Goal: Task Accomplishment & Management: Complete application form

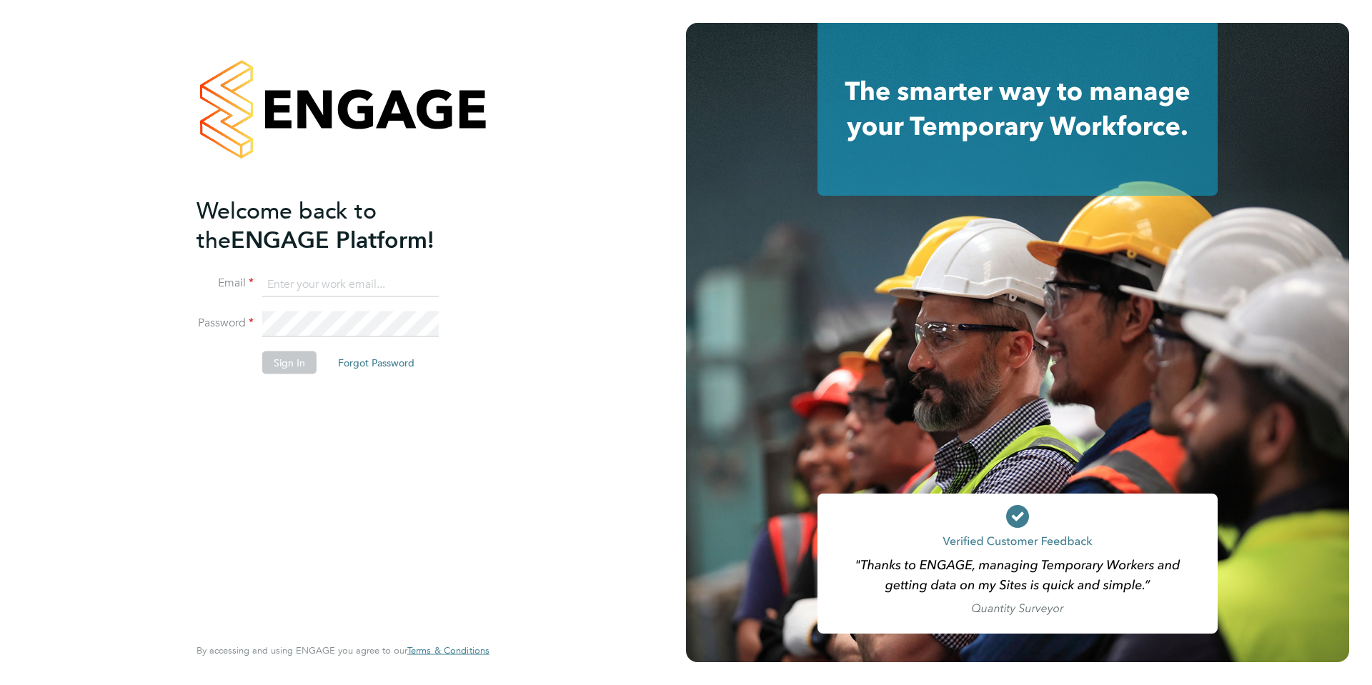
type input "[EMAIL_ADDRESS][DOMAIN_NAME]"
drag, startPoint x: 263, startPoint y: 375, endPoint x: 271, endPoint y: 364, distance: 14.3
click at [261, 376] on li "Sign In Forgot Password" at bounding box center [335, 369] width 279 height 37
click at [276, 358] on button "Sign In" at bounding box center [289, 362] width 54 height 23
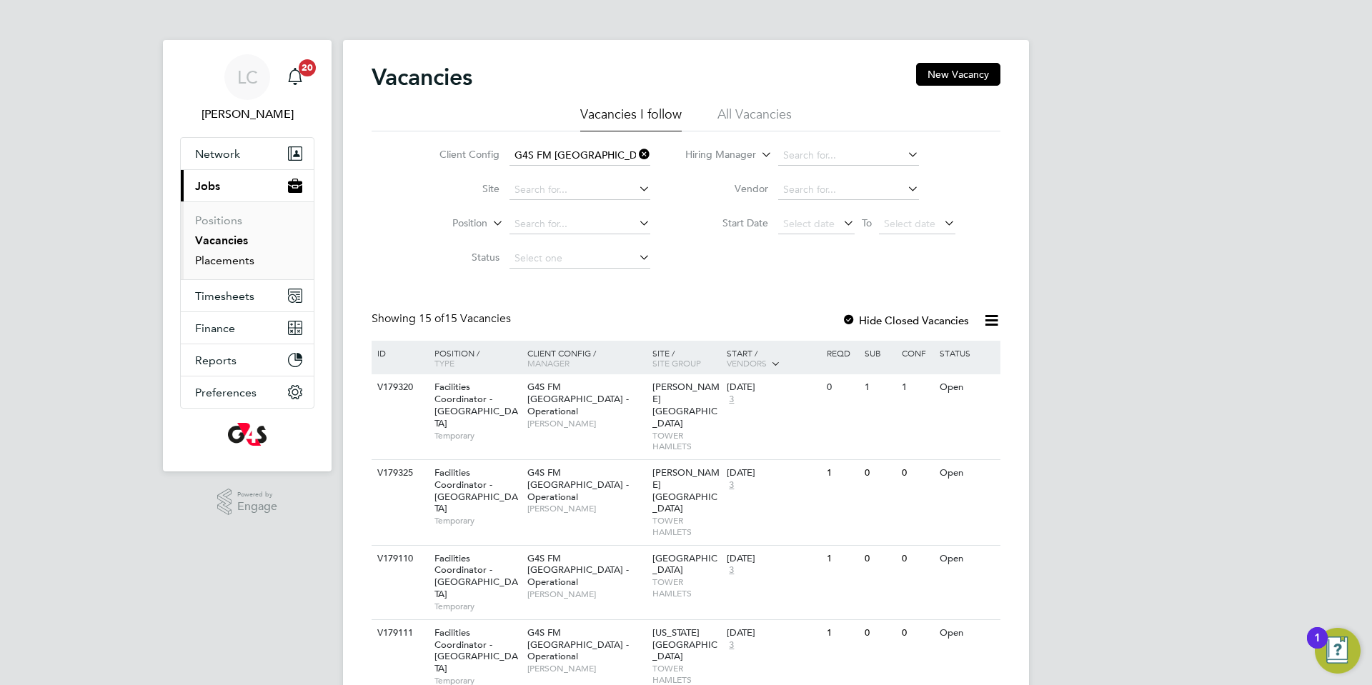
click at [251, 264] on link "Placements" at bounding box center [224, 261] width 59 height 14
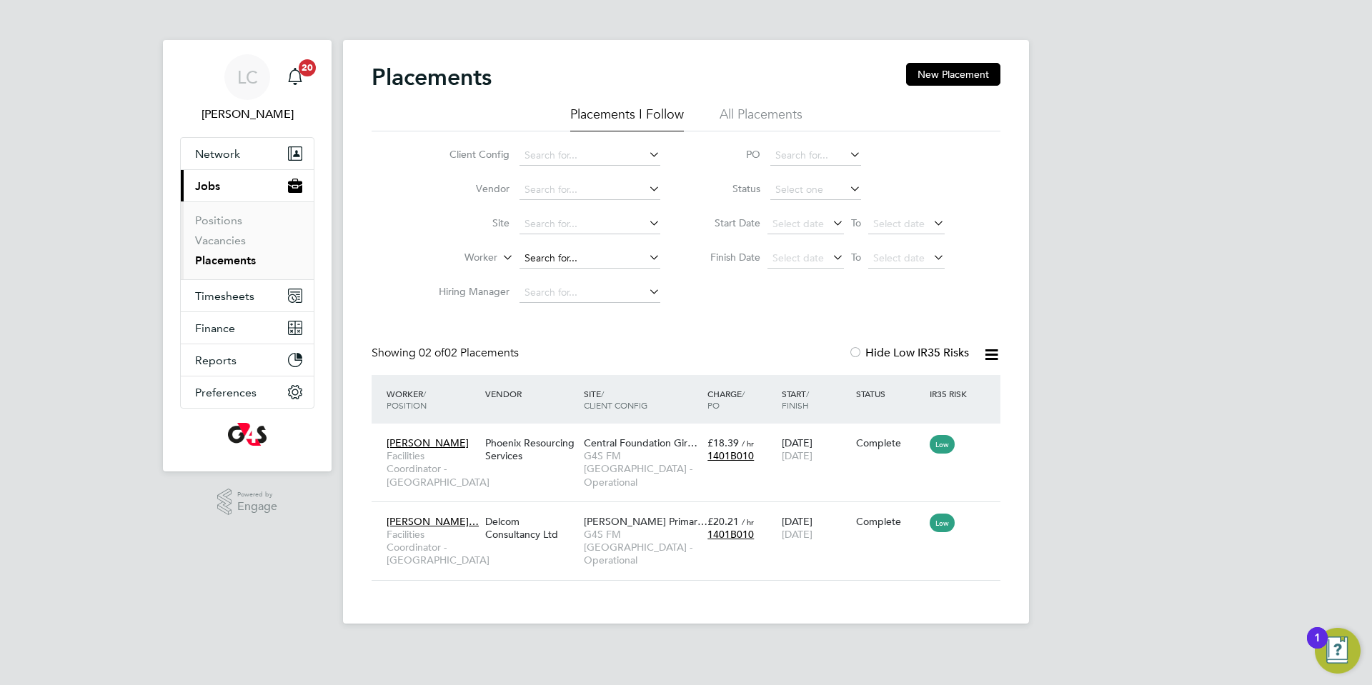
click at [560, 260] on input at bounding box center [589, 259] width 141 height 20
paste input "[PERSON_NAME]"
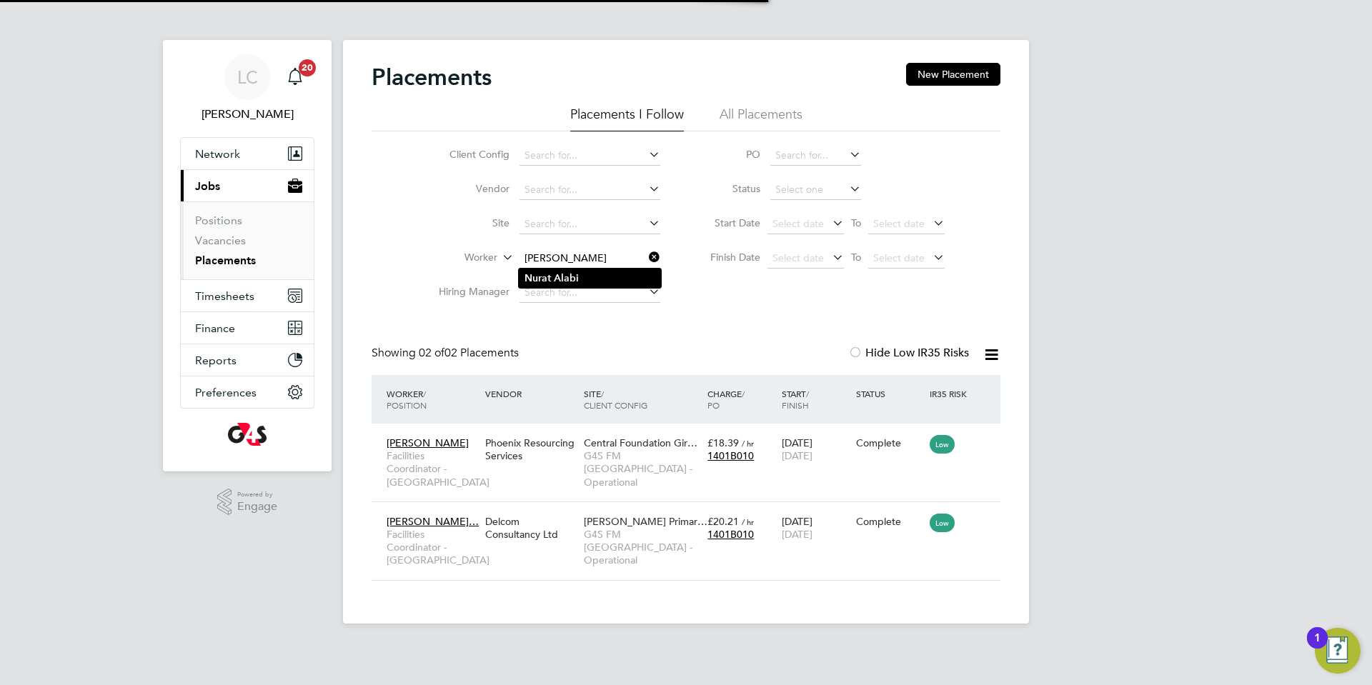
type input "[PERSON_NAME]"
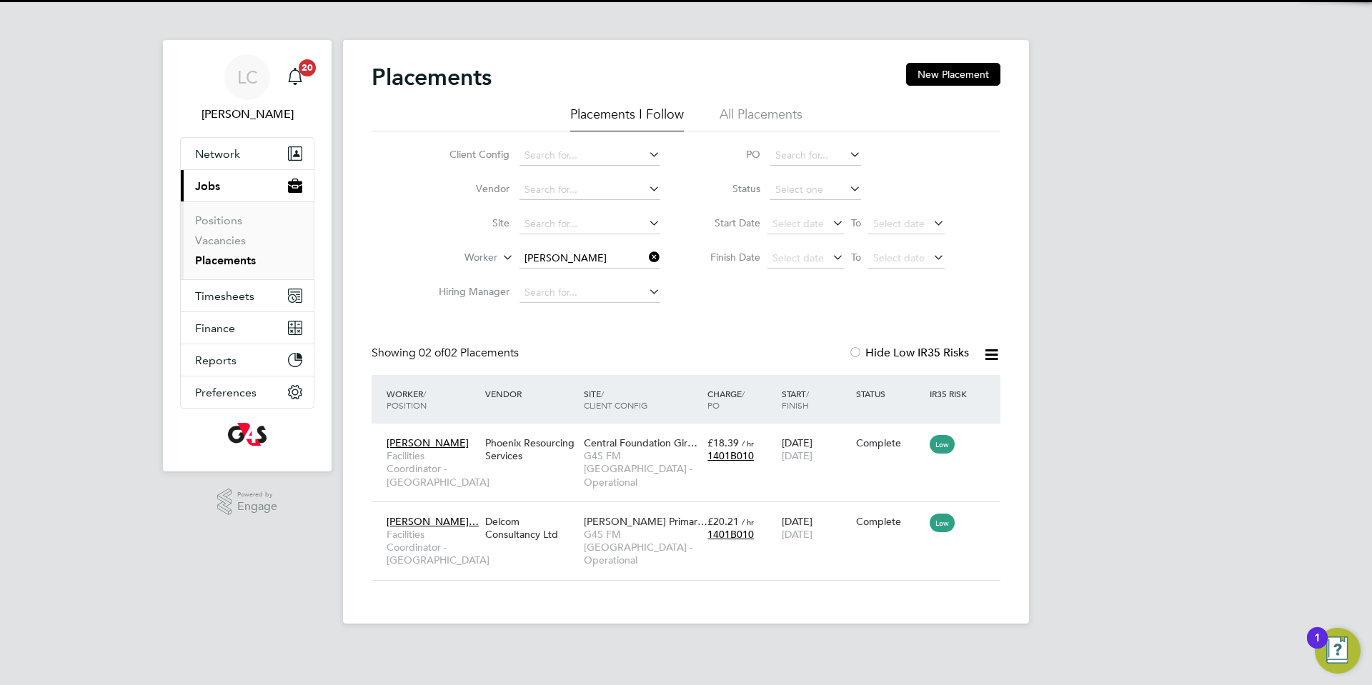
click at [566, 284] on li "[PERSON_NAME]" at bounding box center [590, 278] width 142 height 19
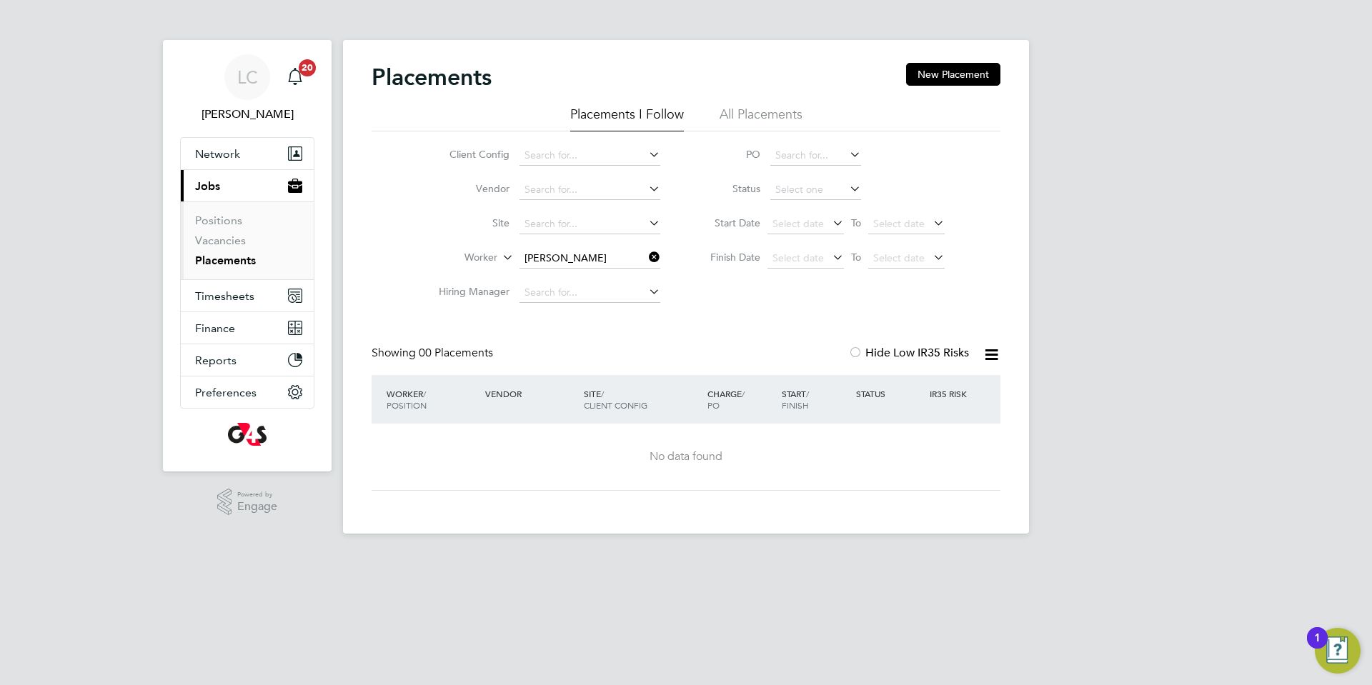
click at [646, 251] on icon at bounding box center [646, 257] width 0 height 20
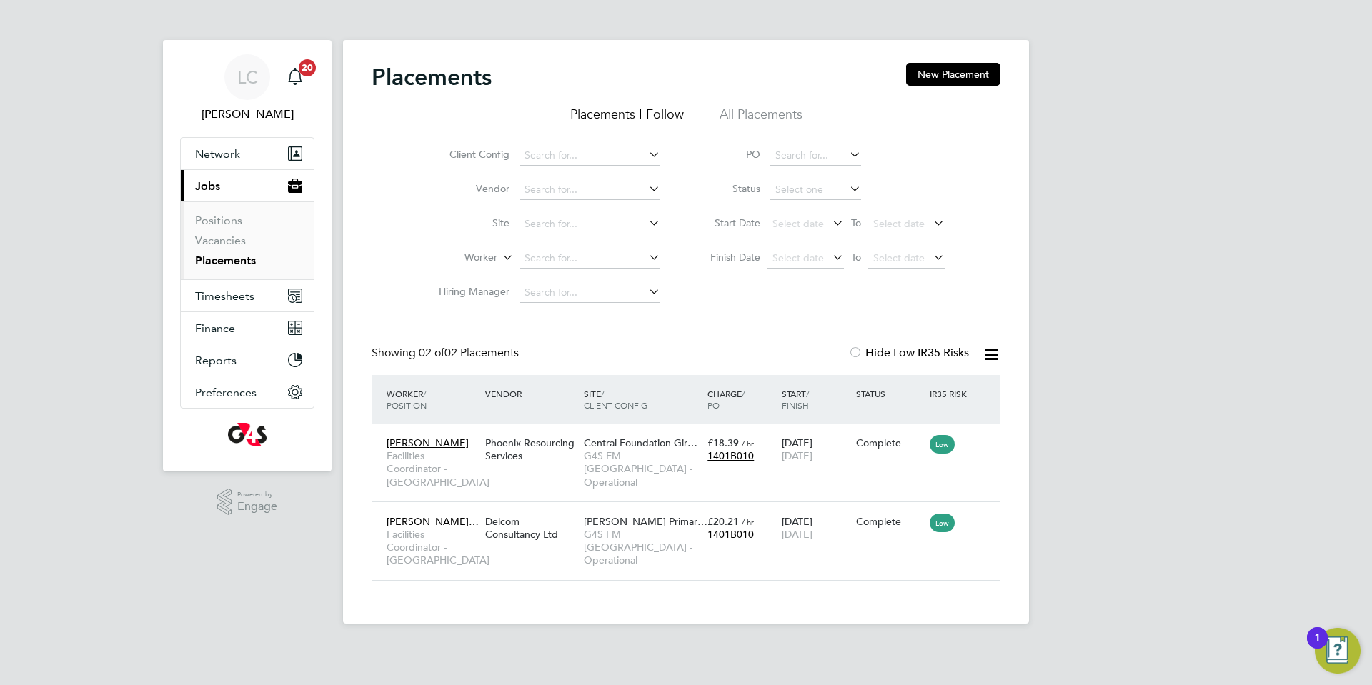
scroll to position [54, 124]
click at [596, 259] on input at bounding box center [589, 259] width 141 height 20
paste input "[PERSON_NAME]"
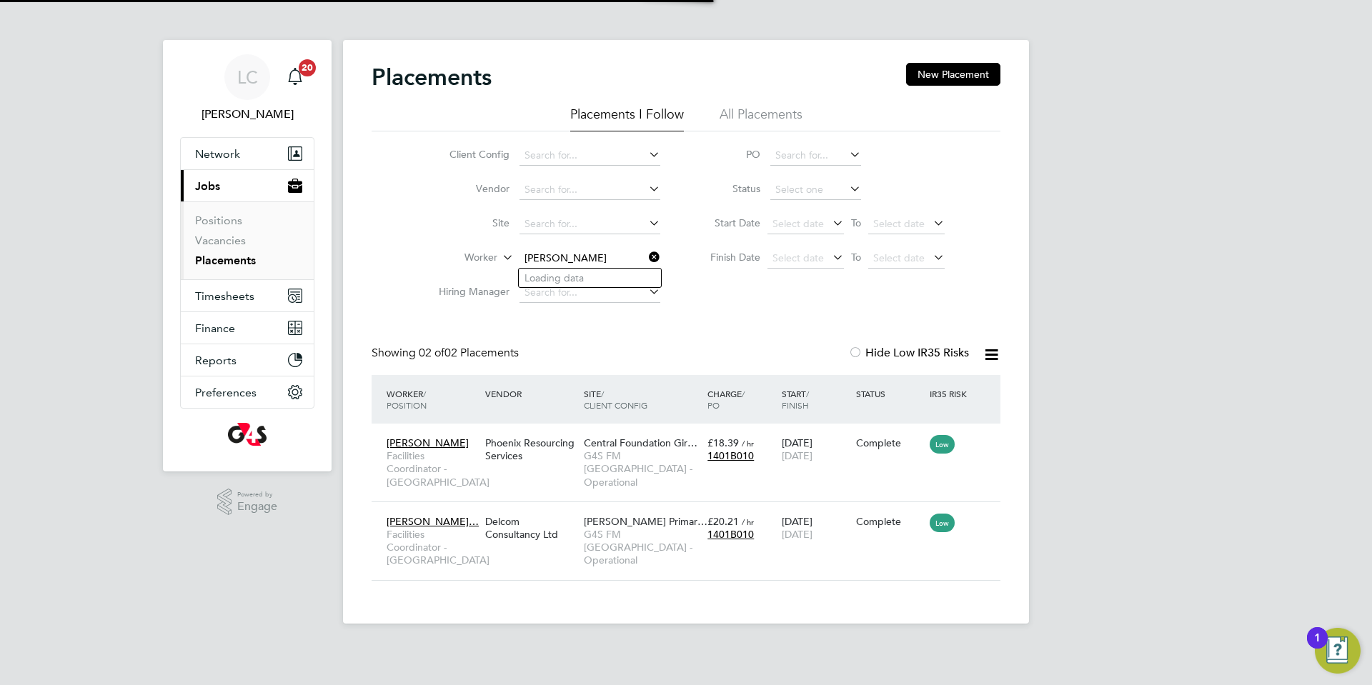
type input "[PERSON_NAME]"
click at [646, 256] on icon at bounding box center [646, 257] width 0 height 20
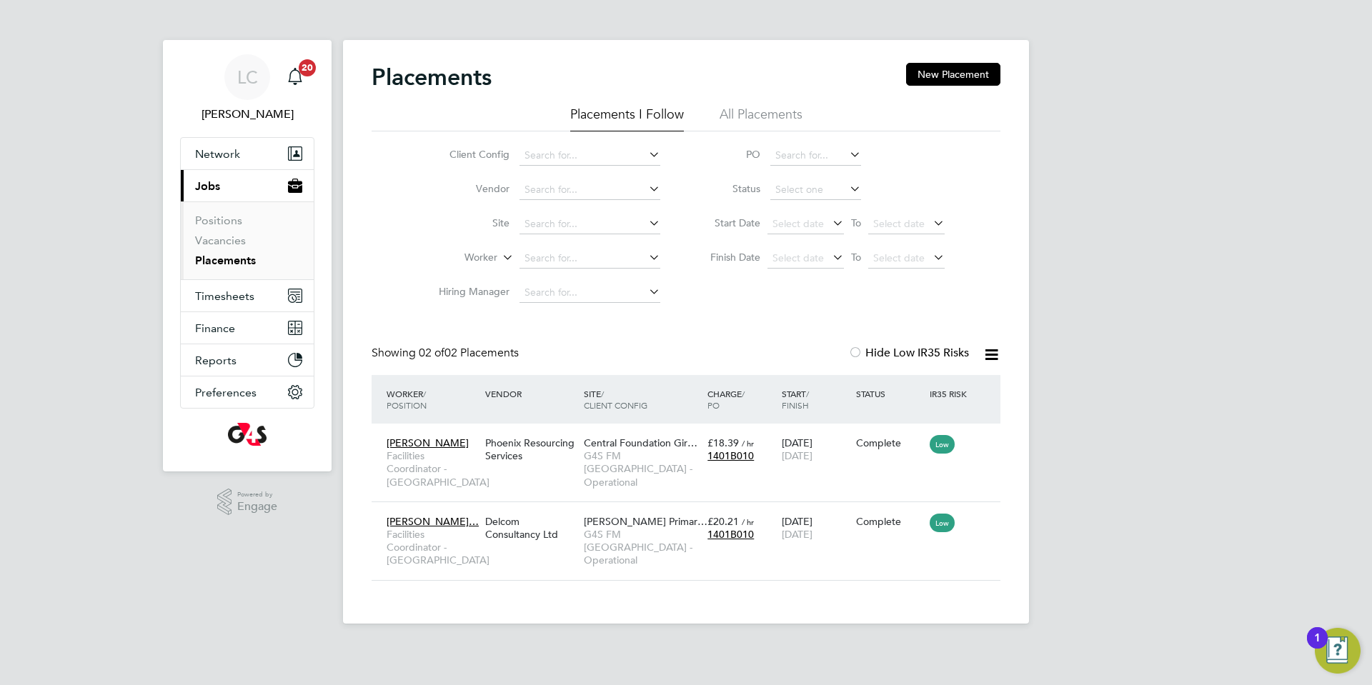
click at [747, 126] on li "All Placements" at bounding box center [760, 119] width 83 height 26
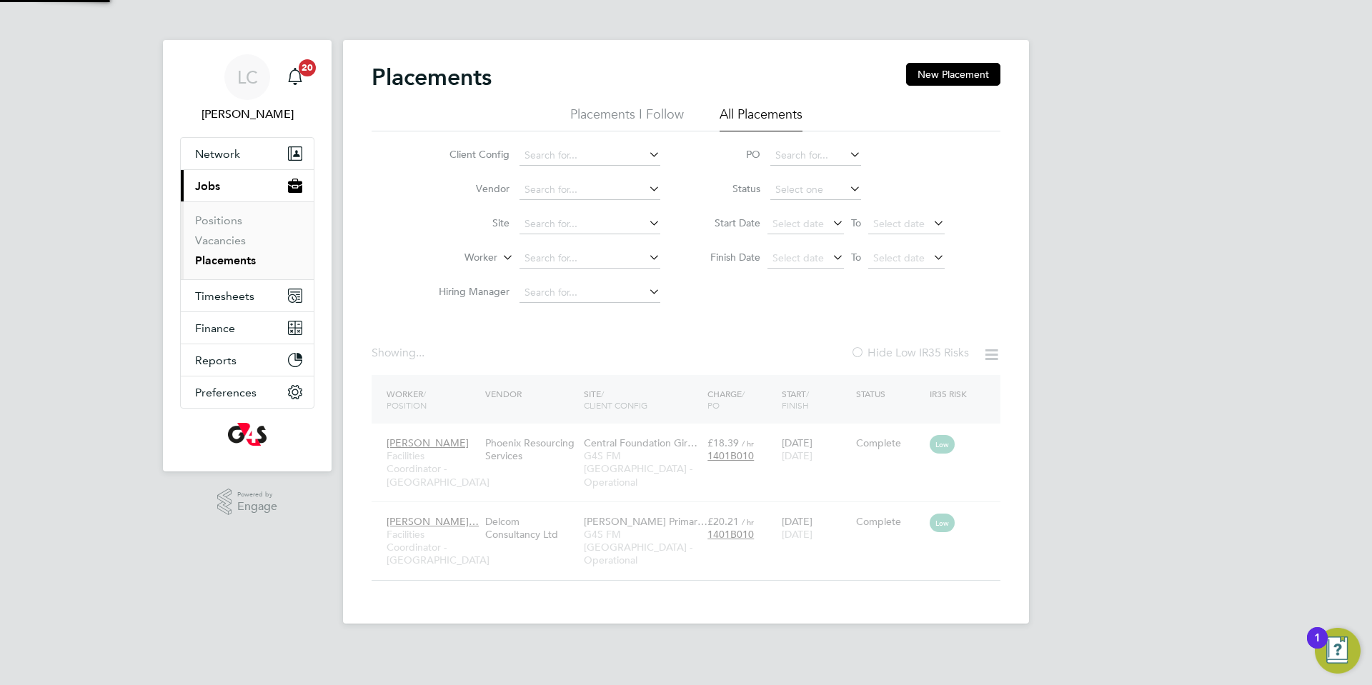
click at [743, 106] on li "All Placements" at bounding box center [760, 119] width 83 height 26
click at [559, 239] on li "Site" at bounding box center [543, 224] width 269 height 34
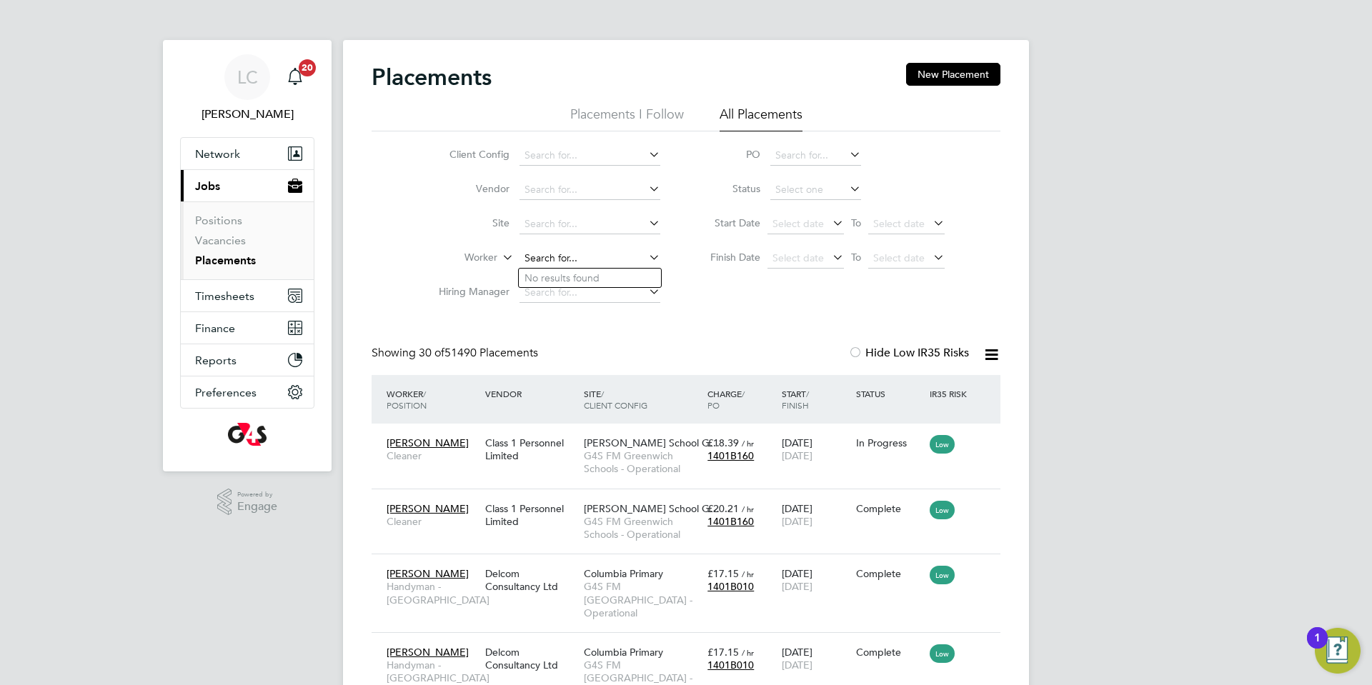
drag, startPoint x: 572, startPoint y: 251, endPoint x: 543, endPoint y: 254, distance: 28.8
click at [543, 254] on input at bounding box center [589, 259] width 141 height 20
paste input "[PERSON_NAME]"
type input "[PERSON_NAME]"
click at [552, 274] on li "[PERSON_NAME]" at bounding box center [590, 278] width 142 height 19
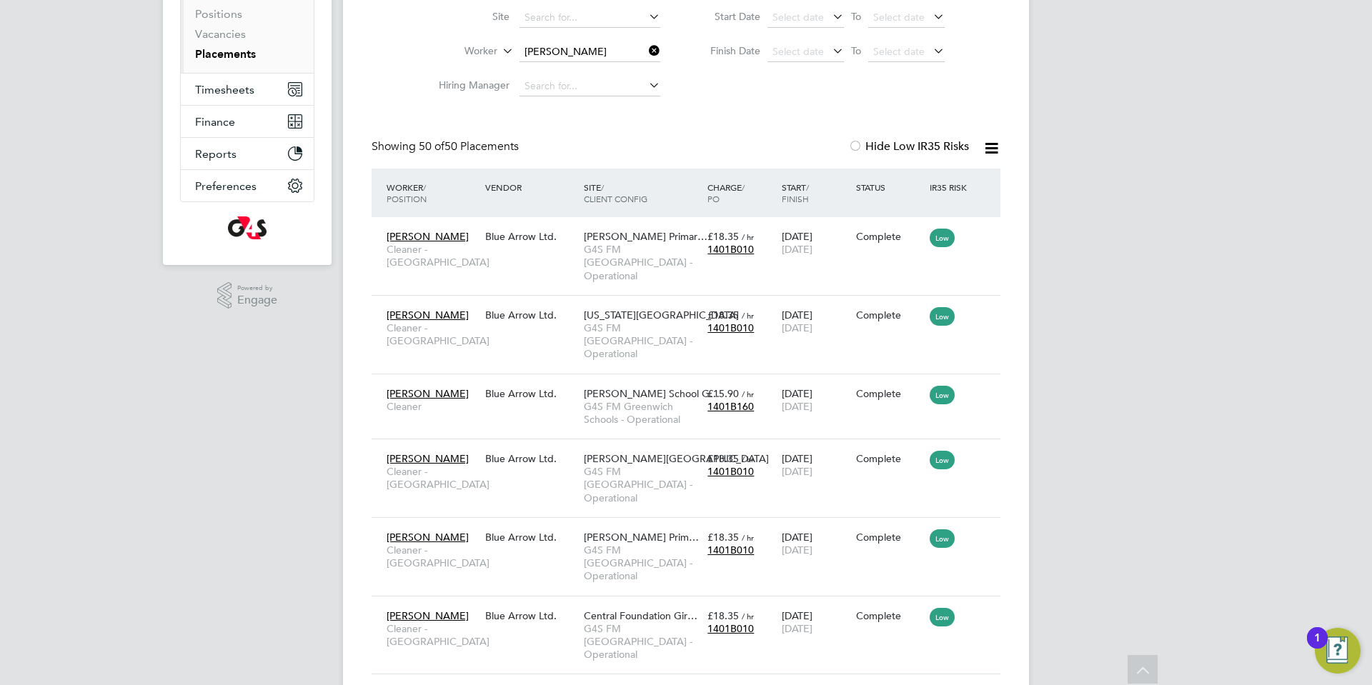
click at [646, 50] on icon at bounding box center [646, 51] width 0 height 20
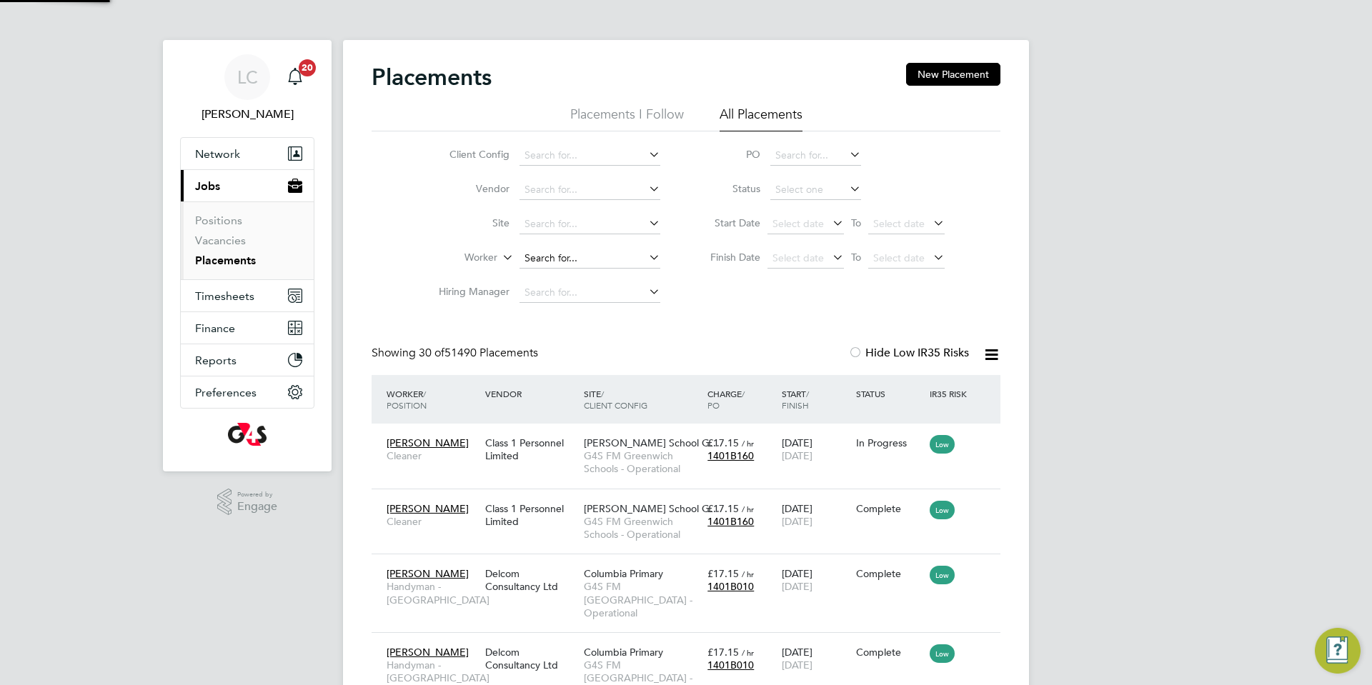
click at [568, 254] on input at bounding box center [589, 259] width 141 height 20
paste input "[PERSON_NAME]"
type input "[PERSON_NAME]"
click at [593, 286] on li "[PERSON_NAME]" at bounding box center [590, 278] width 142 height 19
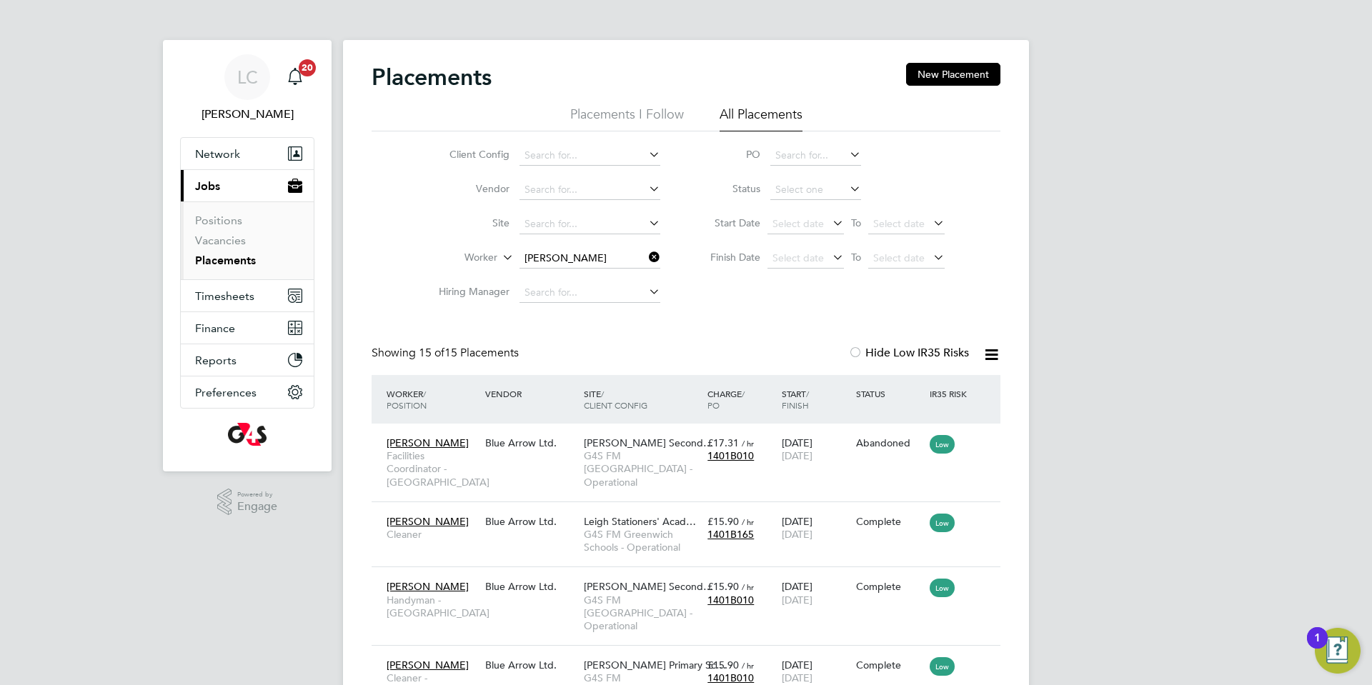
click at [646, 254] on icon at bounding box center [646, 257] width 0 height 20
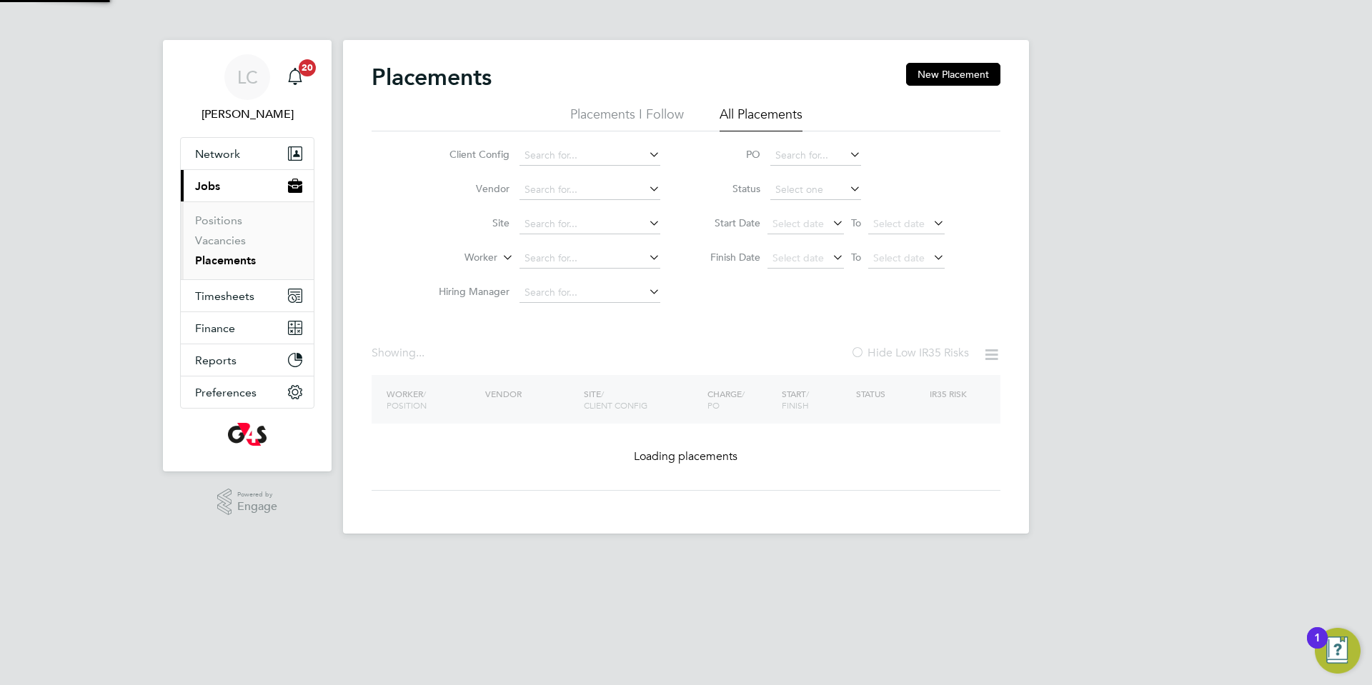
drag, startPoint x: 590, startPoint y: 258, endPoint x: 637, endPoint y: 456, distance: 203.3
click at [589, 258] on input at bounding box center [589, 259] width 141 height 20
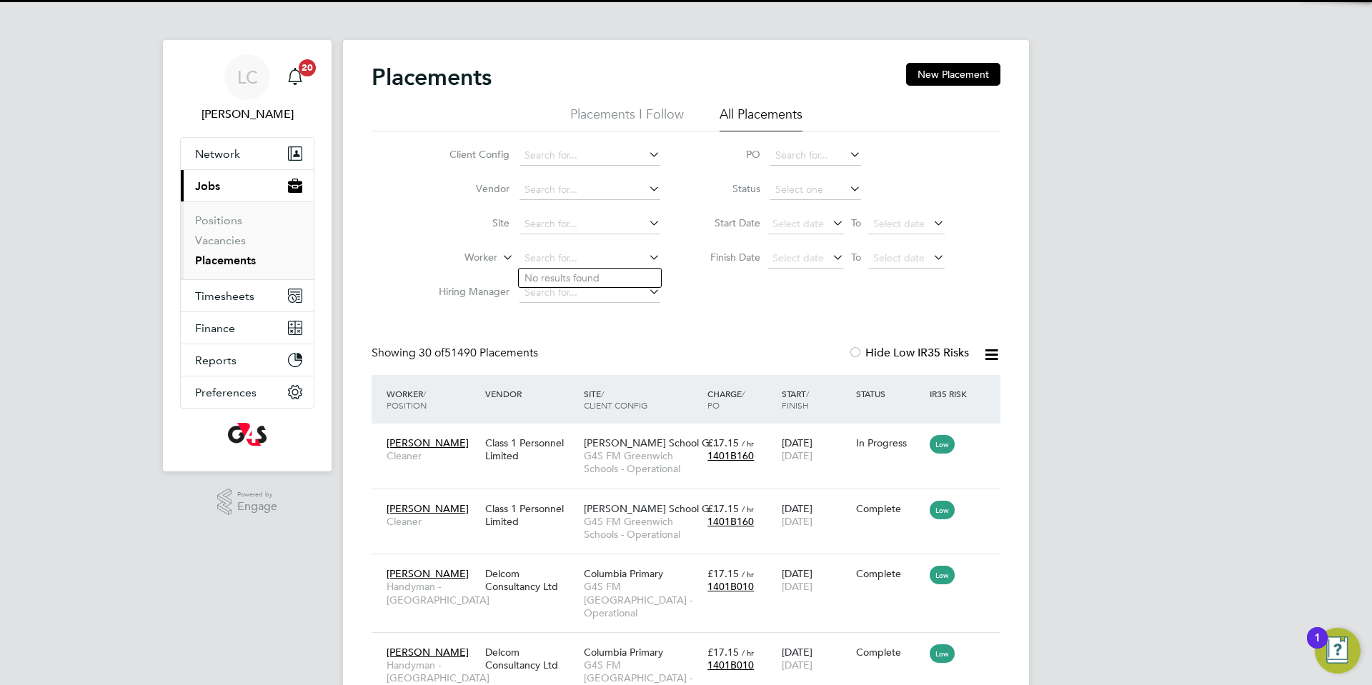
paste input "[PERSON_NAME]"
type input "[PERSON_NAME]"
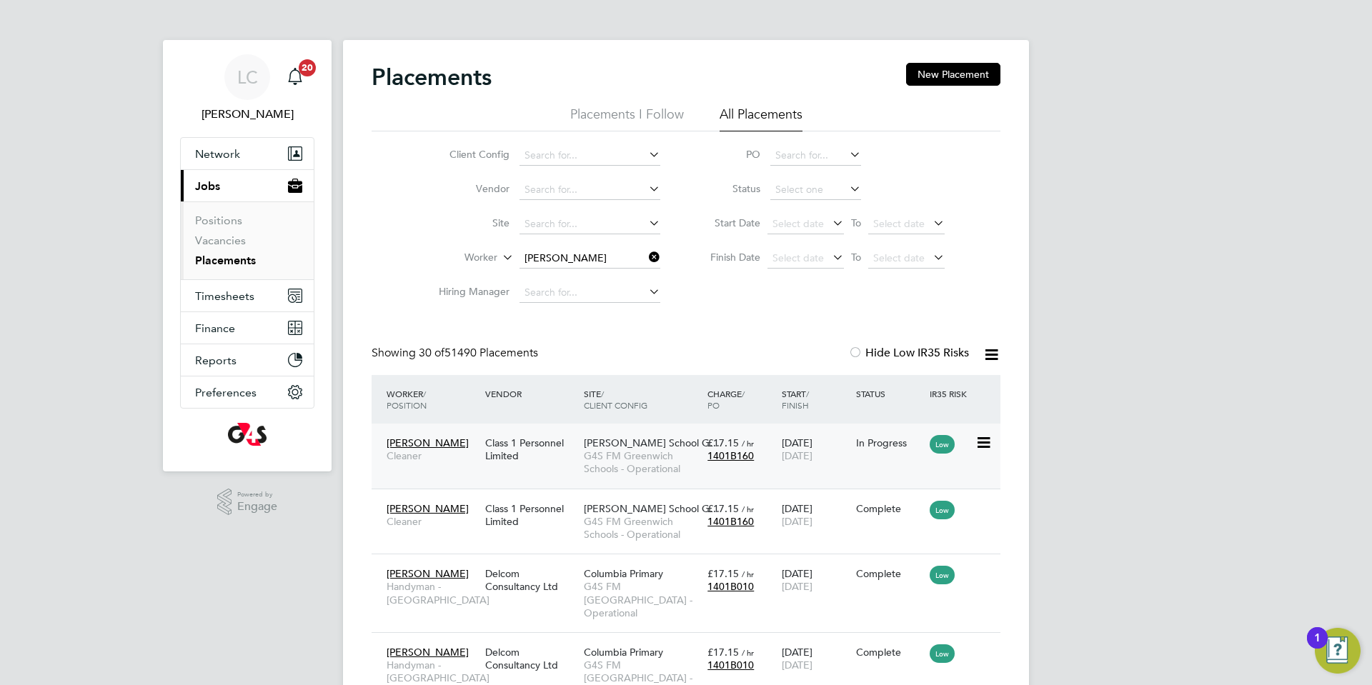
click at [660, 452] on span "G4S FM Greenwich Schools - Operational" at bounding box center [642, 462] width 116 height 26
click at [555, 254] on input at bounding box center [589, 259] width 141 height 20
paste input "[PERSON_NAME]"
type input "[PERSON_NAME]"
click at [566, 282] on b "[PERSON_NAME]" at bounding box center [603, 278] width 83 height 12
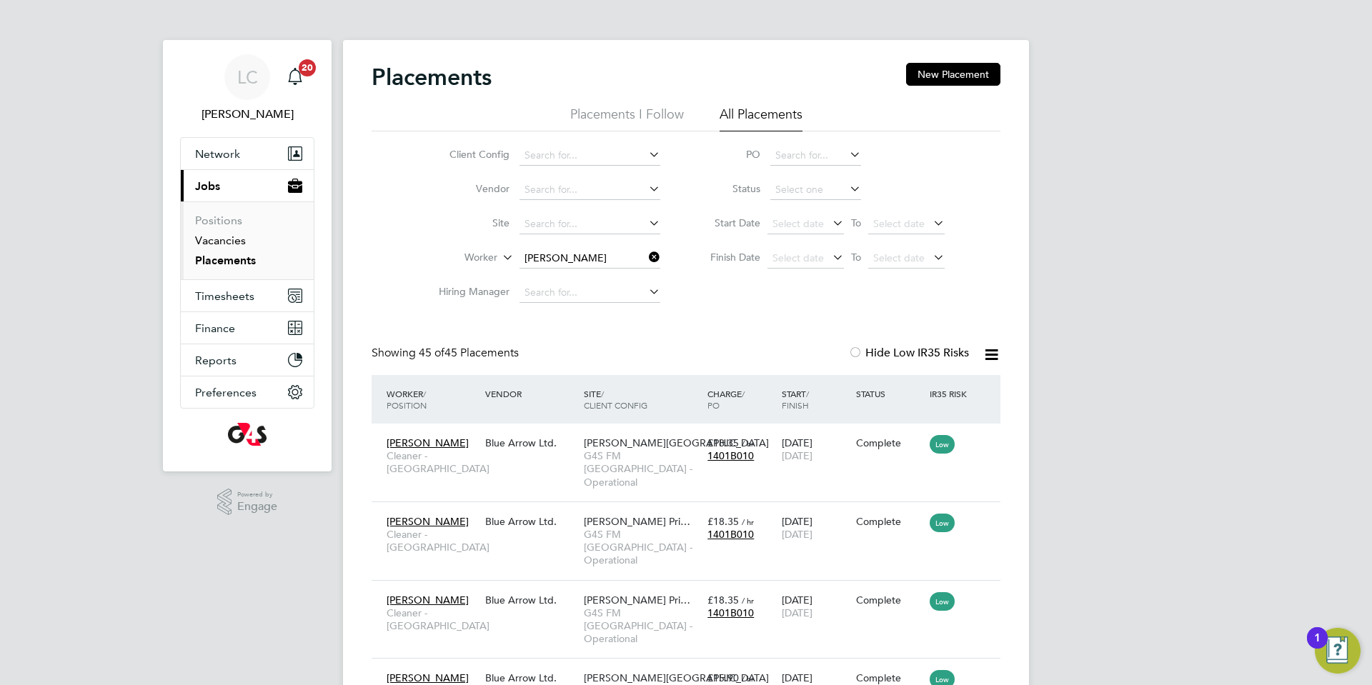
click at [229, 235] on link "Vacancies" at bounding box center [220, 241] width 51 height 14
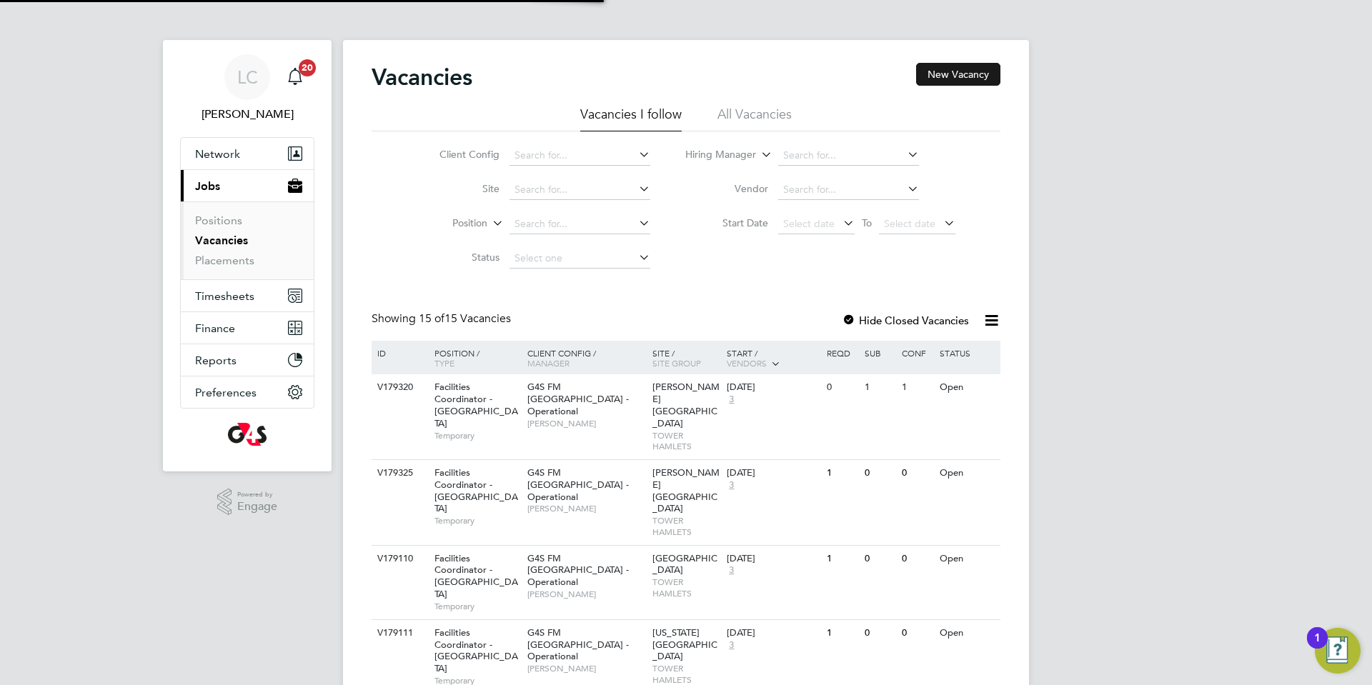
click at [992, 66] on button "New Vacancy" at bounding box center [958, 74] width 84 height 23
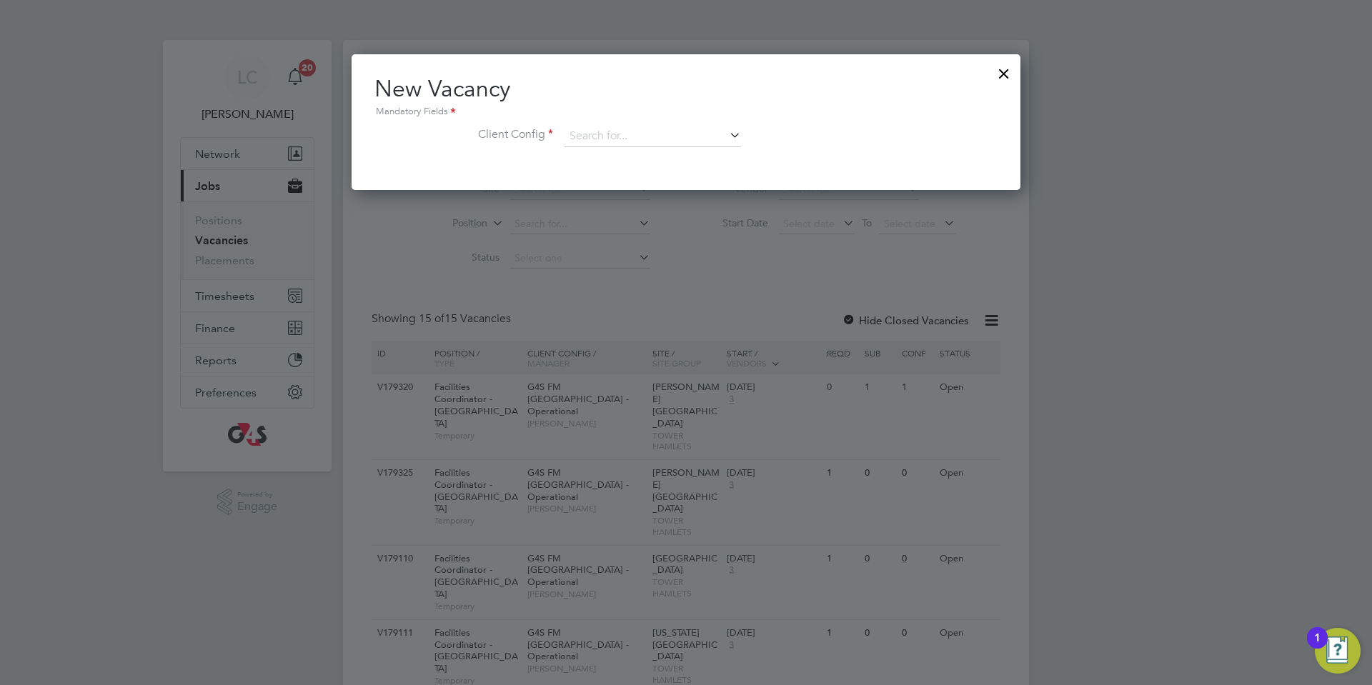
click at [603, 123] on div "New Vacancy Mandatory Fields Client Config" at bounding box center [685, 117] width 623 height 87
click at [602, 129] on input at bounding box center [652, 136] width 176 height 21
click at [634, 179] on b "Tower" at bounding box center [621, 176] width 28 height 12
type input "G4S FM [GEOGRAPHIC_DATA] - Operational"
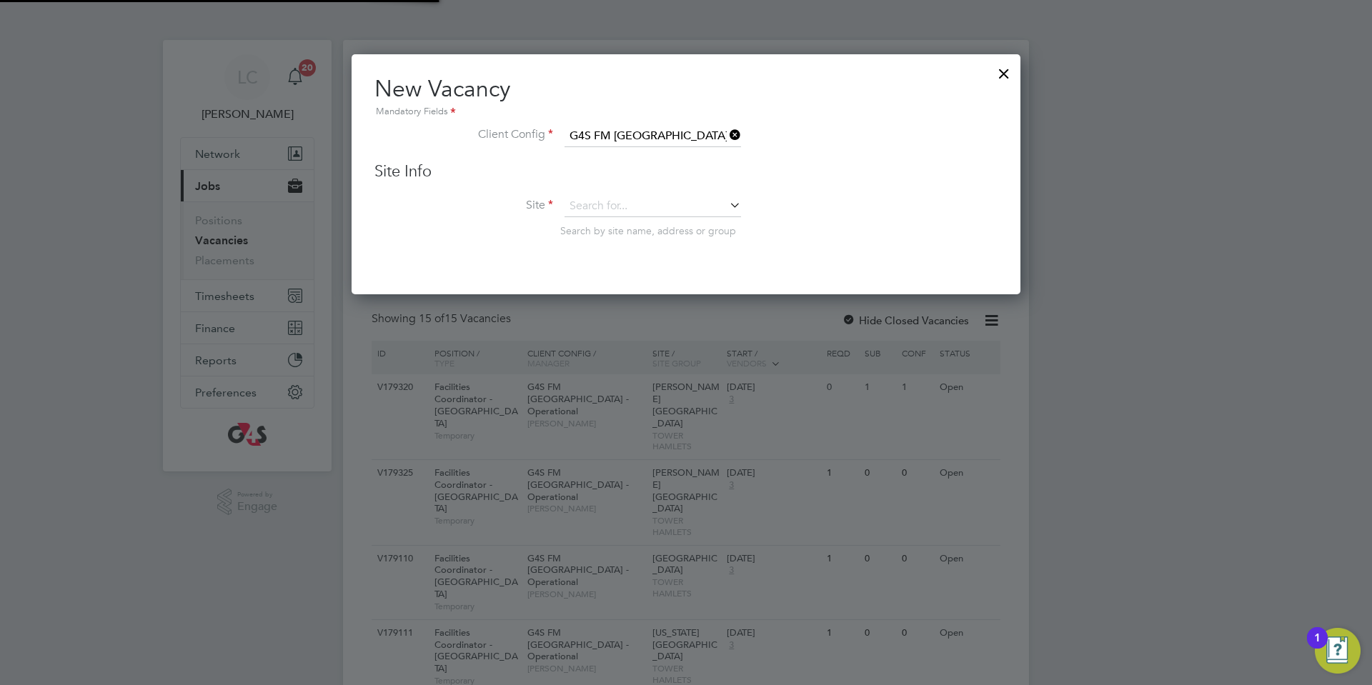
click at [636, 219] on li "Site Search by site name, address or group" at bounding box center [685, 231] width 623 height 70
click at [632, 206] on input at bounding box center [652, 206] width 176 height 21
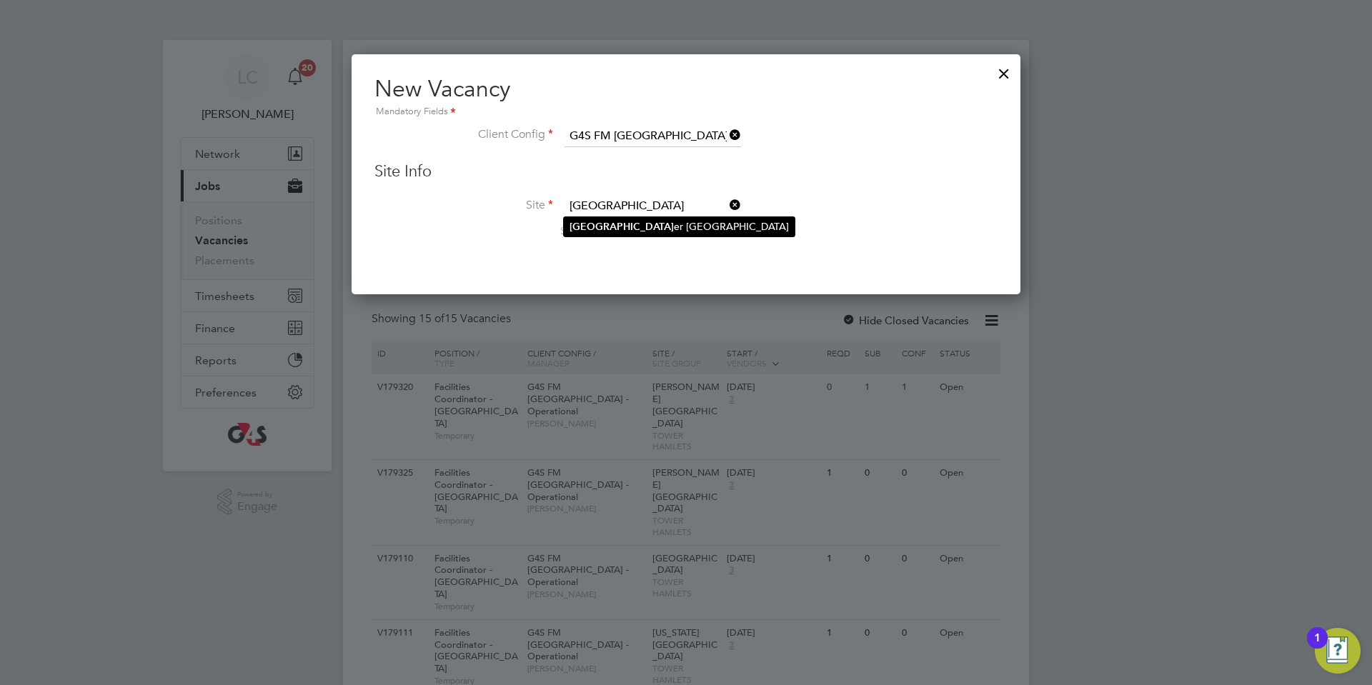
click at [653, 224] on li "[PERSON_NAME][GEOGRAPHIC_DATA]" at bounding box center [679, 226] width 231 height 19
type input "[PERSON_NAME][GEOGRAPHIC_DATA]"
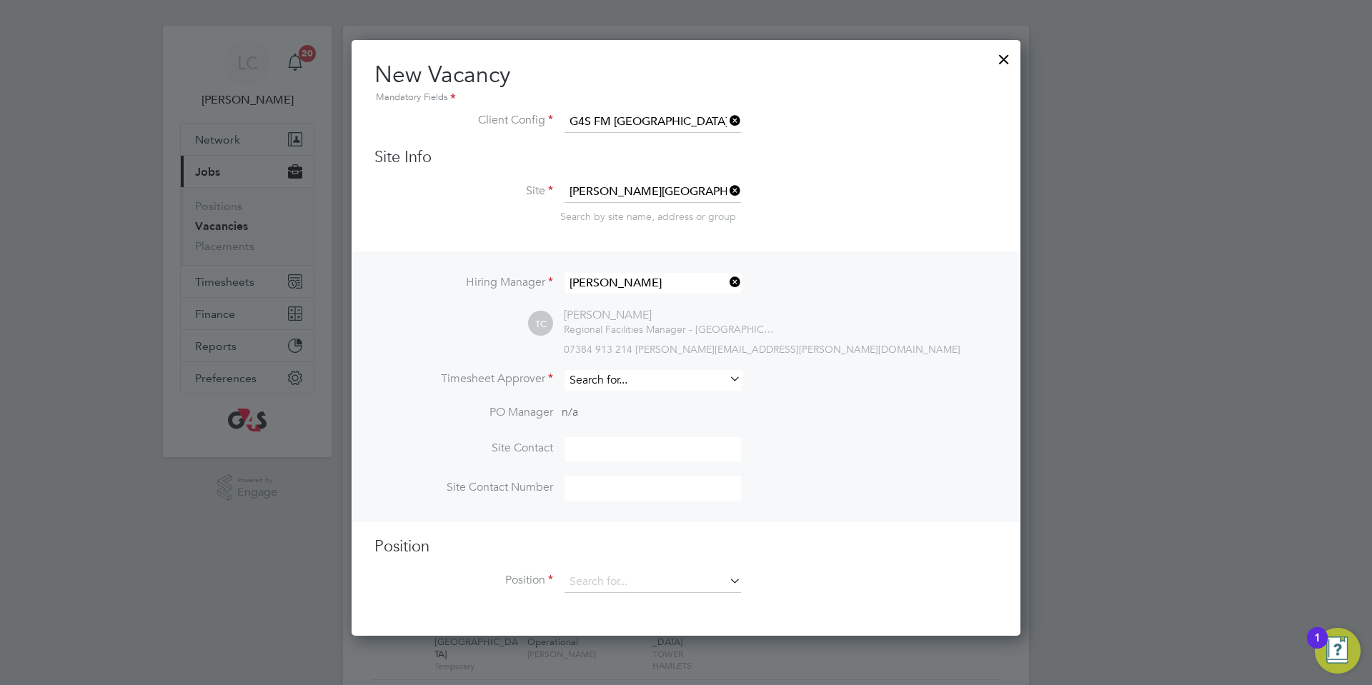
click at [641, 387] on input at bounding box center [652, 380] width 176 height 21
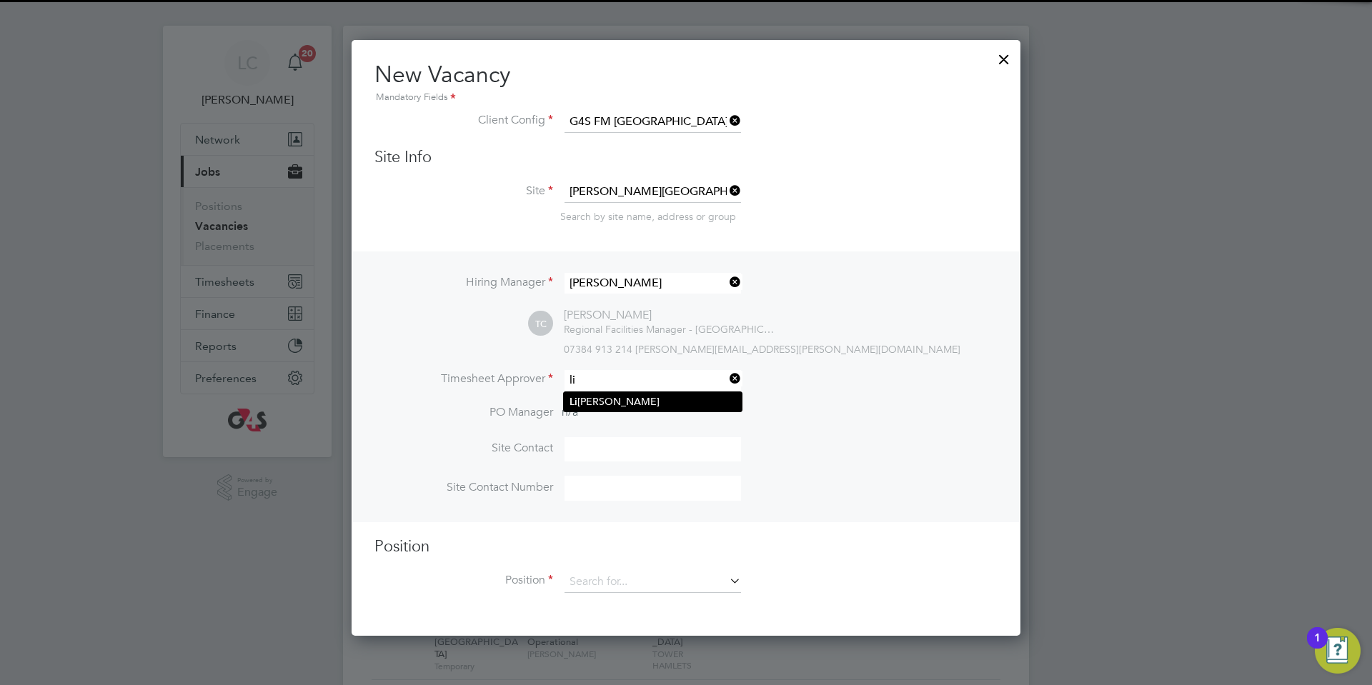
click at [644, 405] on li "[PERSON_NAME]" at bounding box center [653, 401] width 178 height 19
type input "[PERSON_NAME]"
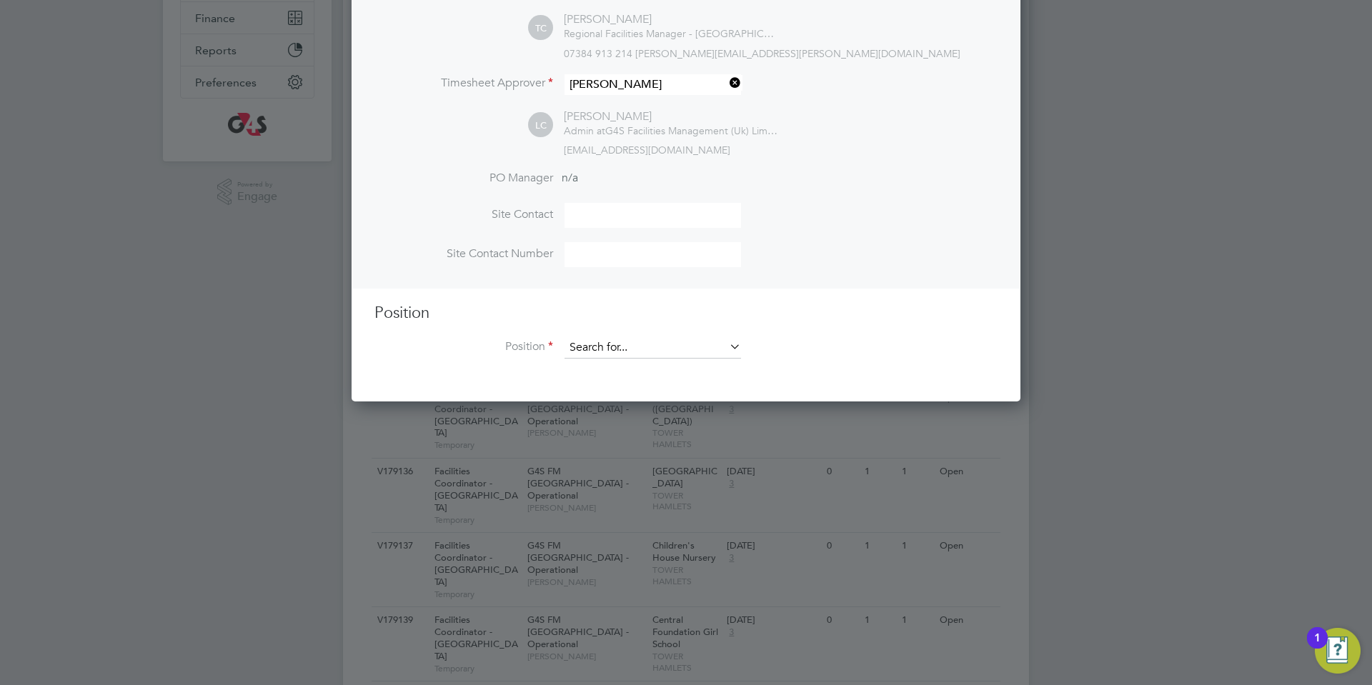
drag, startPoint x: 603, startPoint y: 373, endPoint x: 601, endPoint y: 348, distance: 25.1
click at [603, 373] on li "Position" at bounding box center [685, 355] width 623 height 36
click at [602, 345] on input at bounding box center [652, 347] width 176 height 21
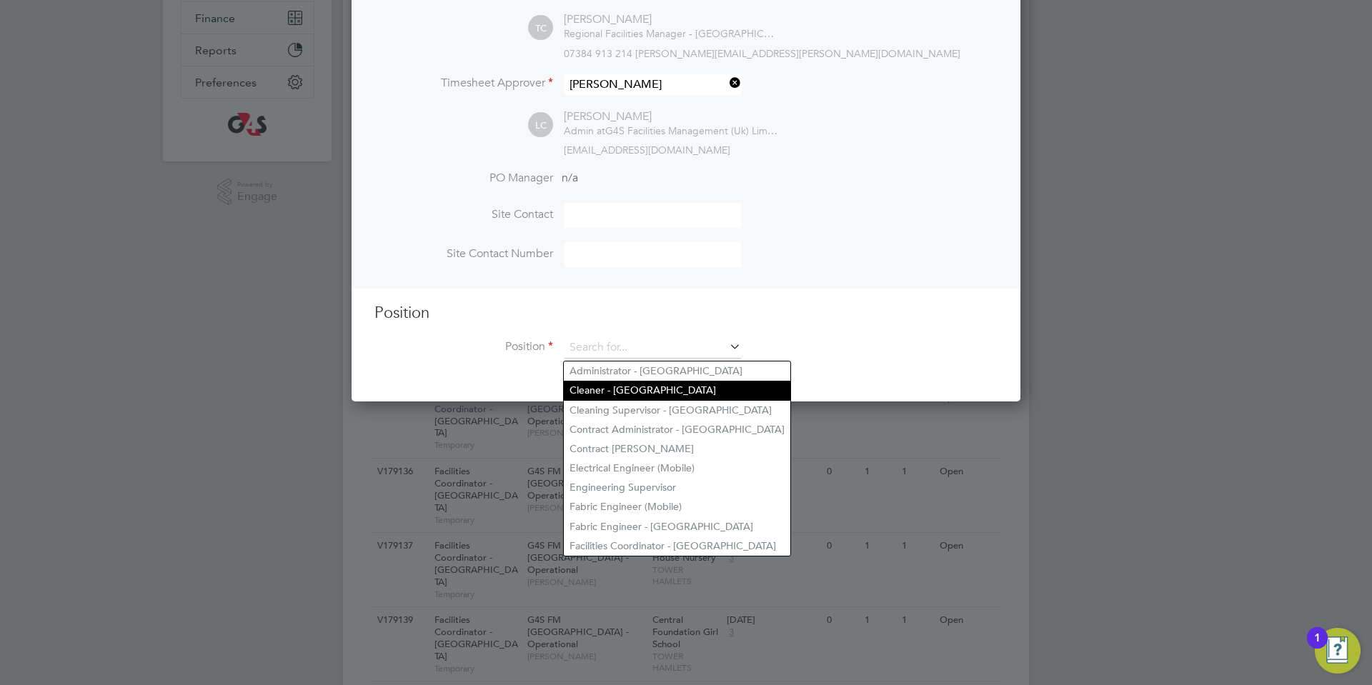
click at [618, 384] on li "Cleaner - [GEOGRAPHIC_DATA]" at bounding box center [677, 390] width 226 height 19
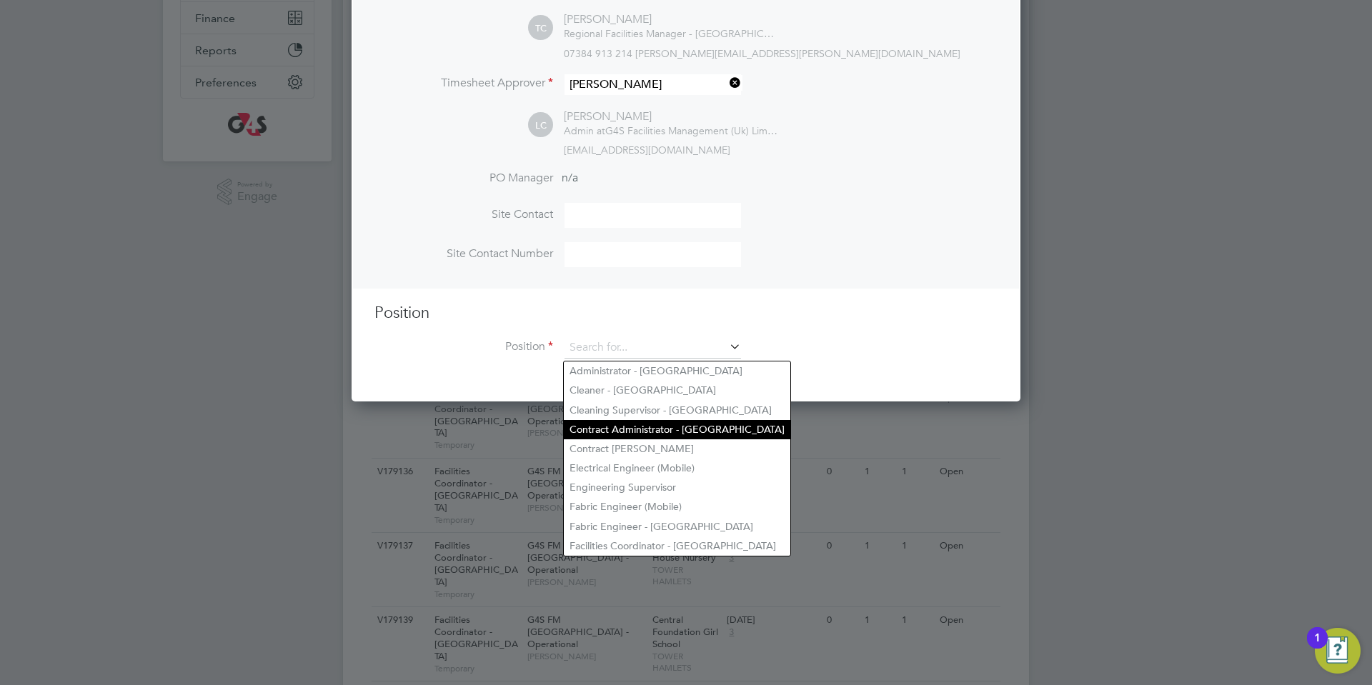
type input "Cleaner - [GEOGRAPHIC_DATA]"
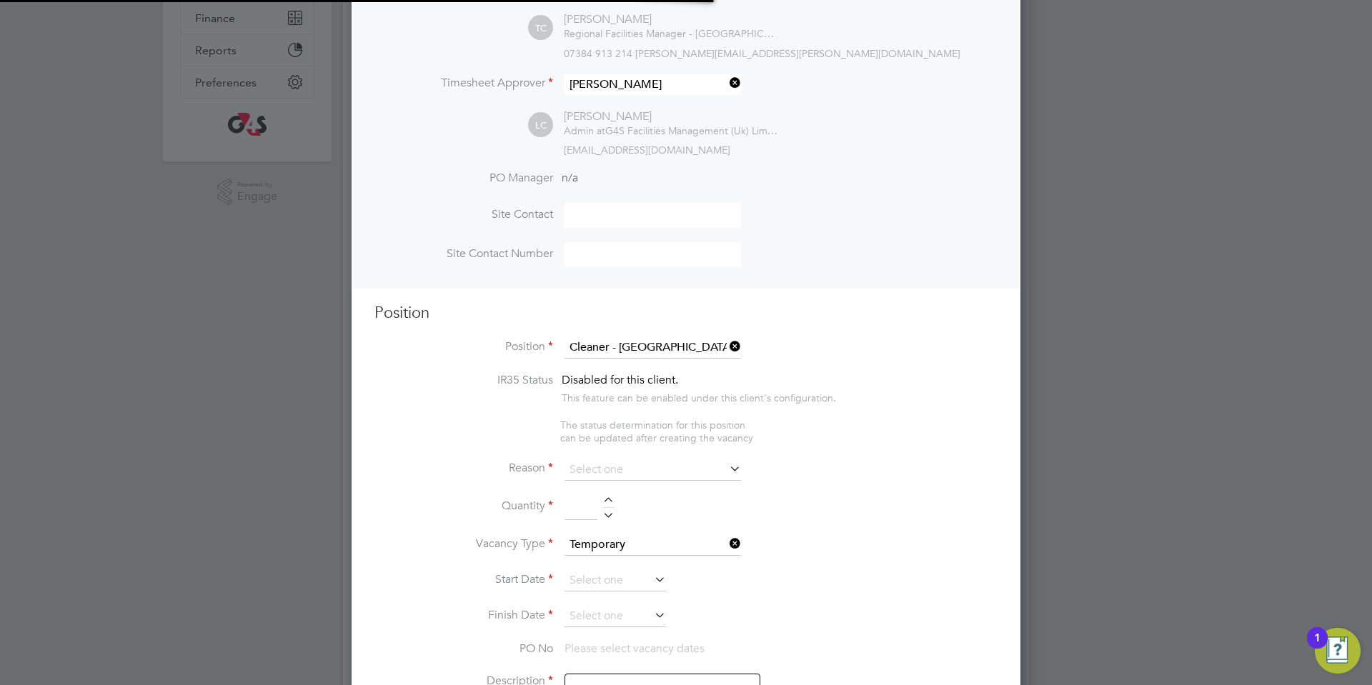
type textarea "**Lor Ipsumdolorsitame** ▪ Co adipi eli sed doeiusmo temporin, utlabo etdo mag …"
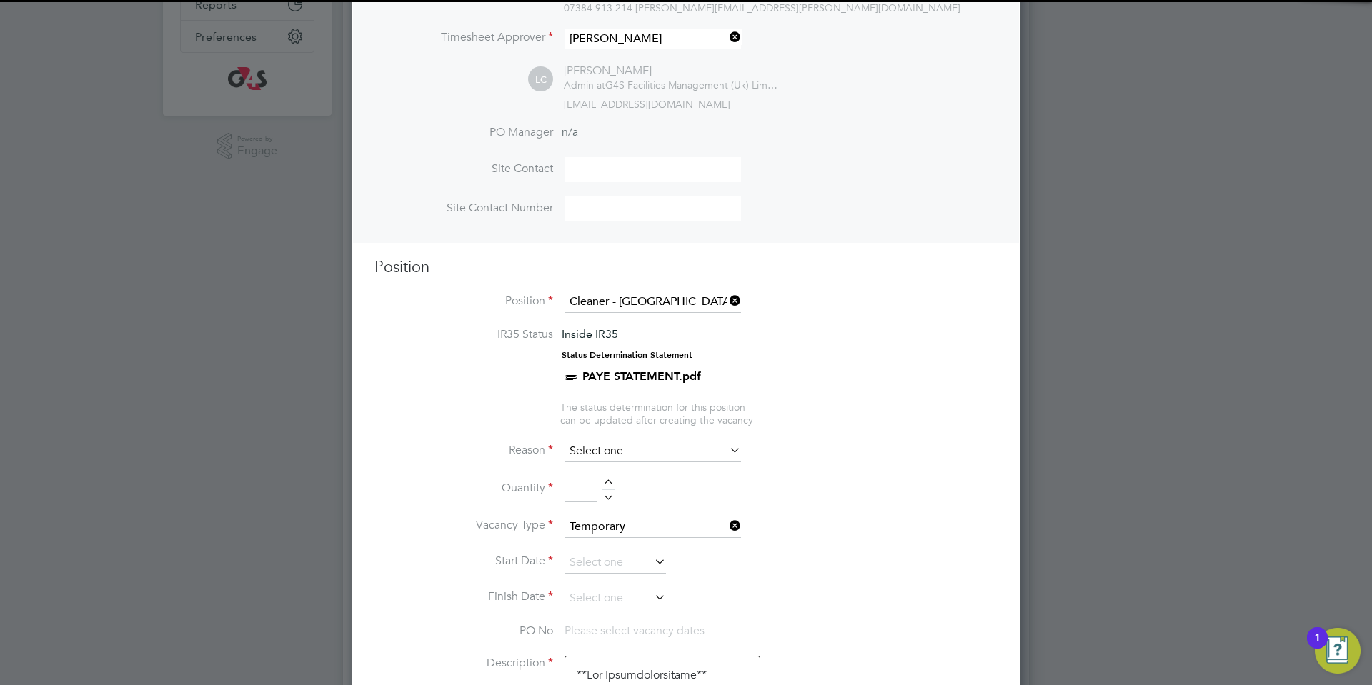
click at [634, 443] on input at bounding box center [652, 451] width 176 height 21
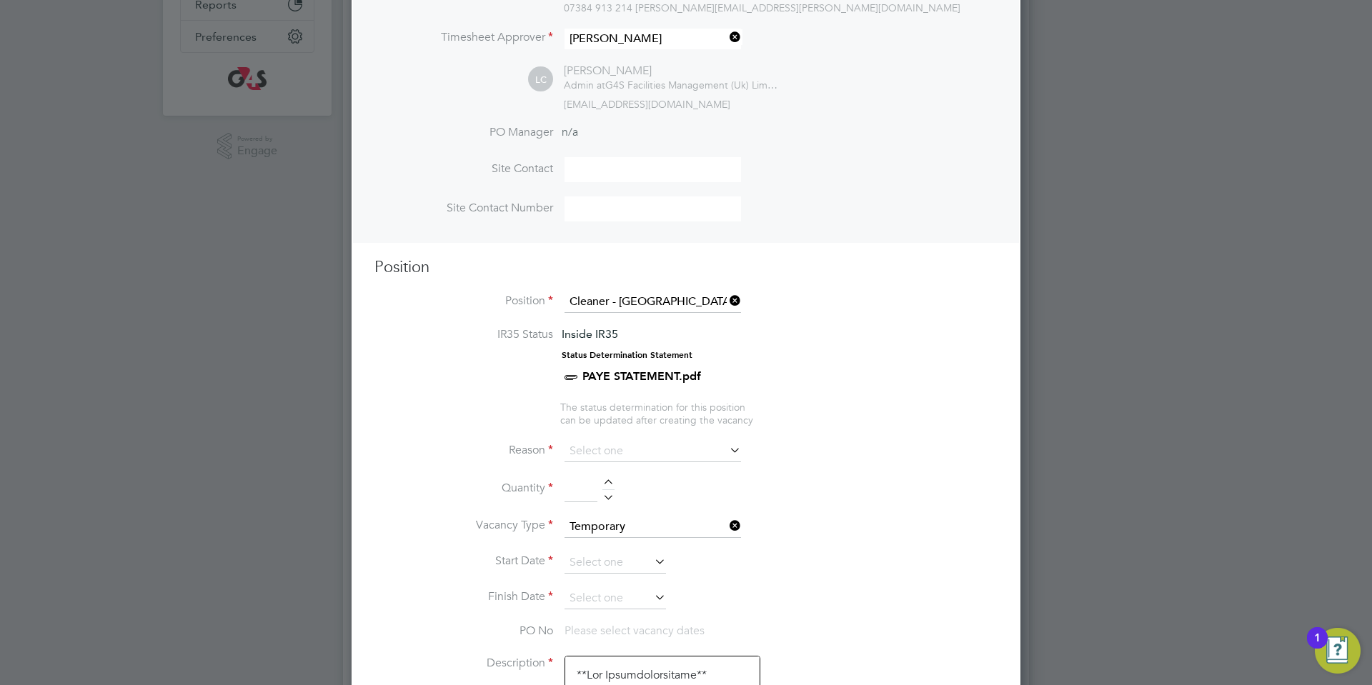
click at [619, 599] on li "Replacement" at bounding box center [653, 605] width 178 height 19
type input "Replacement"
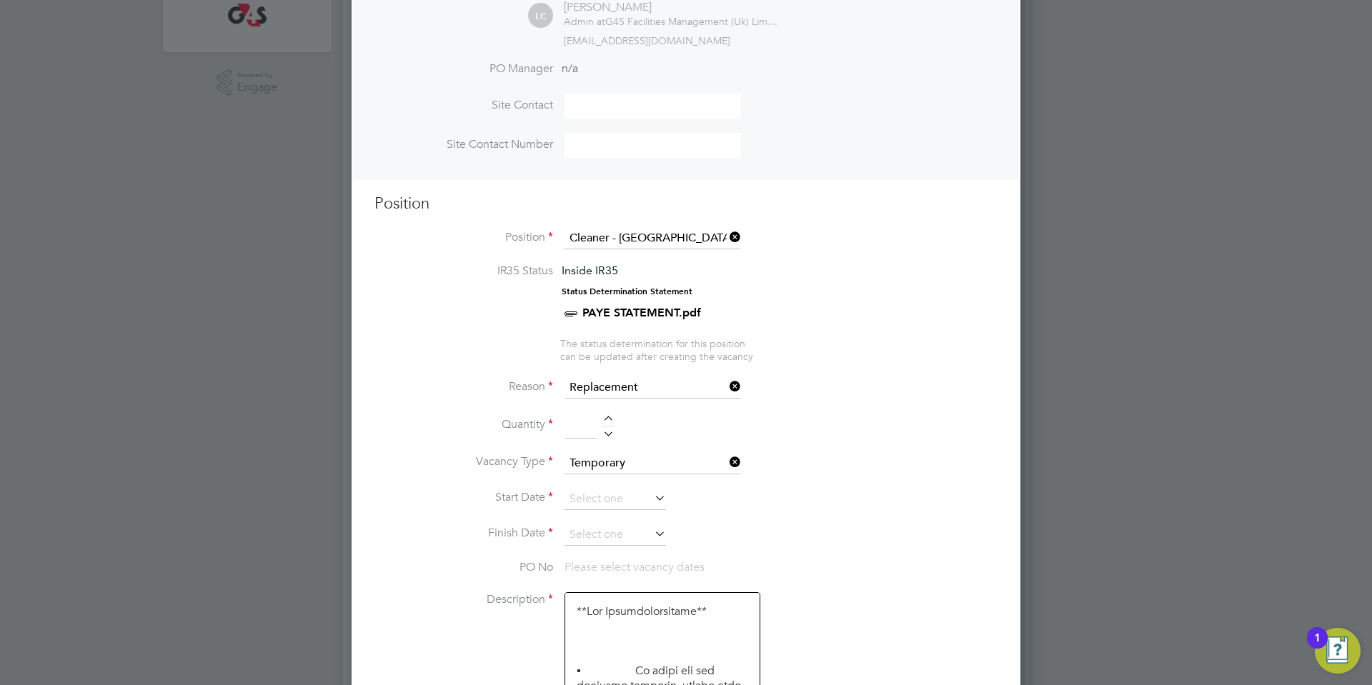
click at [607, 417] on li "Quantity" at bounding box center [685, 433] width 623 height 40
click at [617, 502] on input at bounding box center [614, 499] width 101 height 21
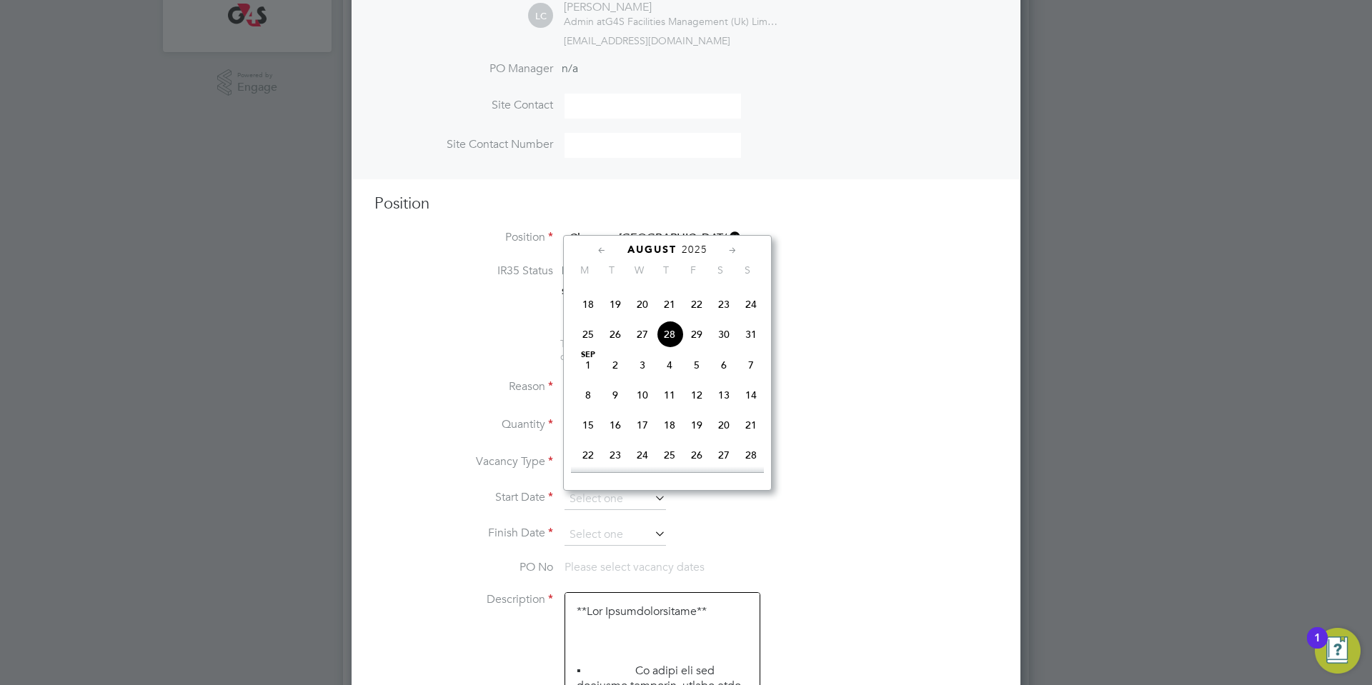
click at [527, 402] on li "Reason Replacement" at bounding box center [685, 395] width 623 height 36
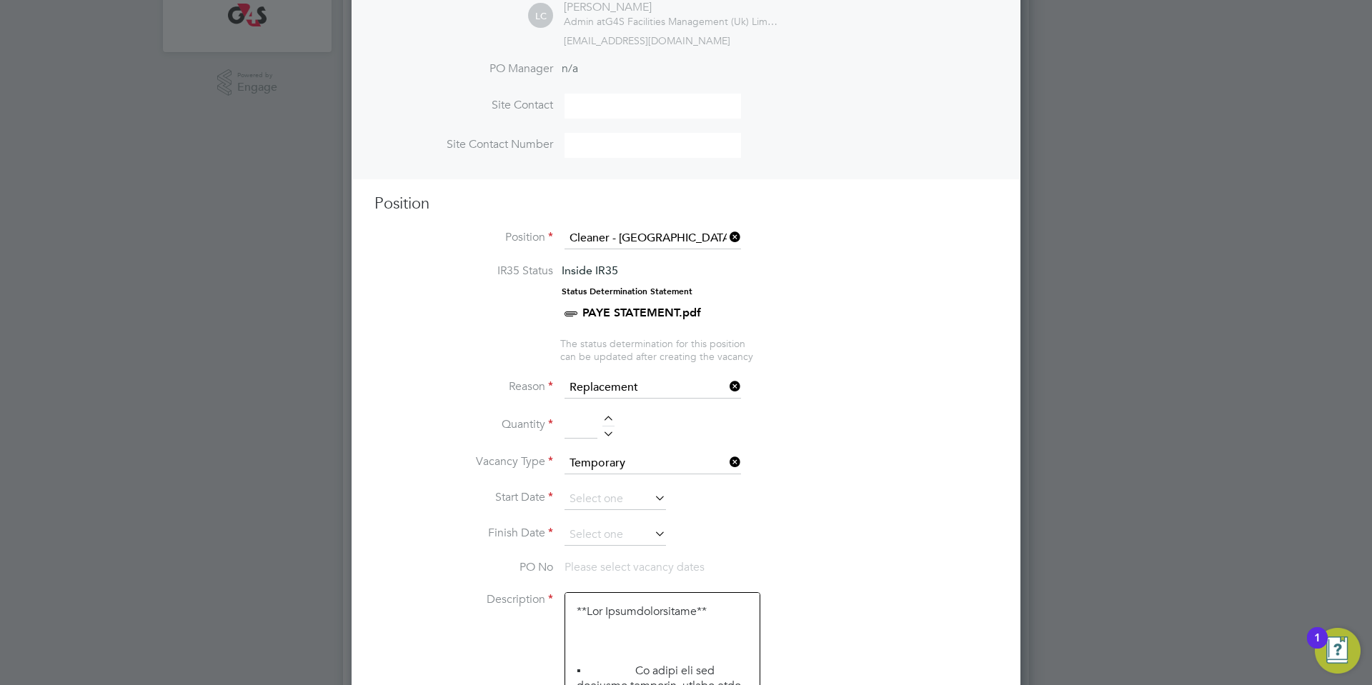
click at [605, 417] on li "Quantity" at bounding box center [685, 433] width 623 height 40
click at [606, 422] on div at bounding box center [608, 421] width 12 height 10
type input "1"
click at [607, 492] on input at bounding box center [614, 499] width 101 height 21
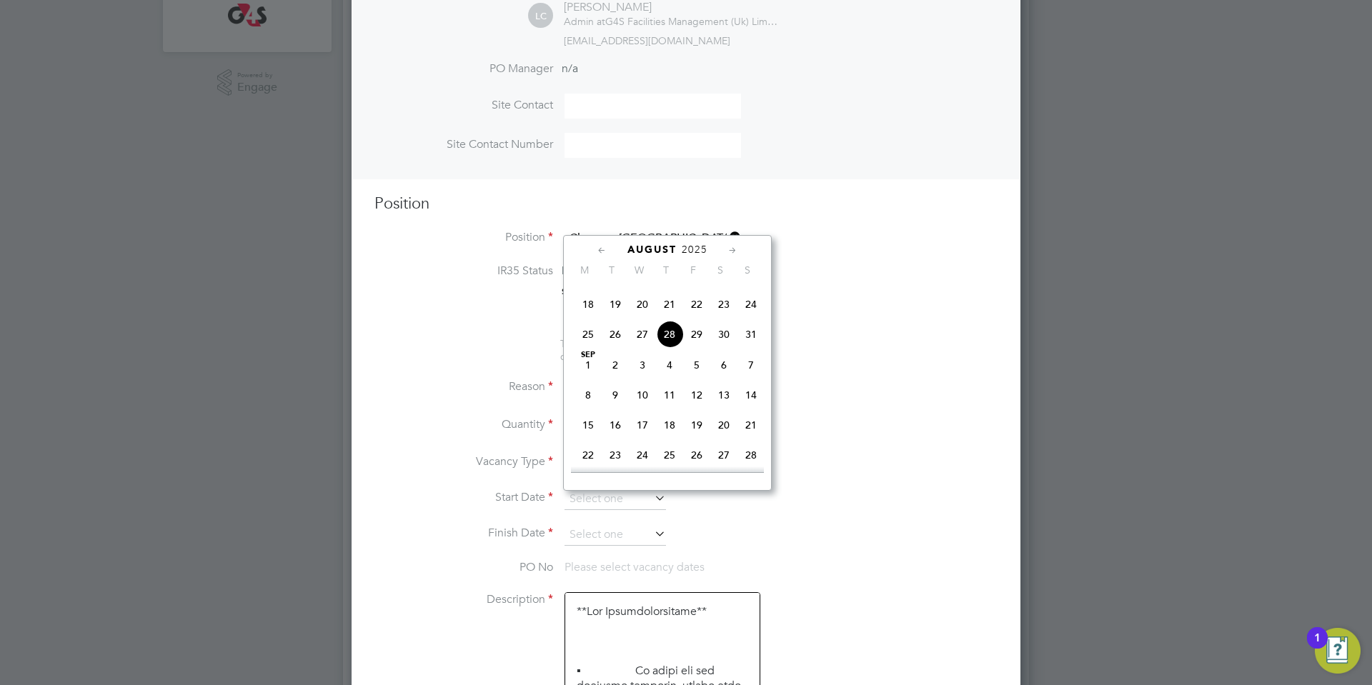
click at [596, 411] on div "[DATE] 2 3 4 5 6 7 8 9 10 11 12 13 14 15 16 17 18 19 20 21 22 23 24 25 26 27 28…" at bounding box center [676, 426] width 211 height 151
click at [590, 379] on span "[DATE]" at bounding box center [587, 364] width 27 height 27
type input "[DATE]"
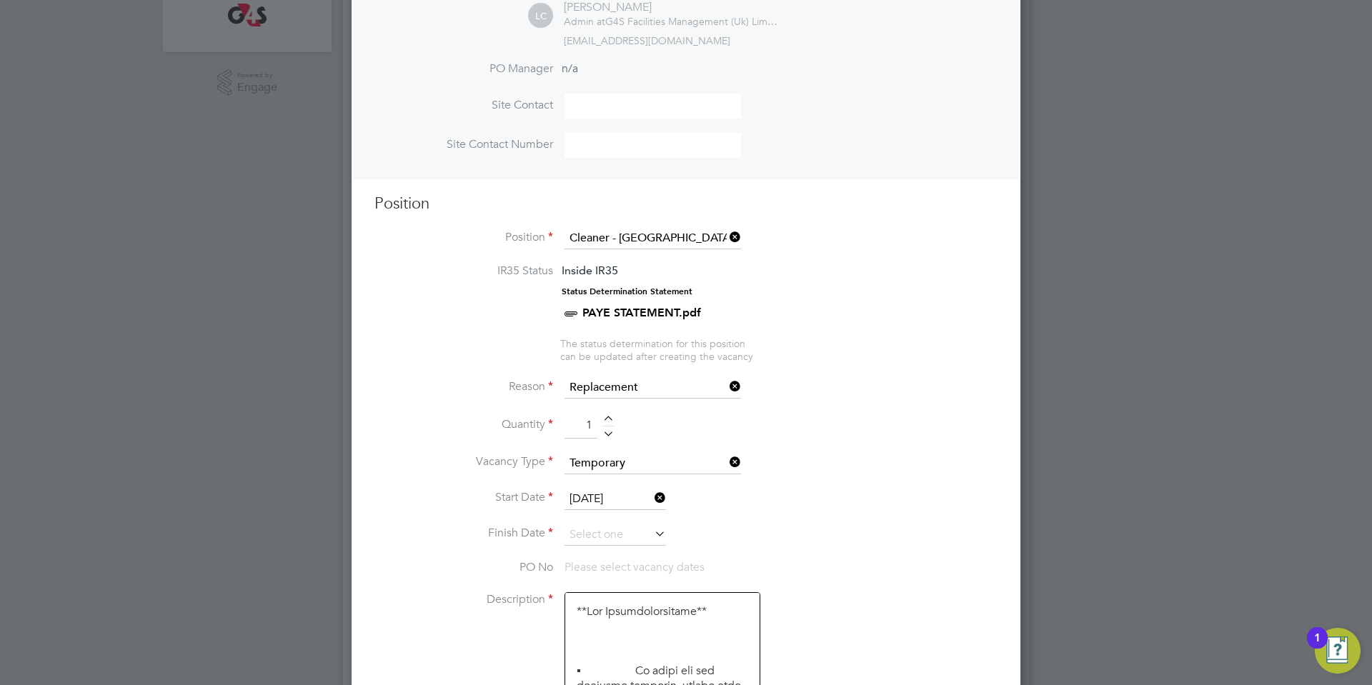
click at [614, 540] on input at bounding box center [614, 534] width 101 height 21
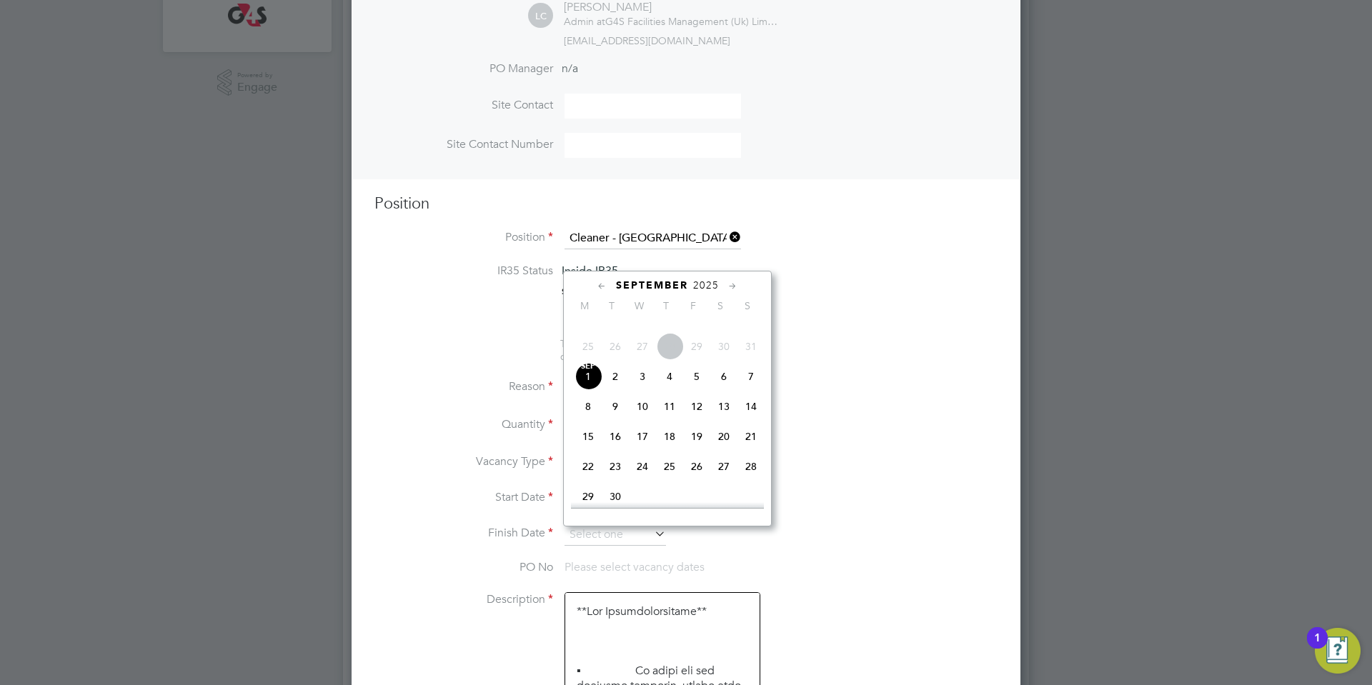
click at [695, 390] on span "5" at bounding box center [696, 376] width 27 height 27
type input "[DATE]"
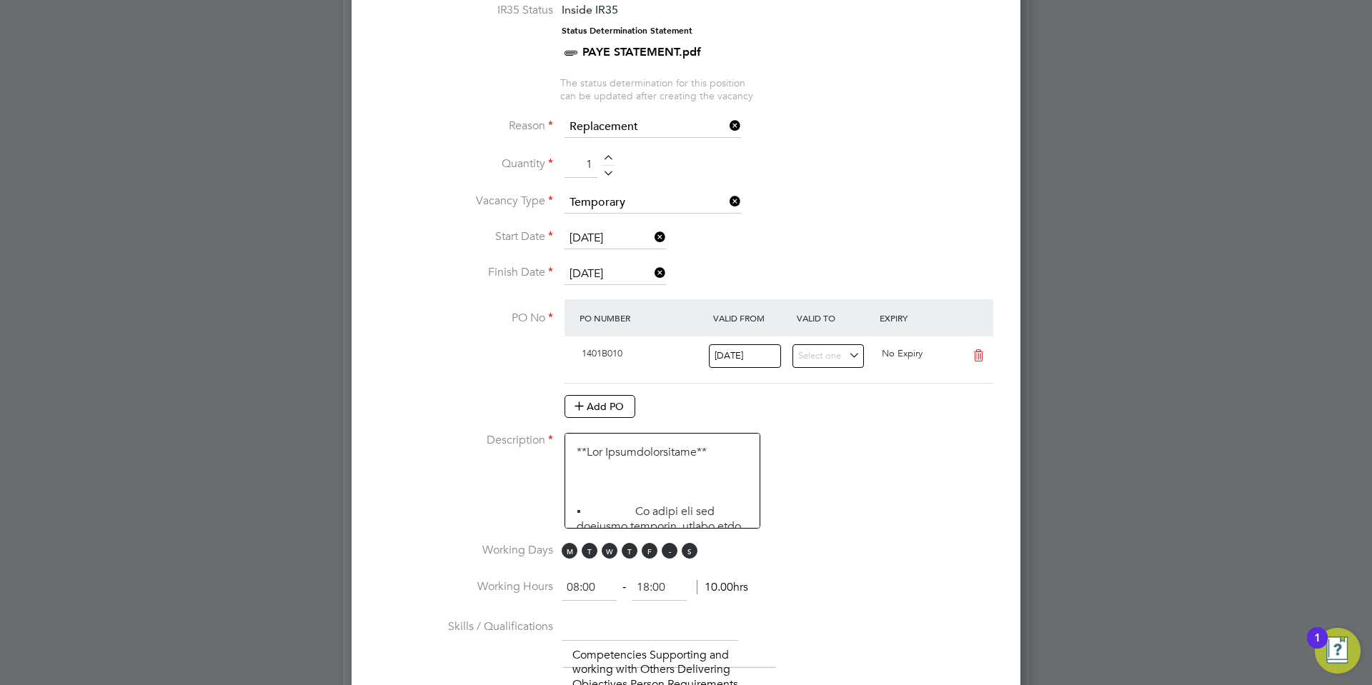
click at [674, 559] on span "S" at bounding box center [670, 551] width 16 height 16
click at [692, 553] on span "S" at bounding box center [690, 551] width 16 height 16
drag, startPoint x: 577, startPoint y: 585, endPoint x: 534, endPoint y: 582, distance: 42.3
click at [534, 582] on li "Working Hours 08:00 ‐ 18:00 10.00hrs" at bounding box center [685, 595] width 623 height 40
type input "06:30"
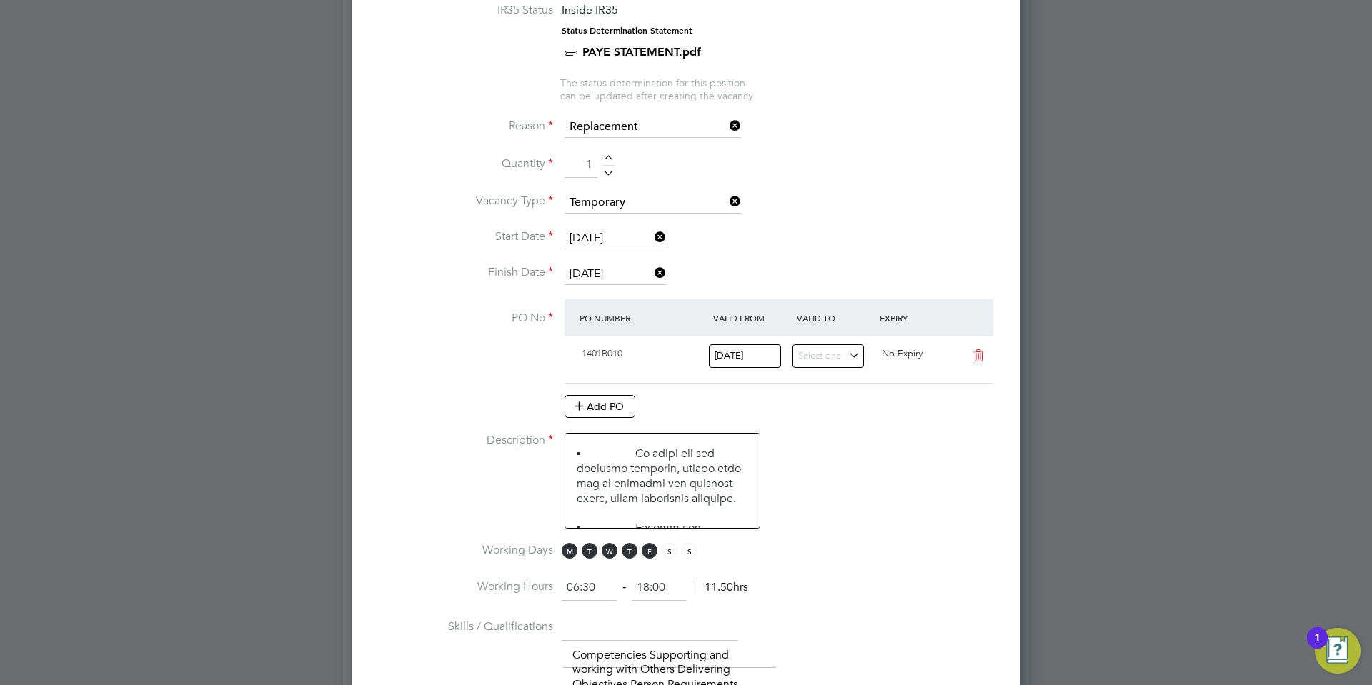
drag, startPoint x: 674, startPoint y: 585, endPoint x: 619, endPoint y: 590, distance: 55.2
click at [619, 590] on ng-form "06:30 ‐ 18:00 11.50hrs" at bounding box center [655, 587] width 186 height 14
type input "08:30"
click at [888, 504] on li "Description" at bounding box center [685, 488] width 623 height 110
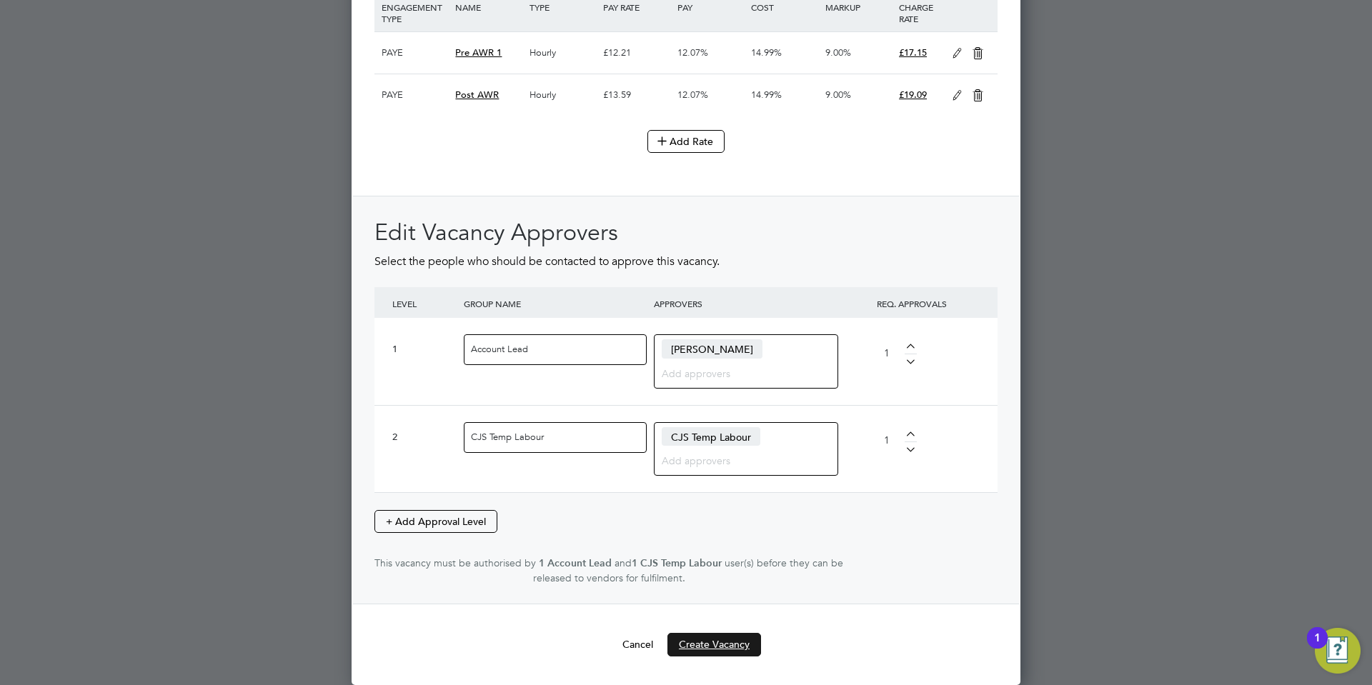
click at [715, 647] on button "Create Vacancy" at bounding box center [714, 644] width 94 height 23
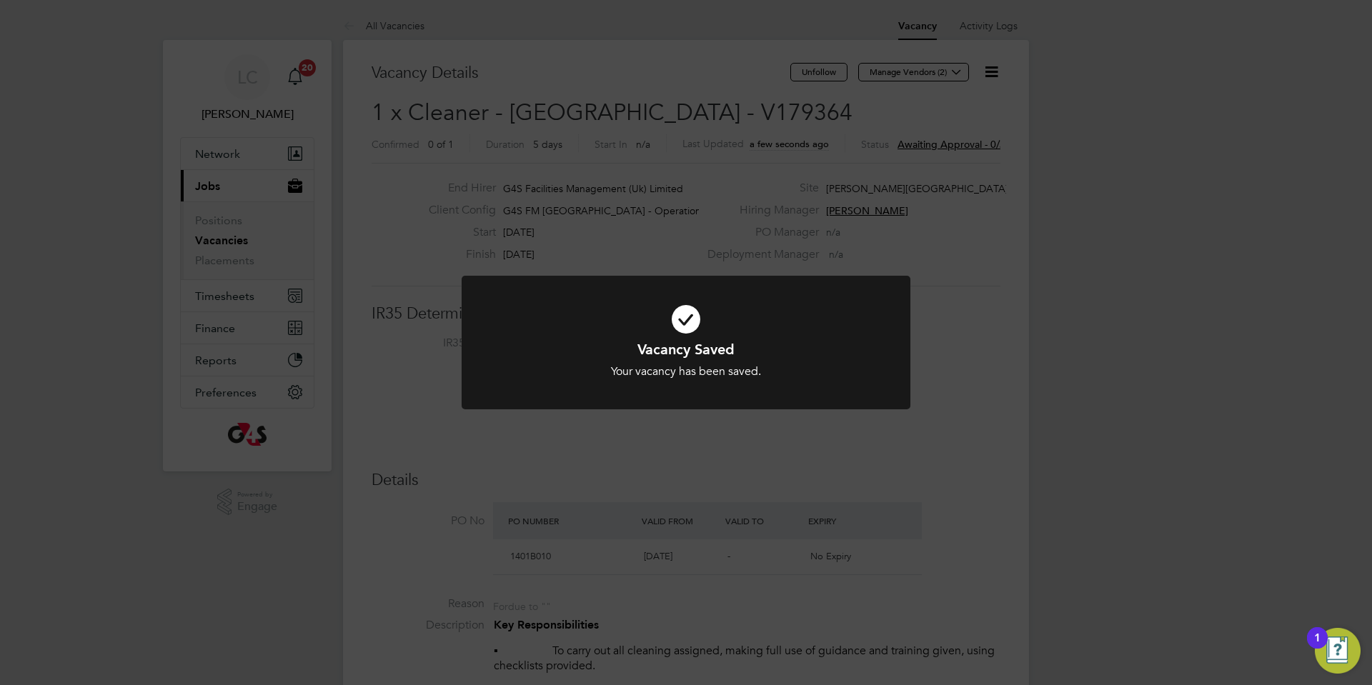
click at [777, 487] on div "Vacancy Saved Your vacancy has been saved. Cancel Okay" at bounding box center [686, 342] width 1372 height 685
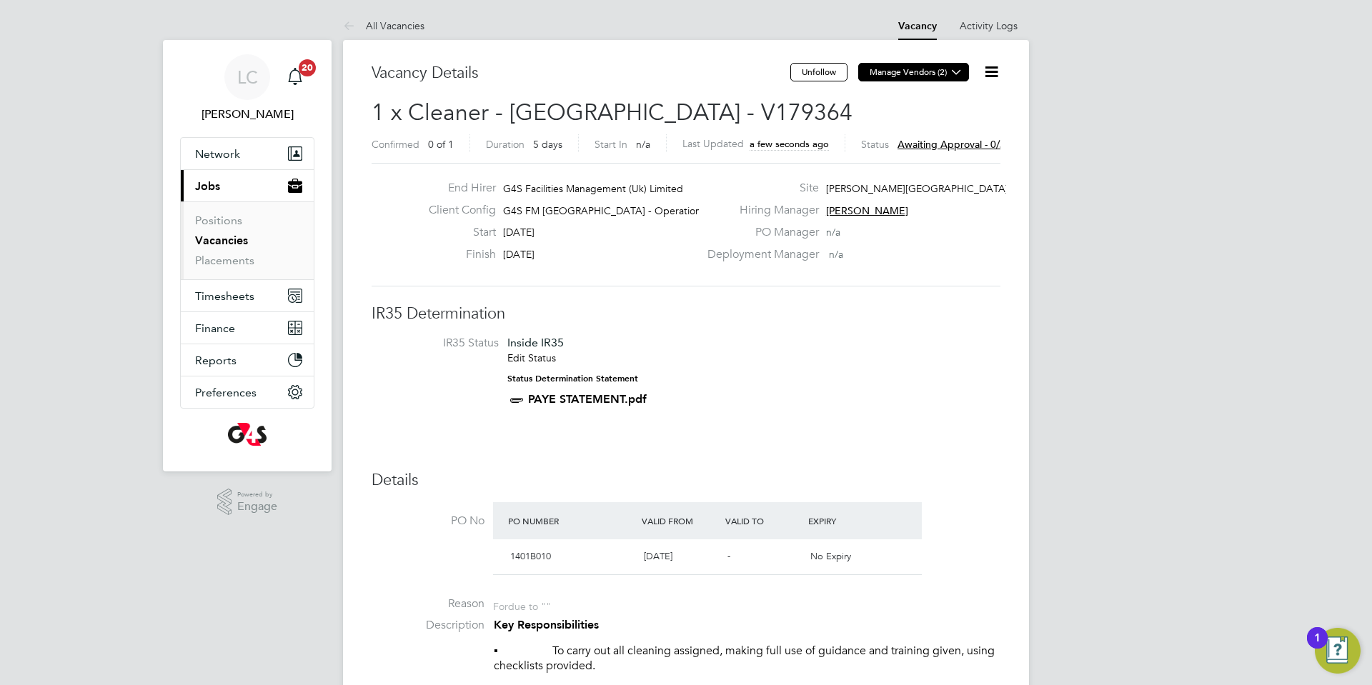
click at [929, 79] on button "Manage Vendors (2)" at bounding box center [913, 72] width 111 height 19
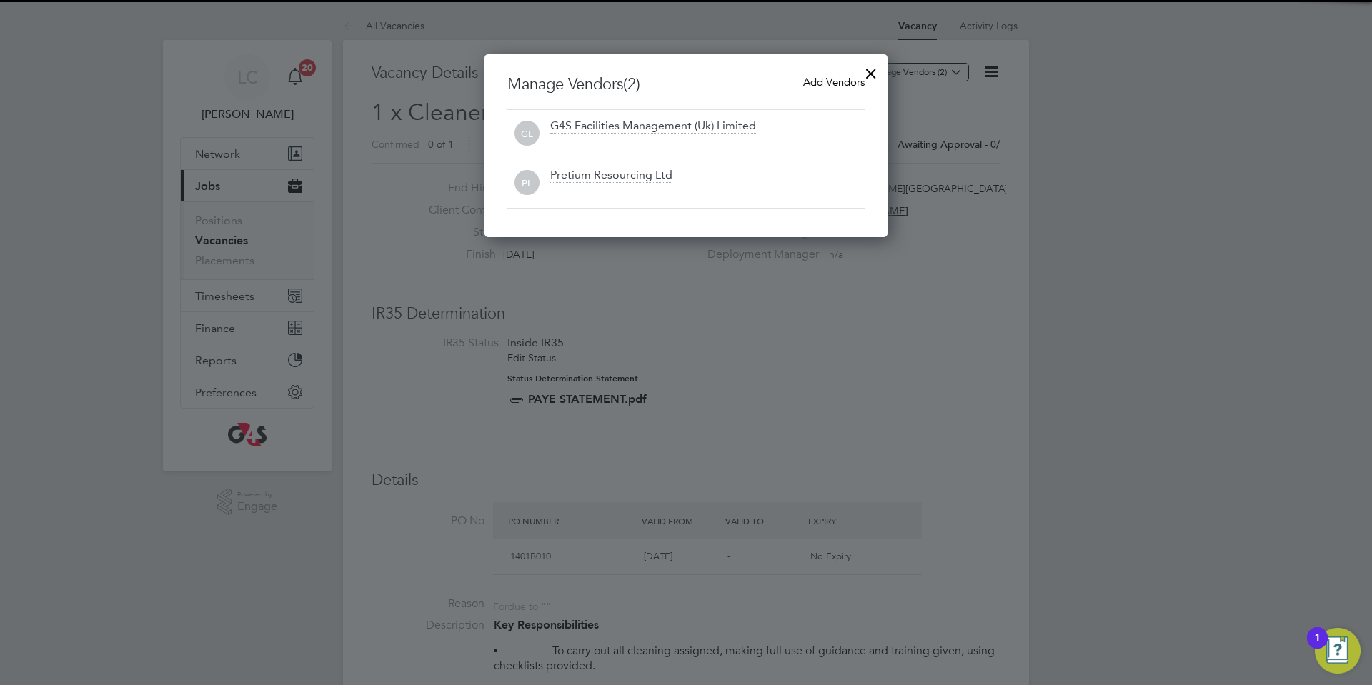
click at [836, 65] on div "Manage Vendors (2) Add Vendors GL G4S Facilities Management (Uk) Limited PL Pre…" at bounding box center [685, 145] width 403 height 183
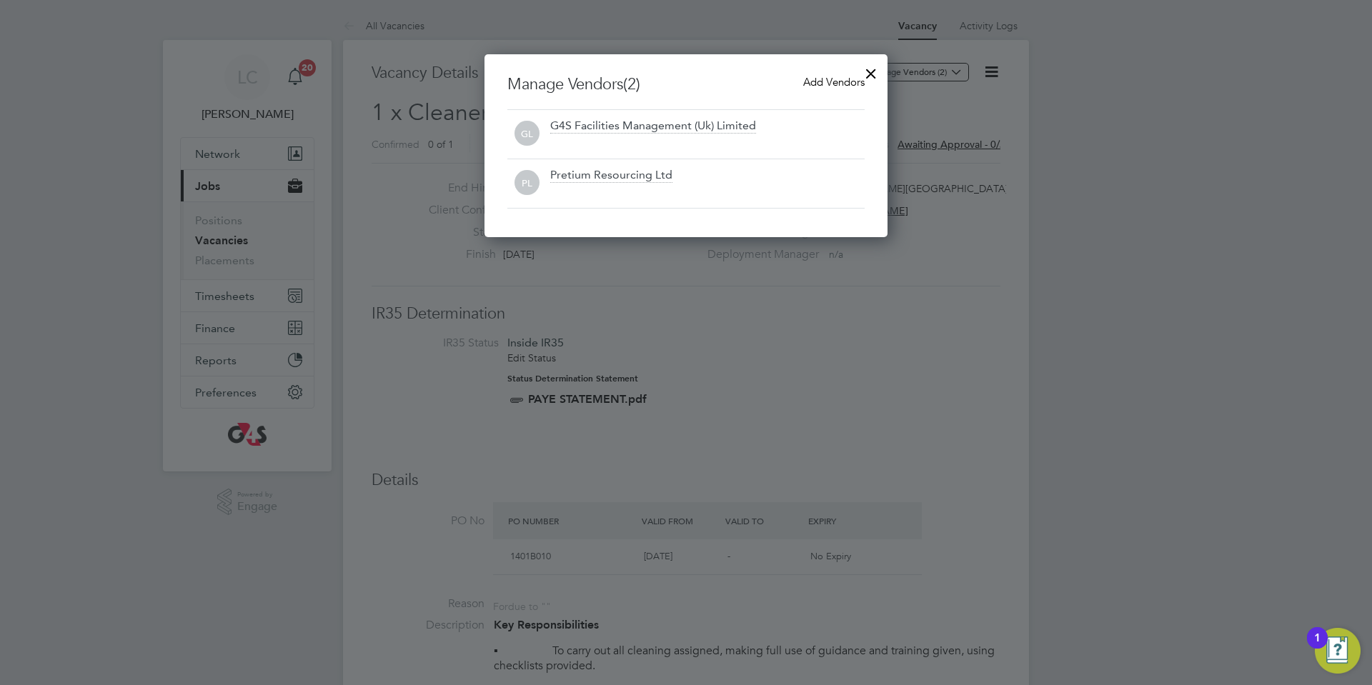
click at [833, 75] on span "Add Vendors" at bounding box center [833, 82] width 61 height 14
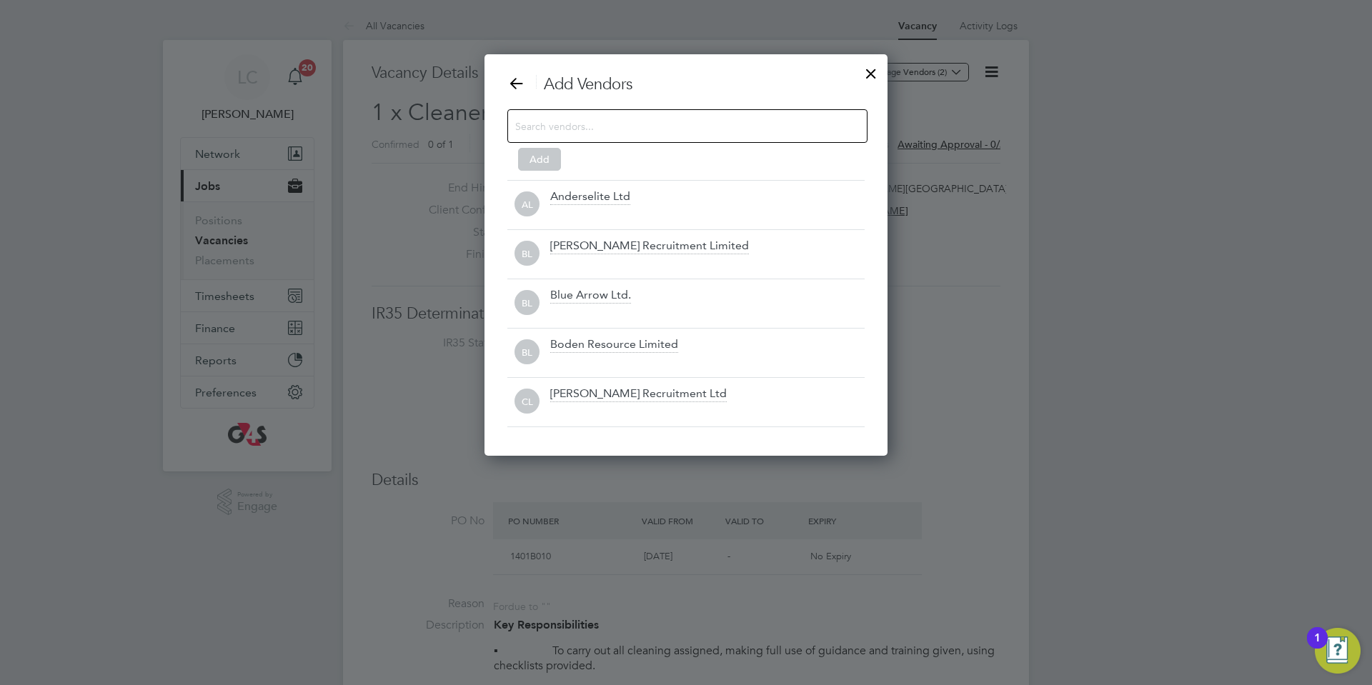
click at [668, 129] on input at bounding box center [675, 125] width 321 height 19
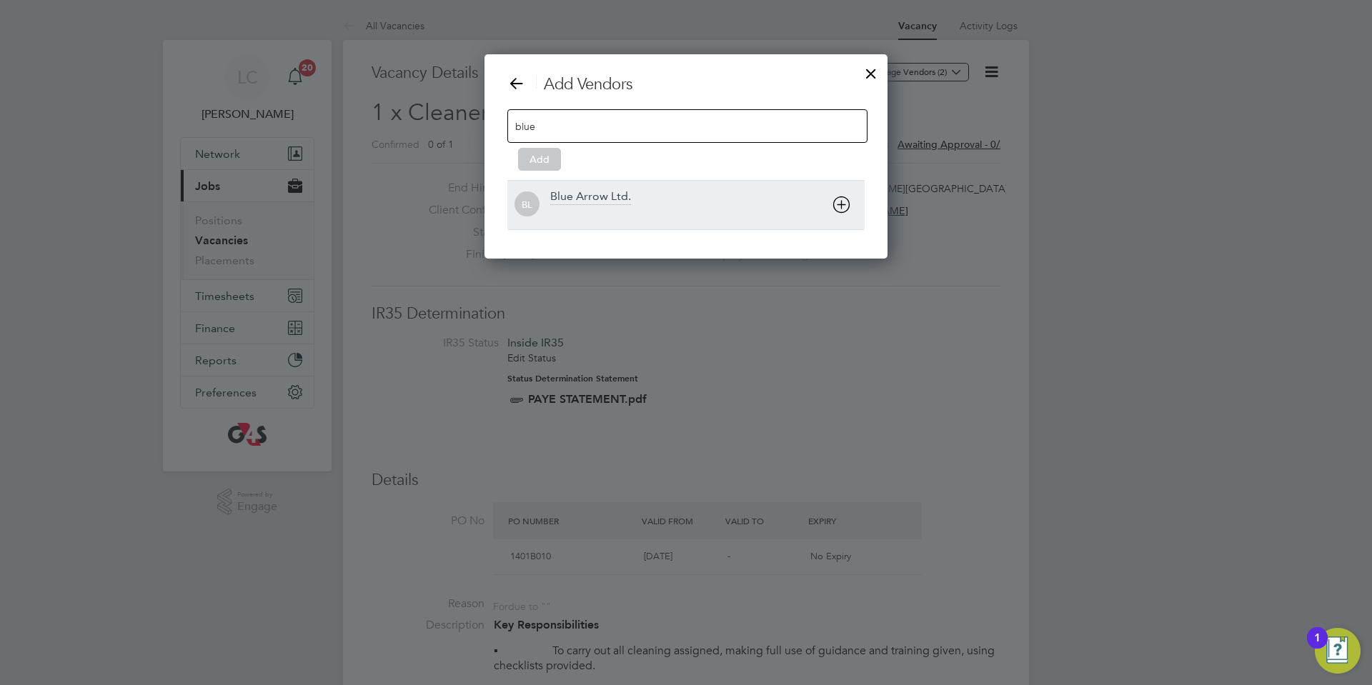
type input "blue"
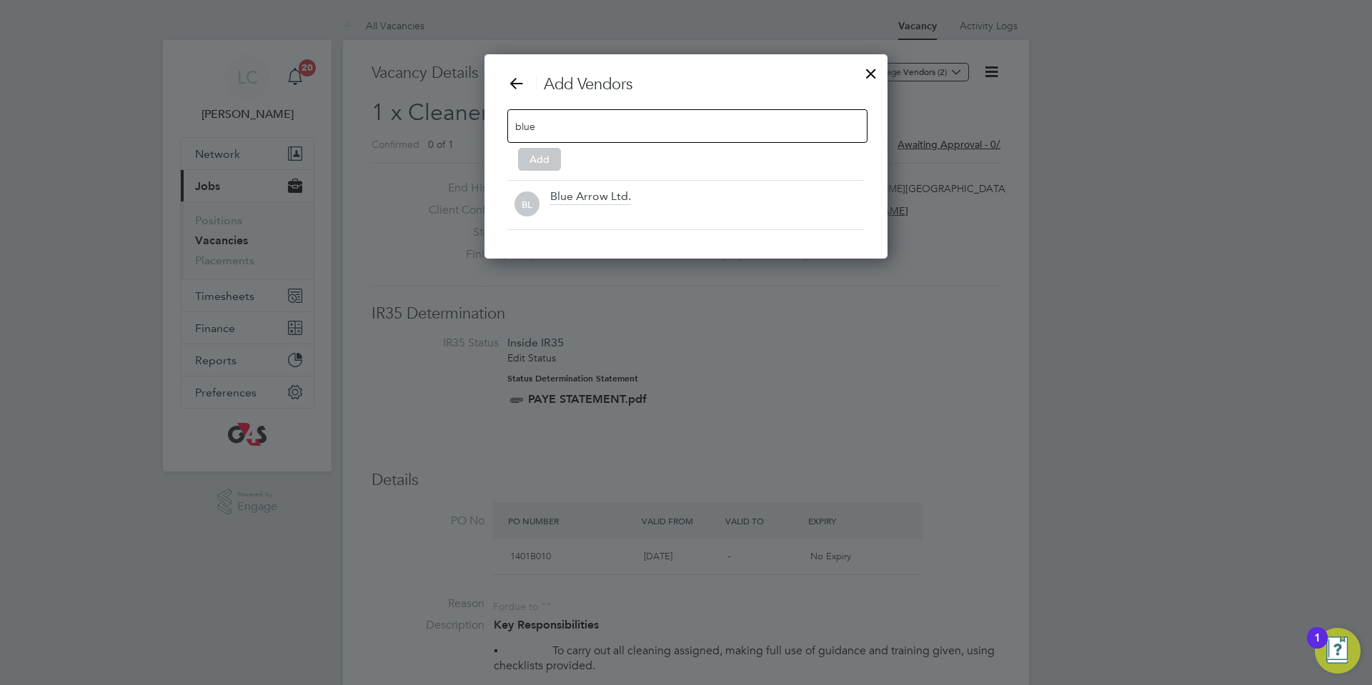
drag, startPoint x: 632, startPoint y: 198, endPoint x: 621, endPoint y: 198, distance: 10.7
click at [631, 198] on div "Blue Arrow Ltd." at bounding box center [707, 204] width 314 height 31
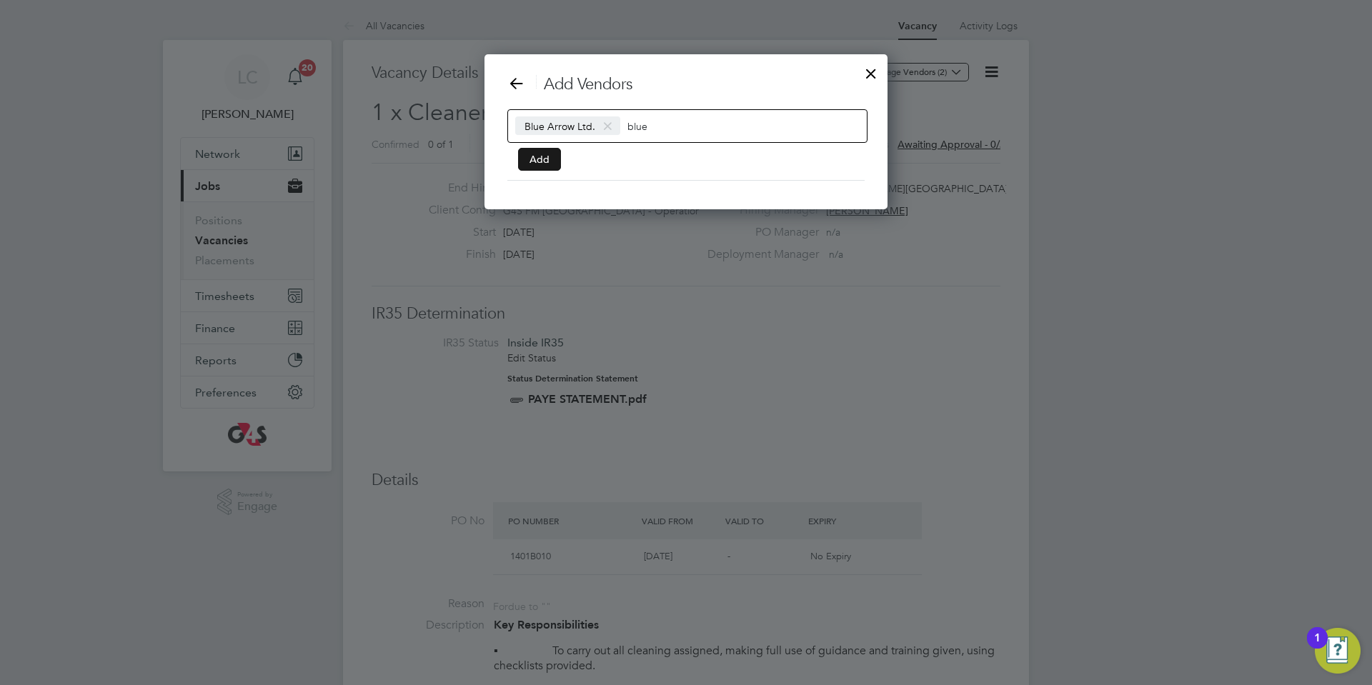
click at [522, 149] on button "Add" at bounding box center [539, 159] width 43 height 23
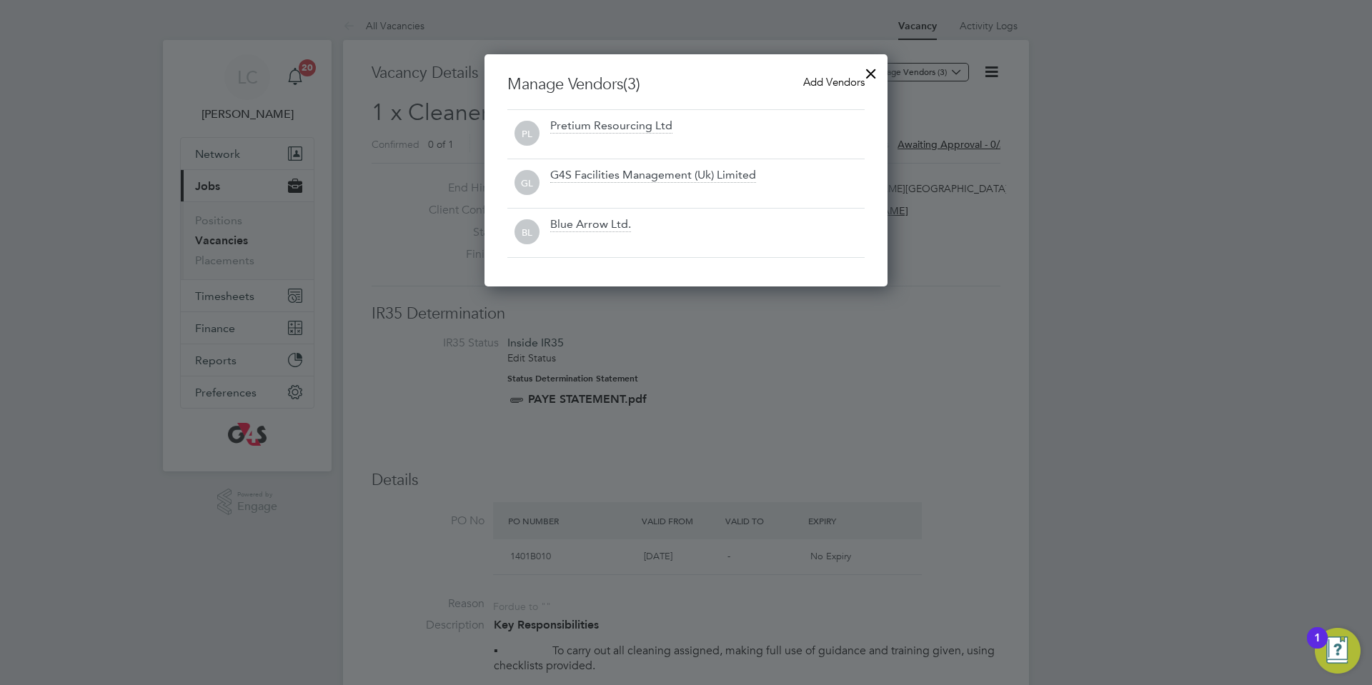
click at [866, 73] on div at bounding box center [871, 70] width 26 height 26
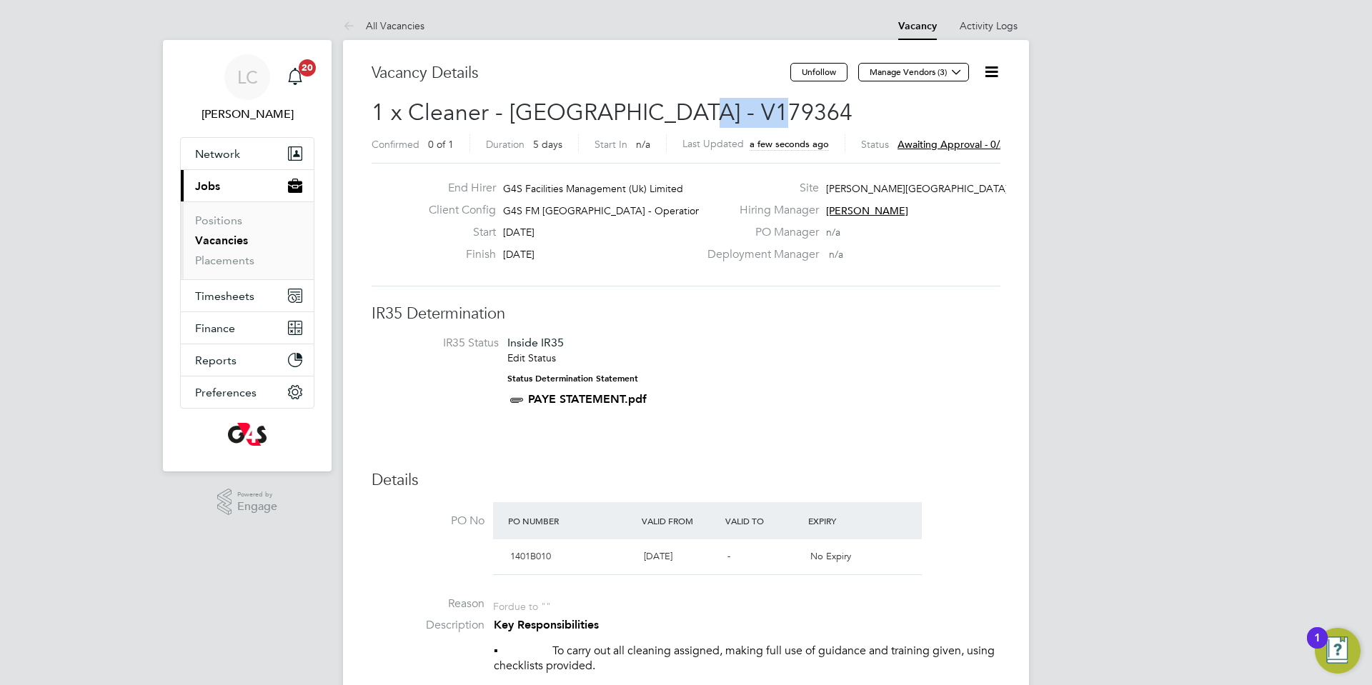
drag, startPoint x: 670, startPoint y: 107, endPoint x: 767, endPoint y: 112, distance: 97.3
click at [767, 112] on h2 "1 x Cleaner - [GEOGRAPHIC_DATA] - V179364 Confirmed 0 of 1 Duration 5 days Star…" at bounding box center [685, 128] width 629 height 60
copy span "V179364"
click at [807, 313] on h3 "IR35 Determination" at bounding box center [685, 314] width 629 height 21
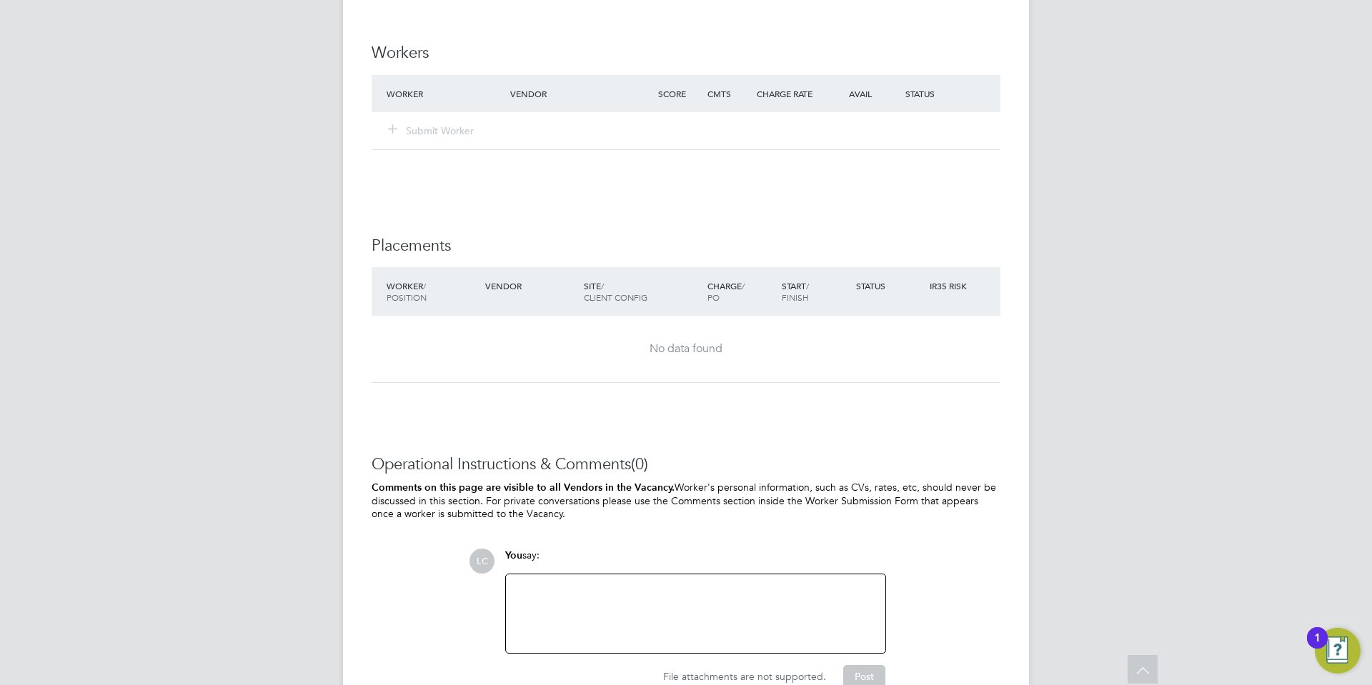
scroll to position [1855, 0]
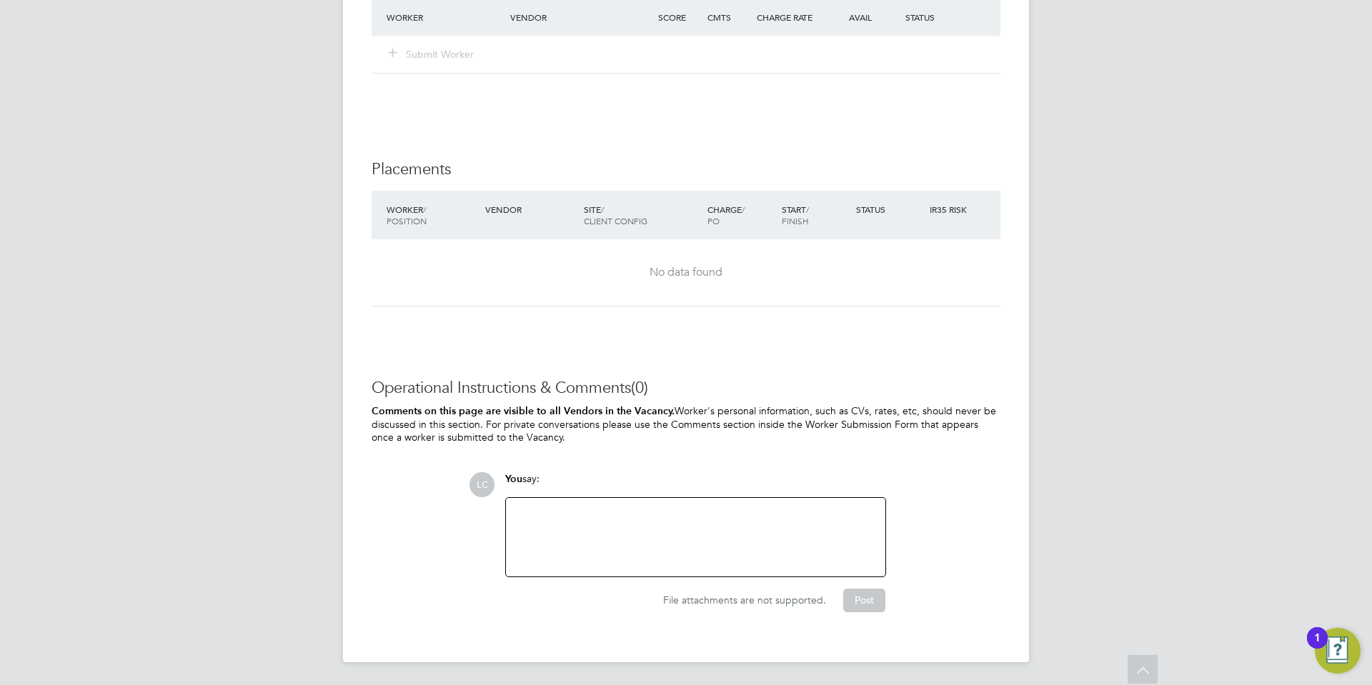
click at [629, 508] on div at bounding box center [695, 537] width 362 height 61
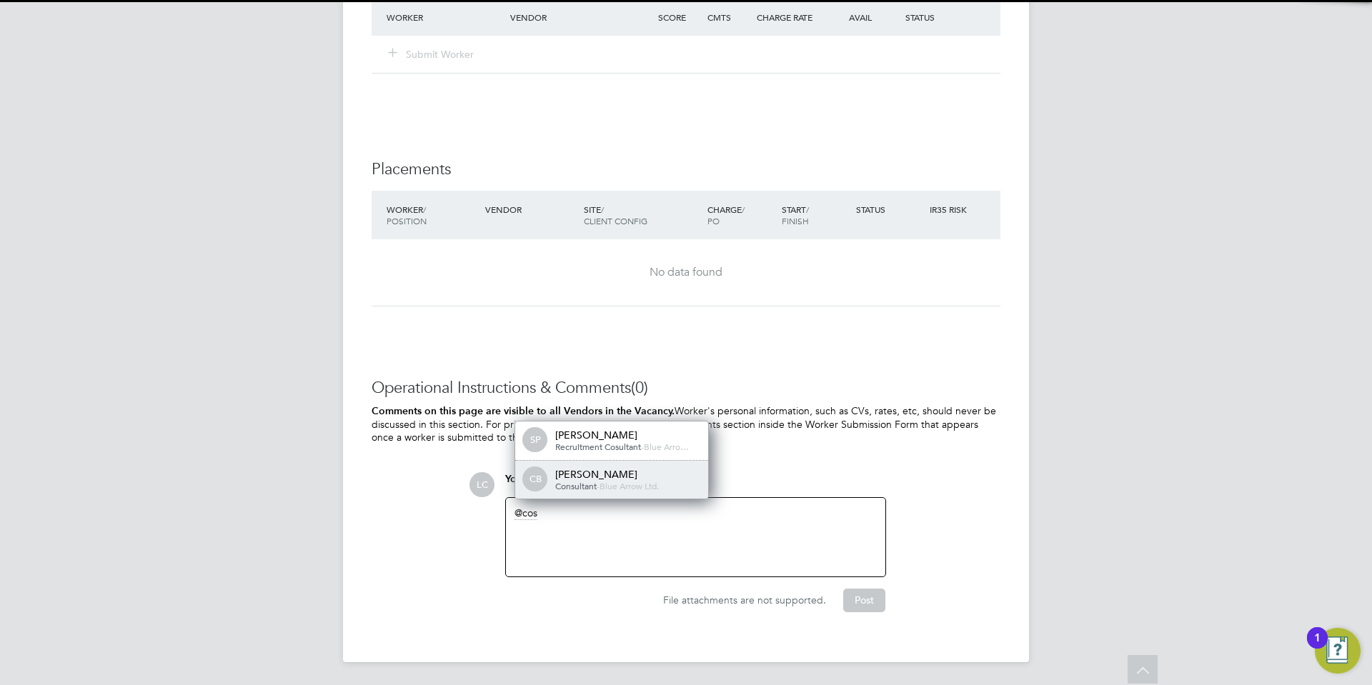
click at [587, 479] on div "[PERSON_NAME]" at bounding box center [626, 474] width 143 height 13
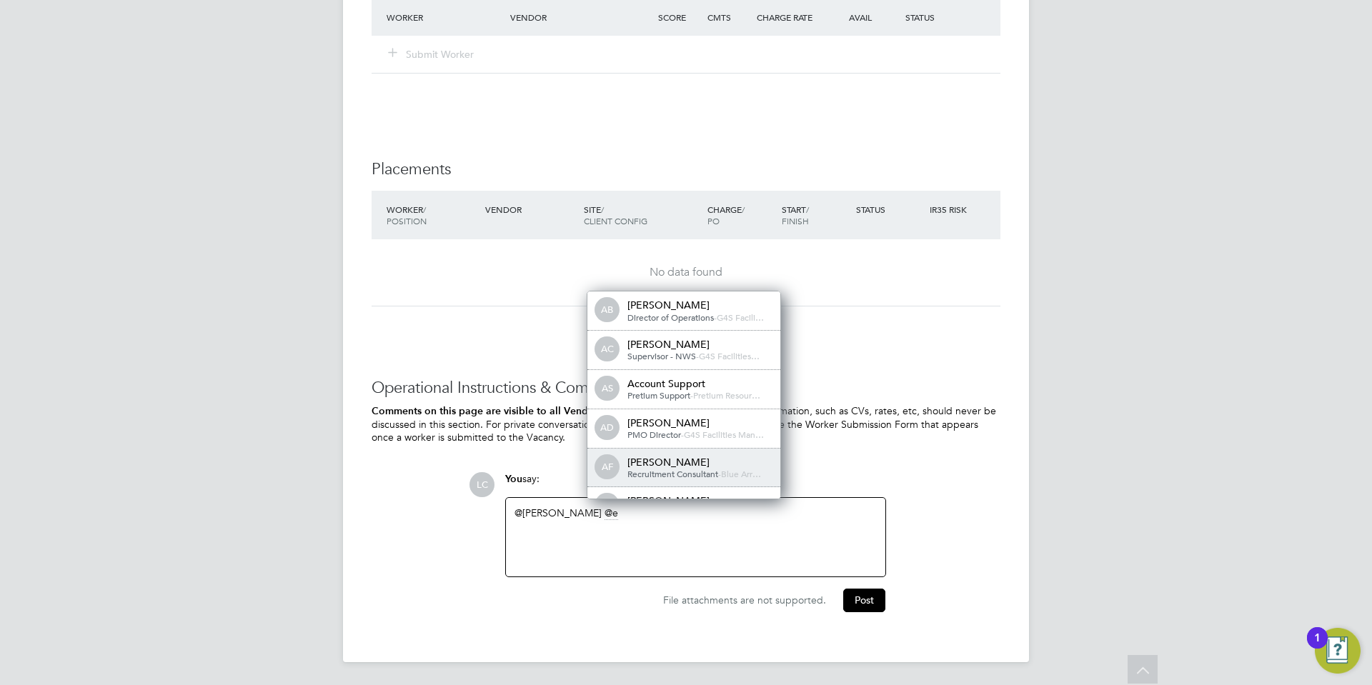
click at [757, 454] on div "AF [PERSON_NAME] Recruitment Consultant - Blue Arr…" at bounding box center [683, 468] width 193 height 39
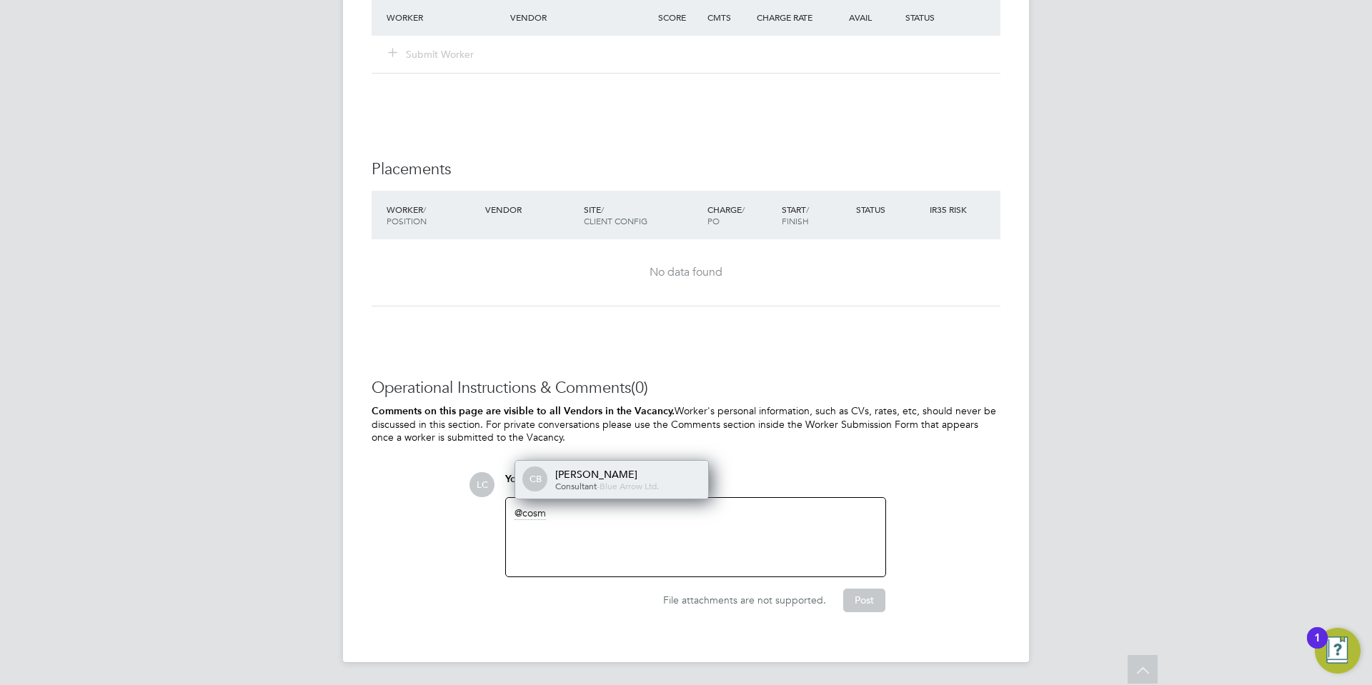
click at [637, 472] on div "[PERSON_NAME]" at bounding box center [626, 474] width 143 height 13
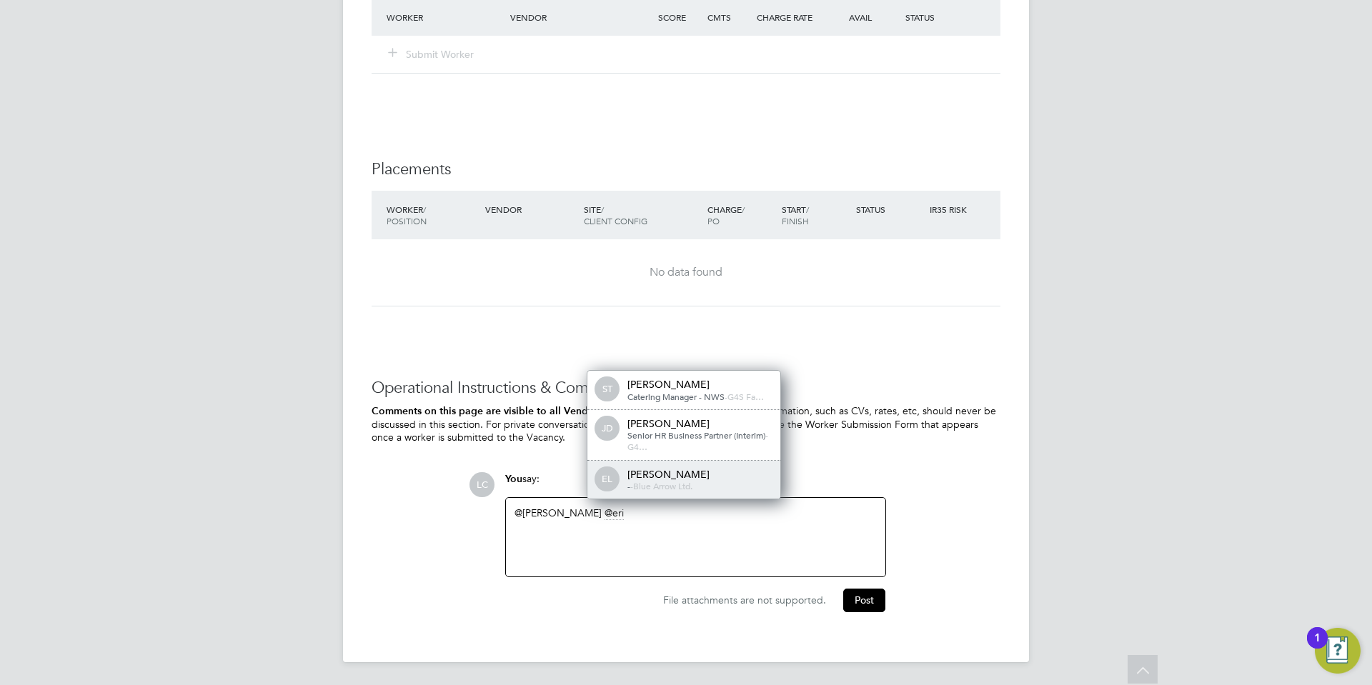
click at [630, 481] on span "-" at bounding box center [631, 485] width 3 height 11
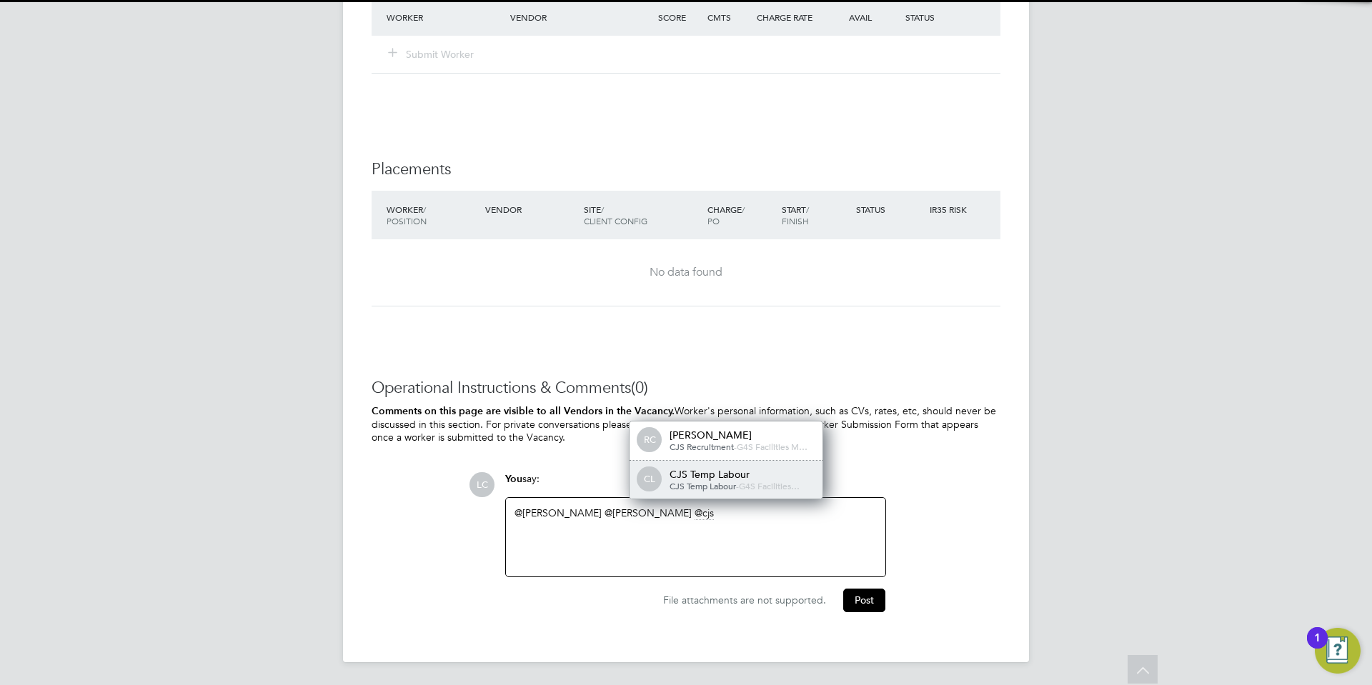
click at [698, 478] on div "CJS Temp Labour" at bounding box center [740, 474] width 143 height 13
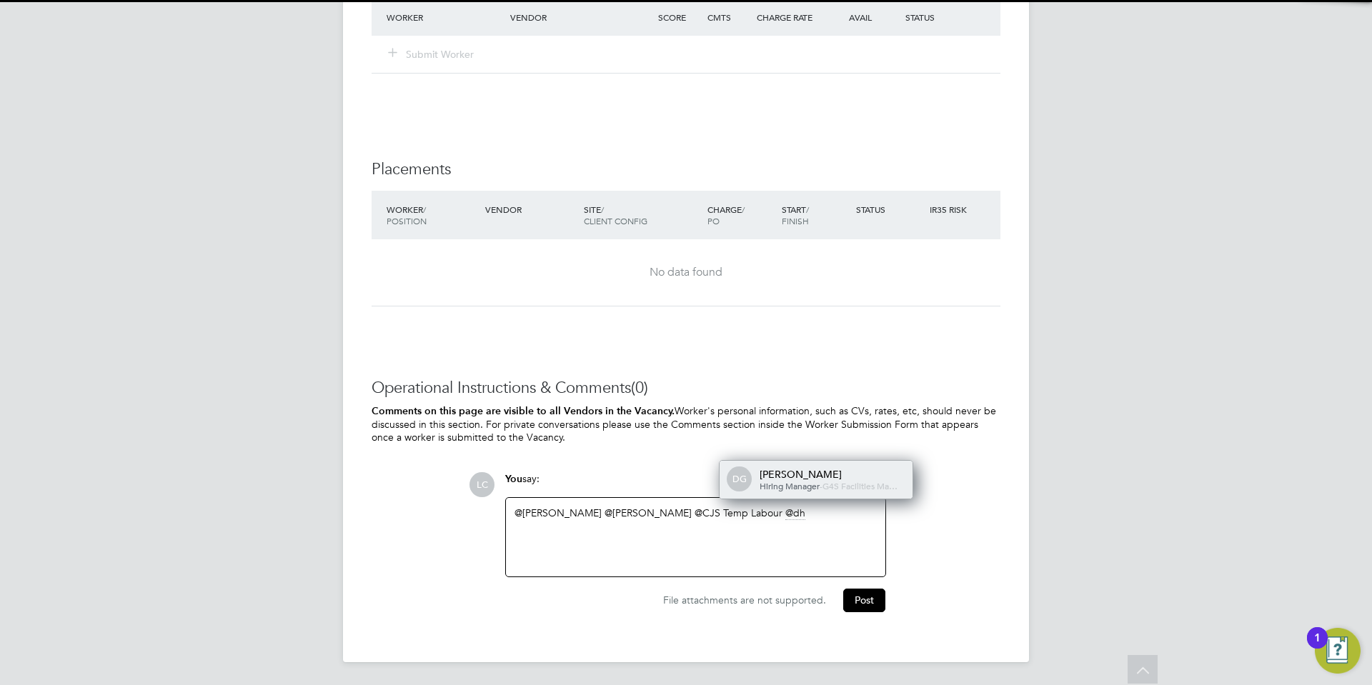
click at [779, 480] on span "Hiring Manager" at bounding box center [789, 485] width 60 height 11
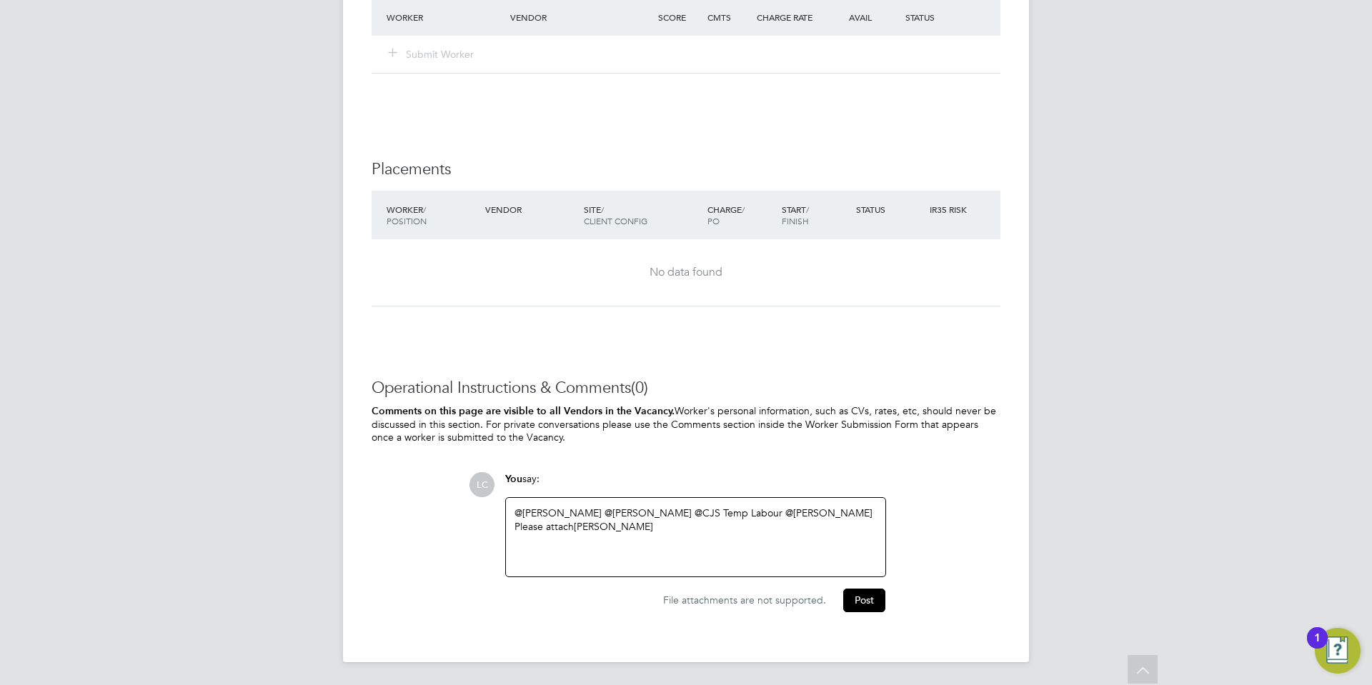
click at [721, 521] on div "Please attach [PERSON_NAME]" at bounding box center [695, 526] width 362 height 13
click at [856, 592] on button "Post" at bounding box center [864, 603] width 42 height 23
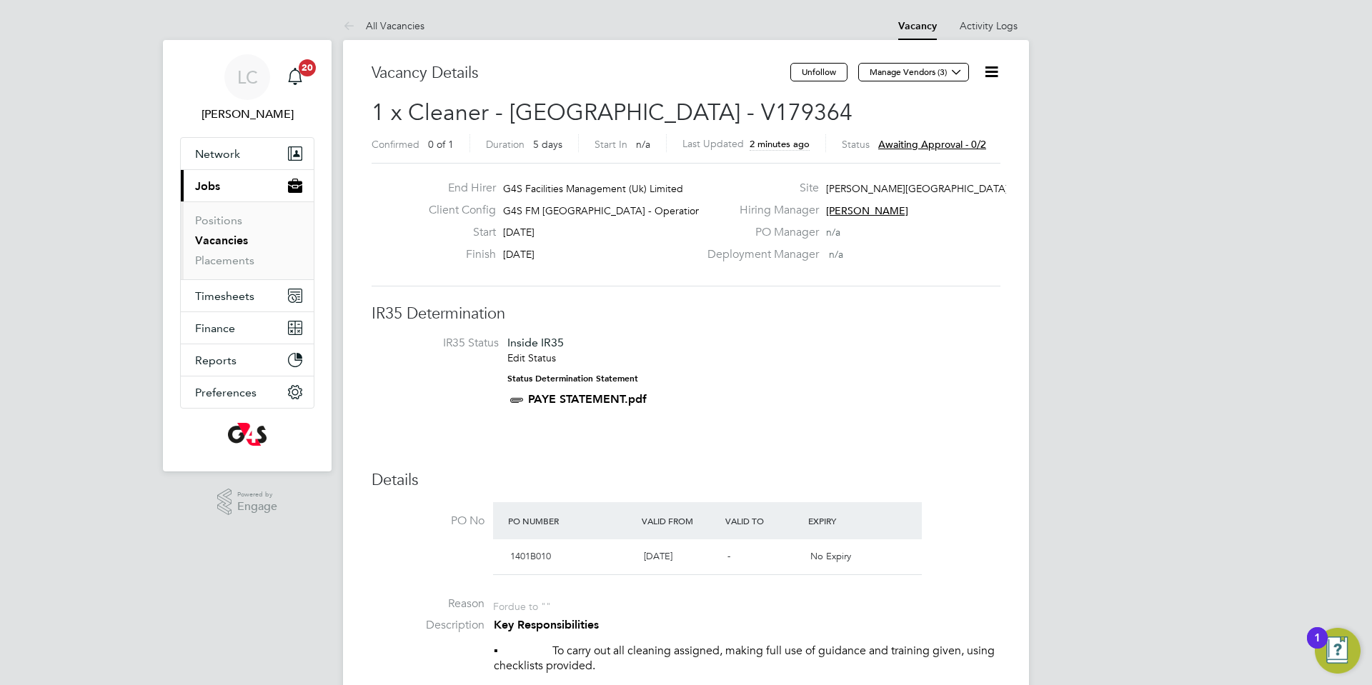
click at [232, 239] on link "Vacancies" at bounding box center [221, 241] width 53 height 14
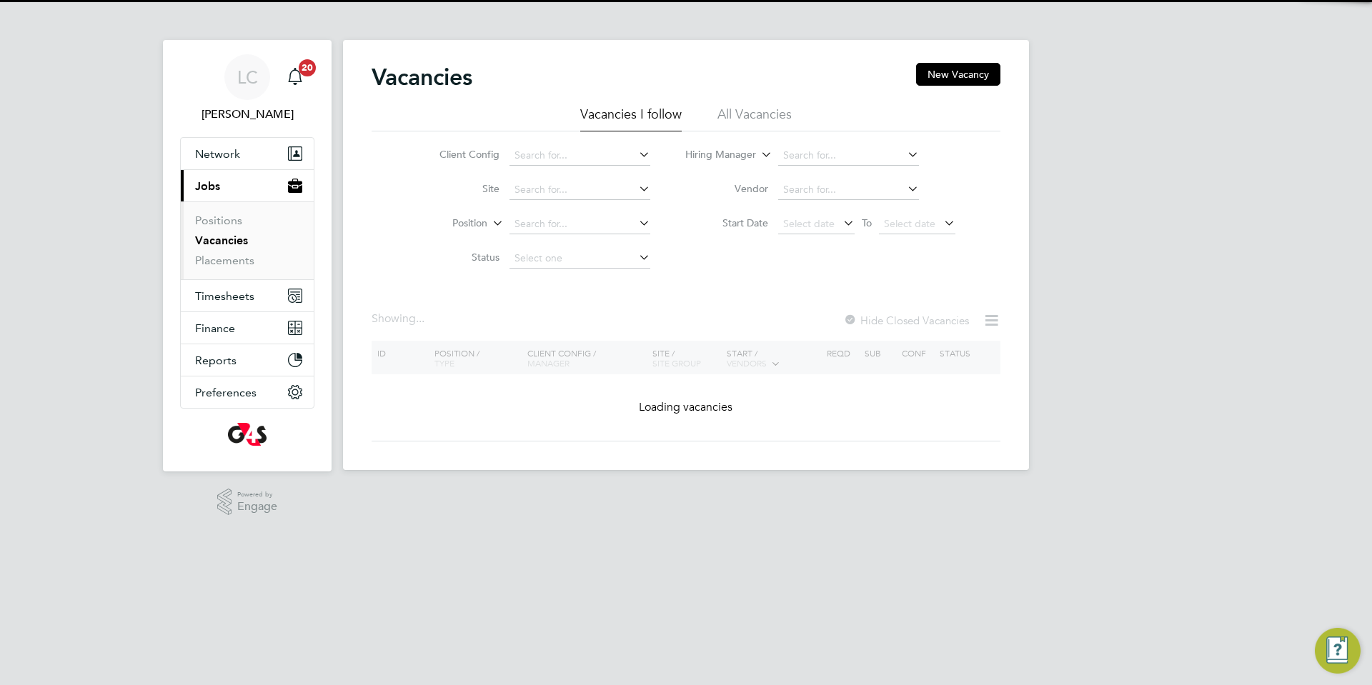
click at [979, 70] on button "New Vacancy" at bounding box center [958, 74] width 84 height 23
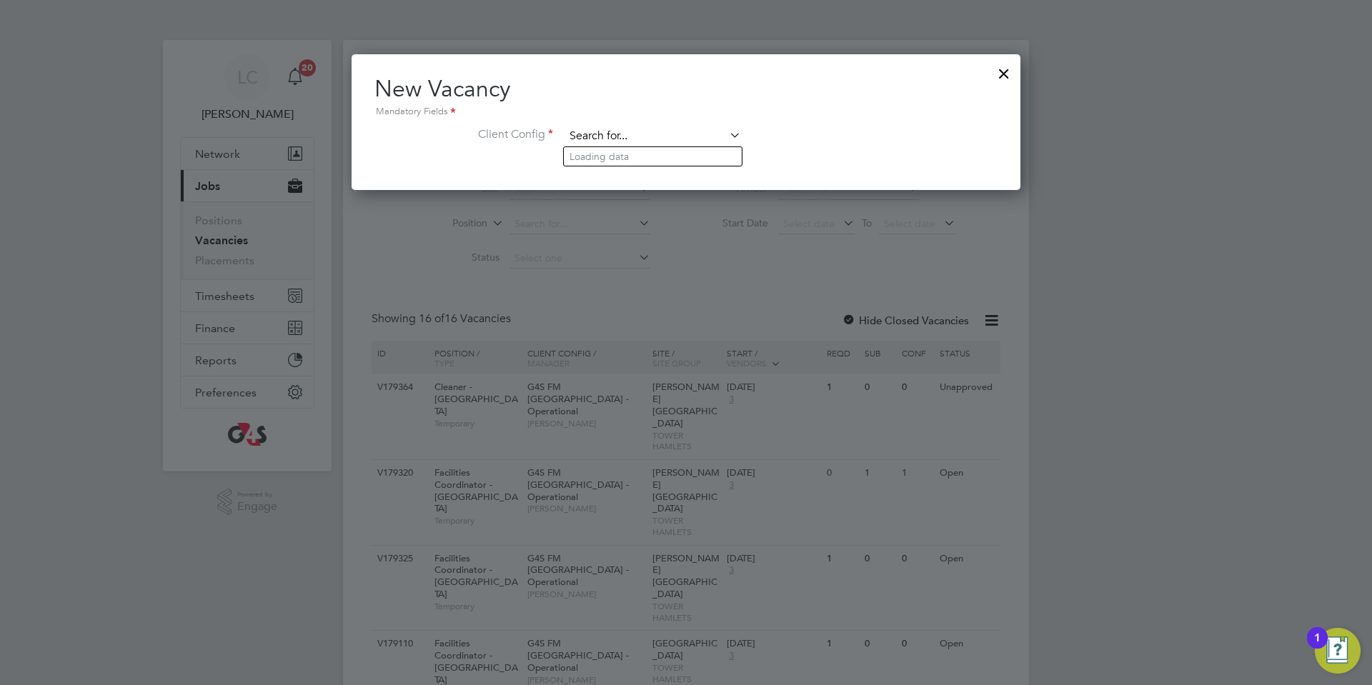
click at [674, 136] on input at bounding box center [652, 136] width 176 height 21
click at [632, 170] on b "Tower" at bounding box center [621, 176] width 28 height 12
type input "G4S FM [GEOGRAPHIC_DATA] - Operational"
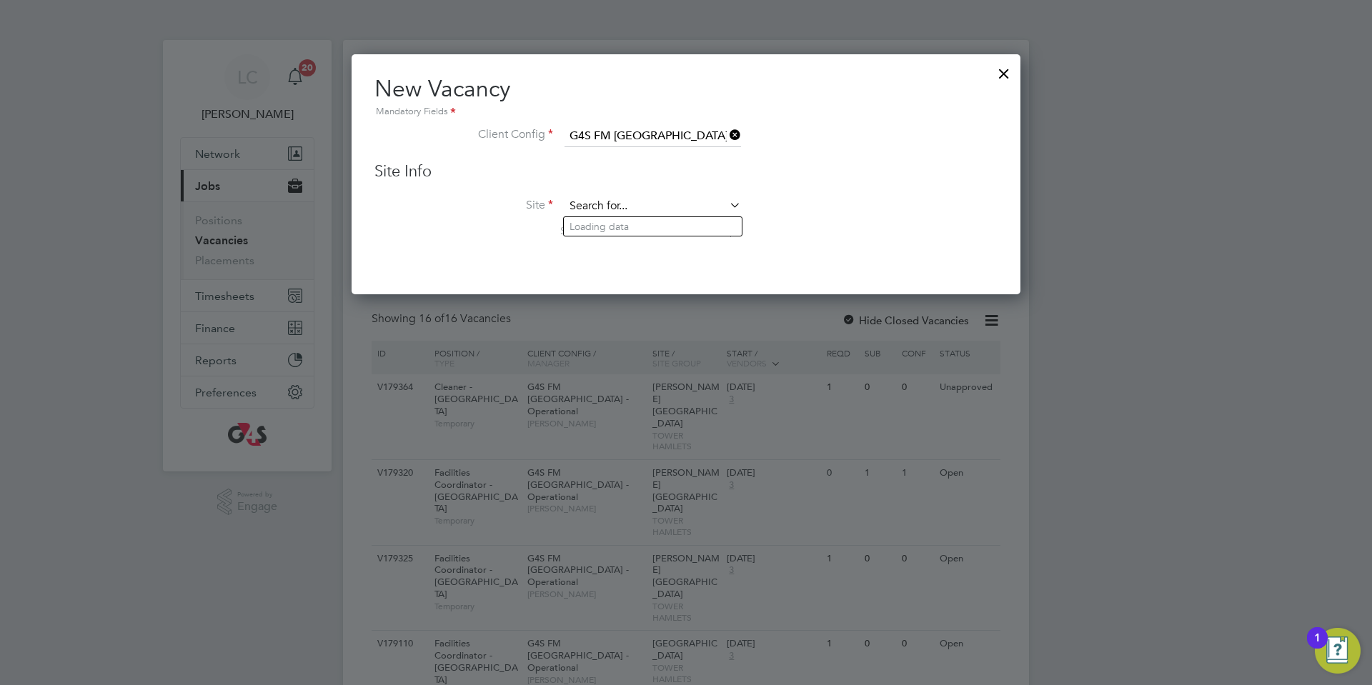
click at [626, 205] on input at bounding box center [652, 206] width 176 height 21
click at [627, 229] on li "Centr al Foundation Girl School" at bounding box center [653, 226] width 178 height 19
type input "Central Foundation Girl School"
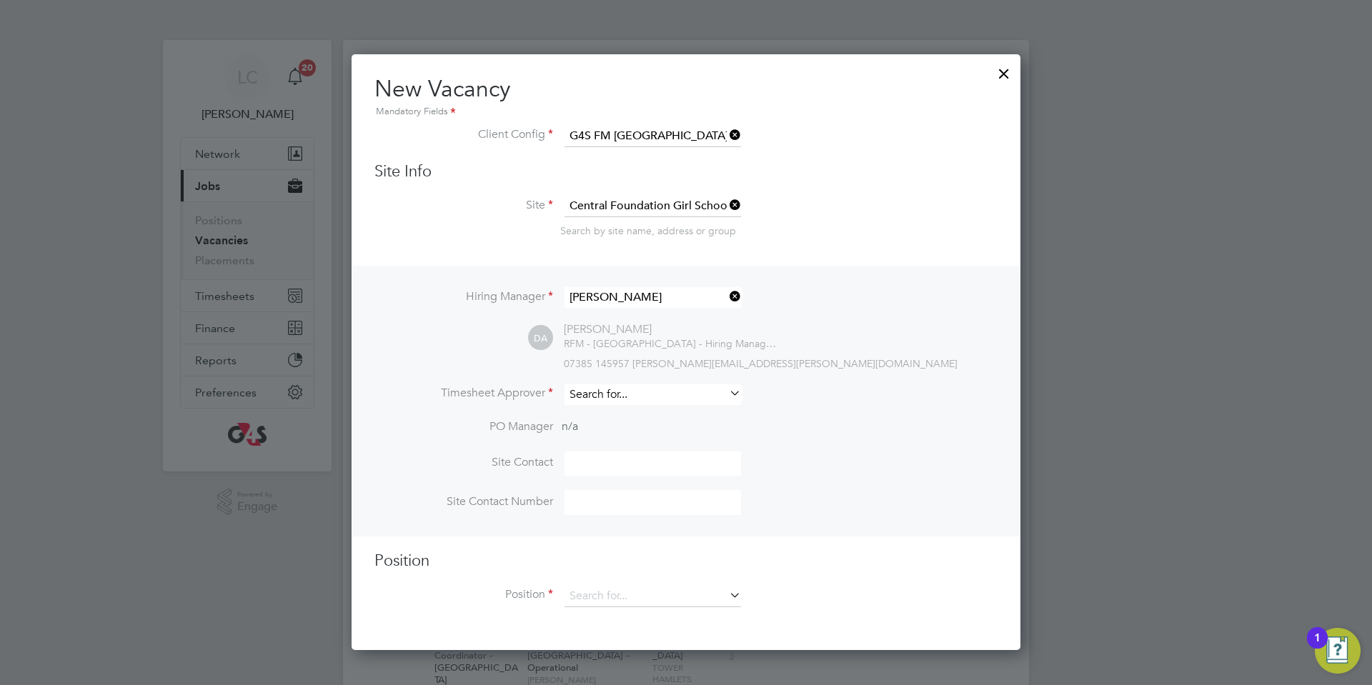
click at [634, 392] on input at bounding box center [652, 394] width 176 height 21
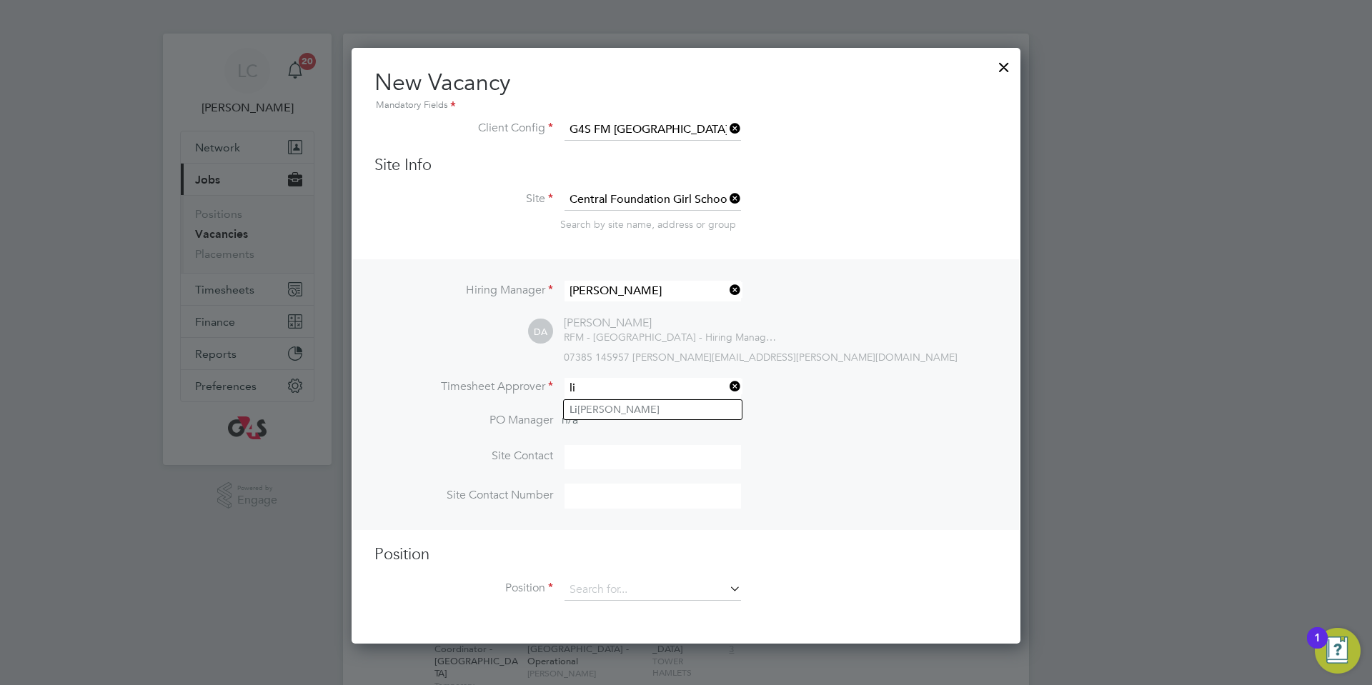
scroll to position [7, 0]
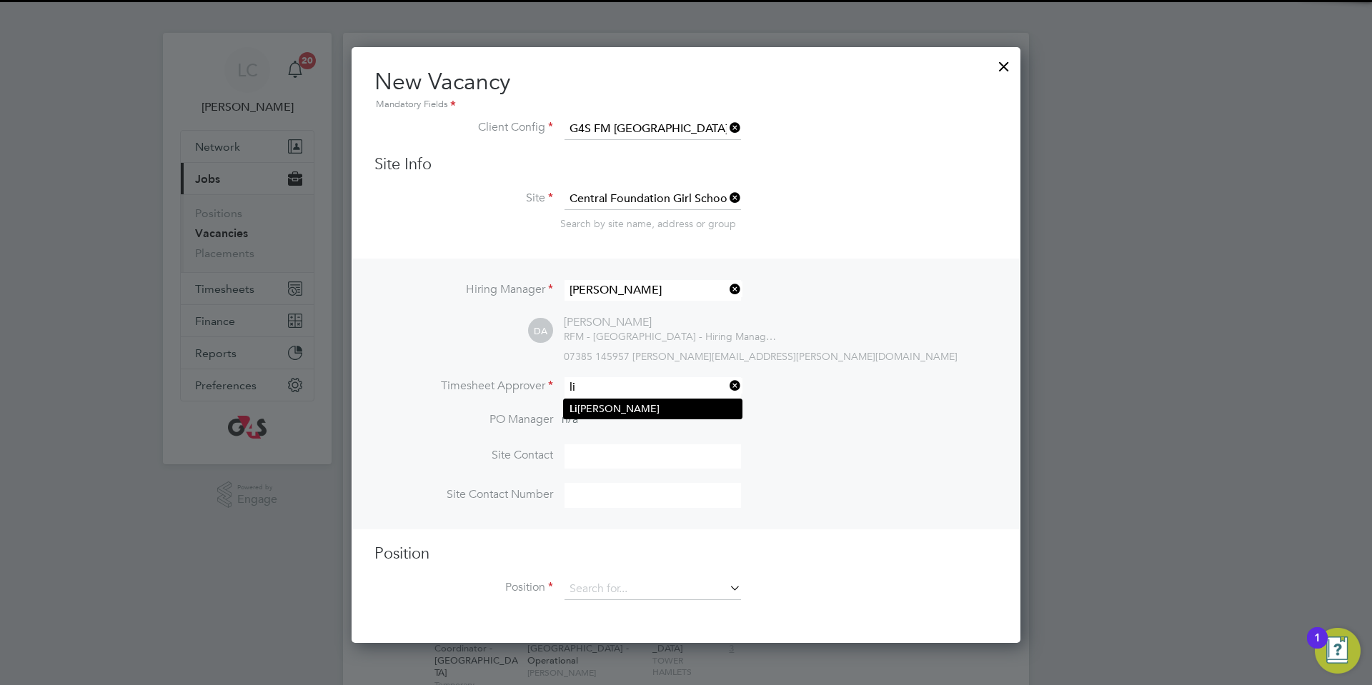
click at [617, 410] on li "[PERSON_NAME]" at bounding box center [653, 408] width 178 height 19
type input "[PERSON_NAME]"
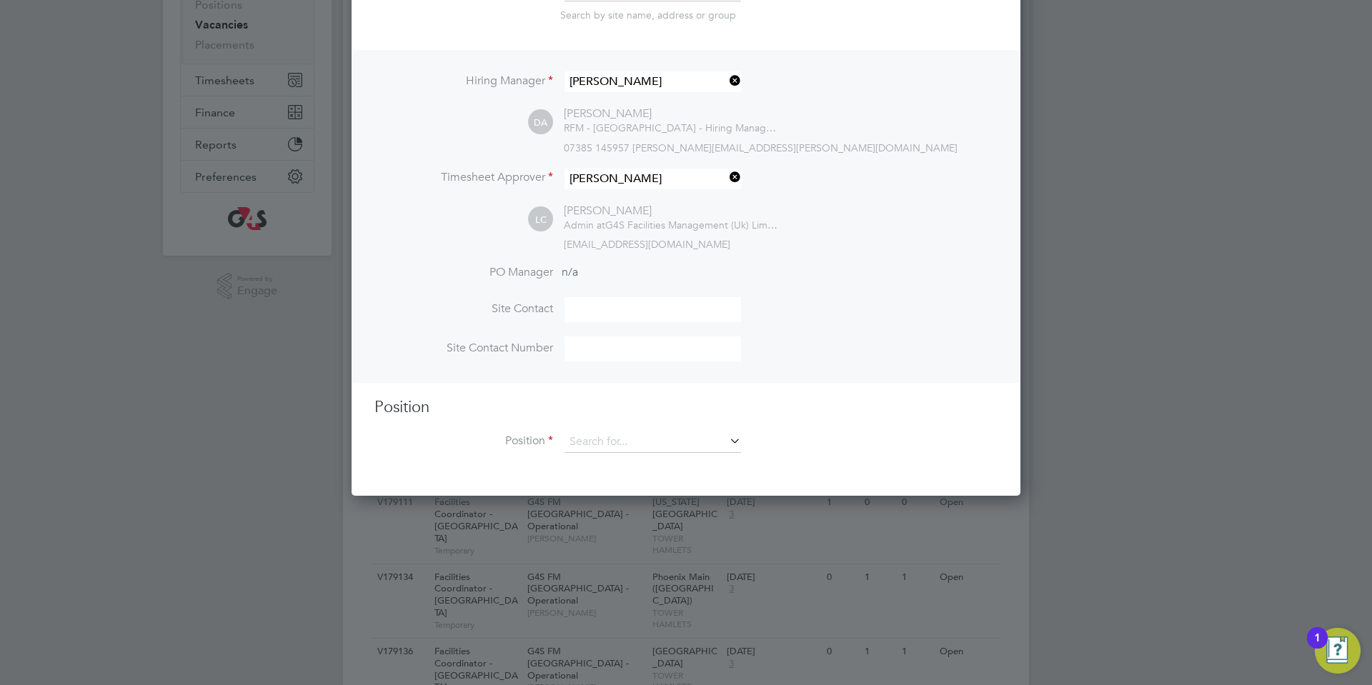
scroll to position [219, 0]
click at [612, 447] on input at bounding box center [652, 439] width 176 height 21
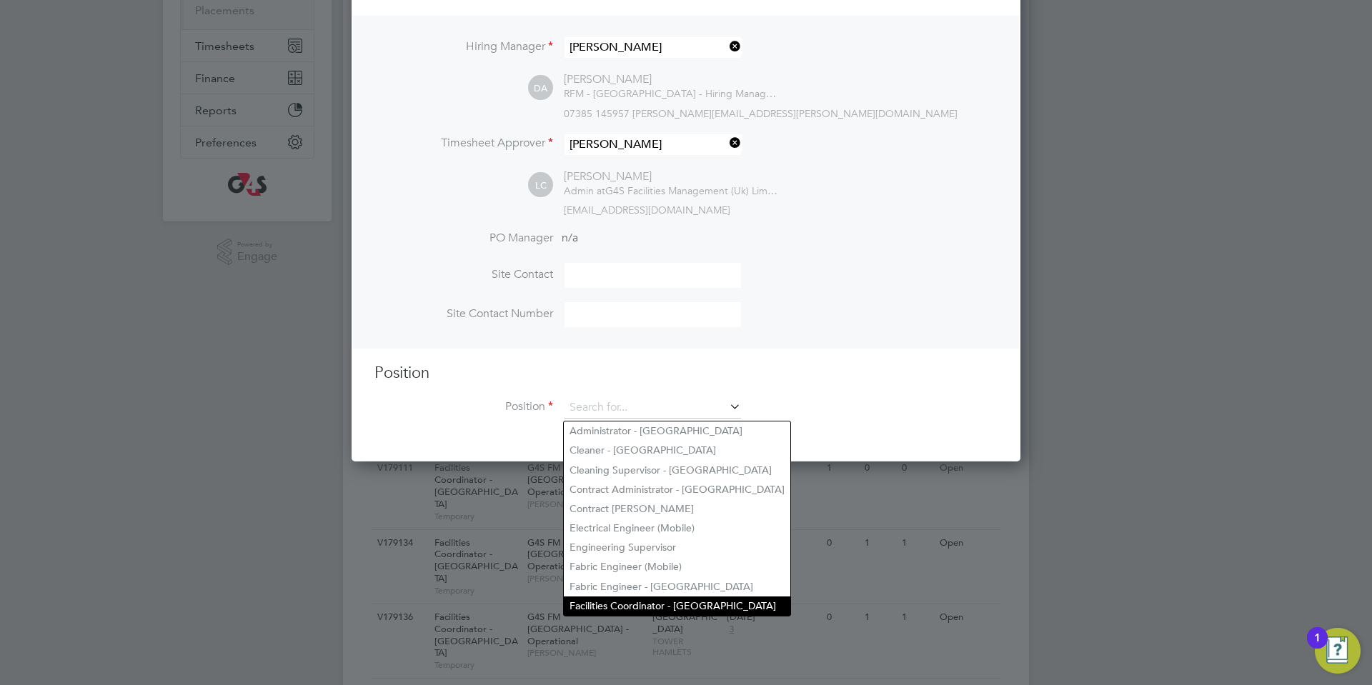
scroll to position [251, 0]
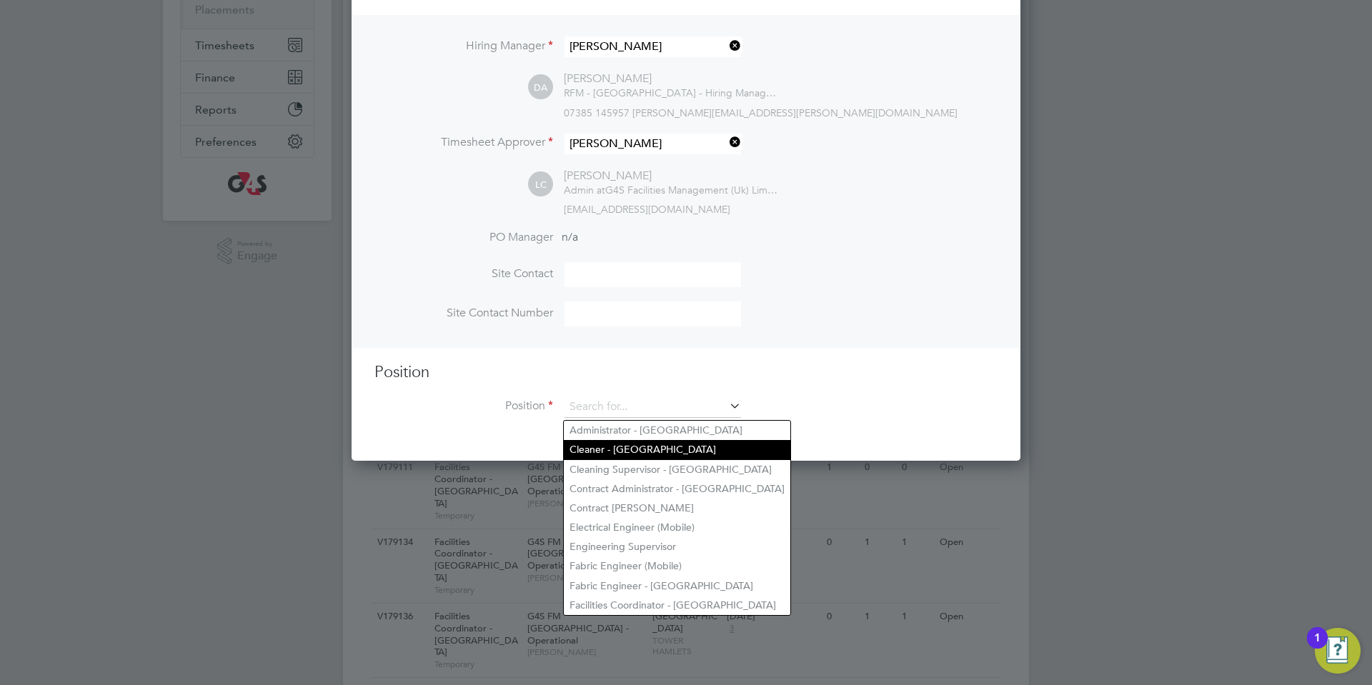
click at [630, 447] on li "Cleaner - [GEOGRAPHIC_DATA]" at bounding box center [677, 449] width 226 height 19
type input "Cleaner - [GEOGRAPHIC_DATA]"
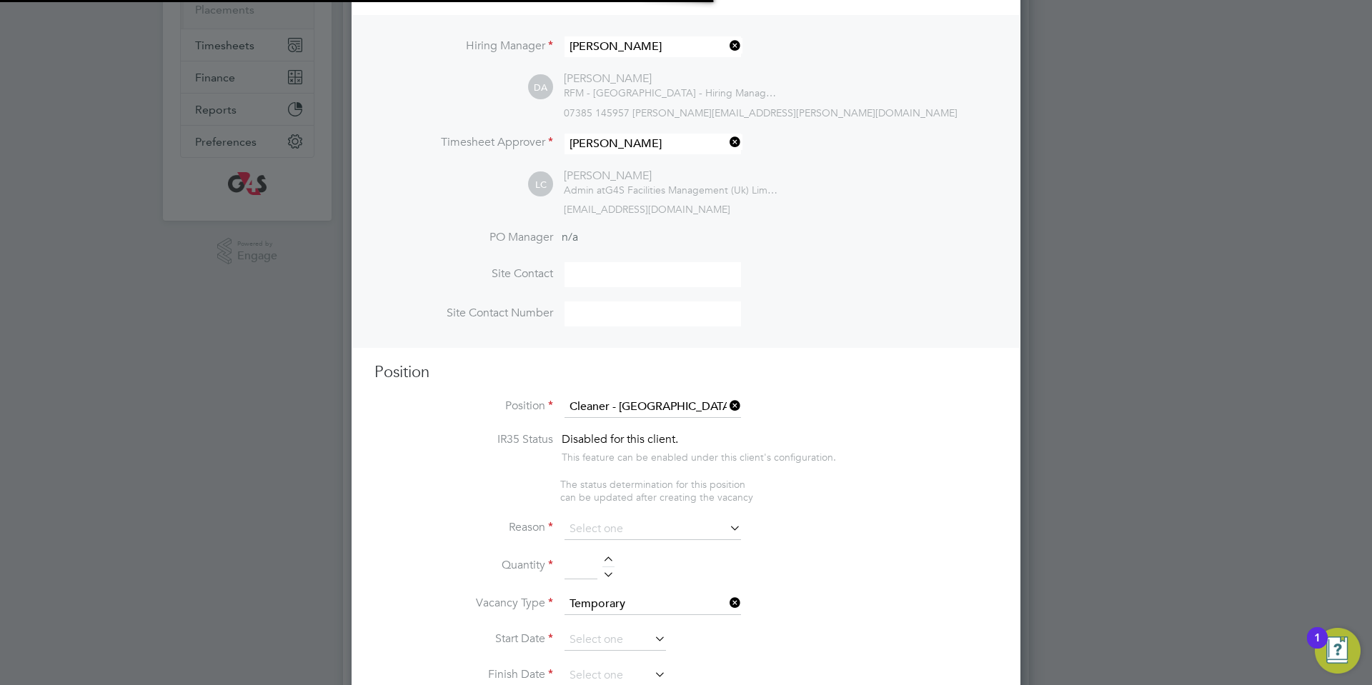
scroll to position [0, 7]
type textarea "**Lor Ipsumdolorsitame** ▪ Co adipi eli sed doeiusmo temporin, utlabo etdo mag …"
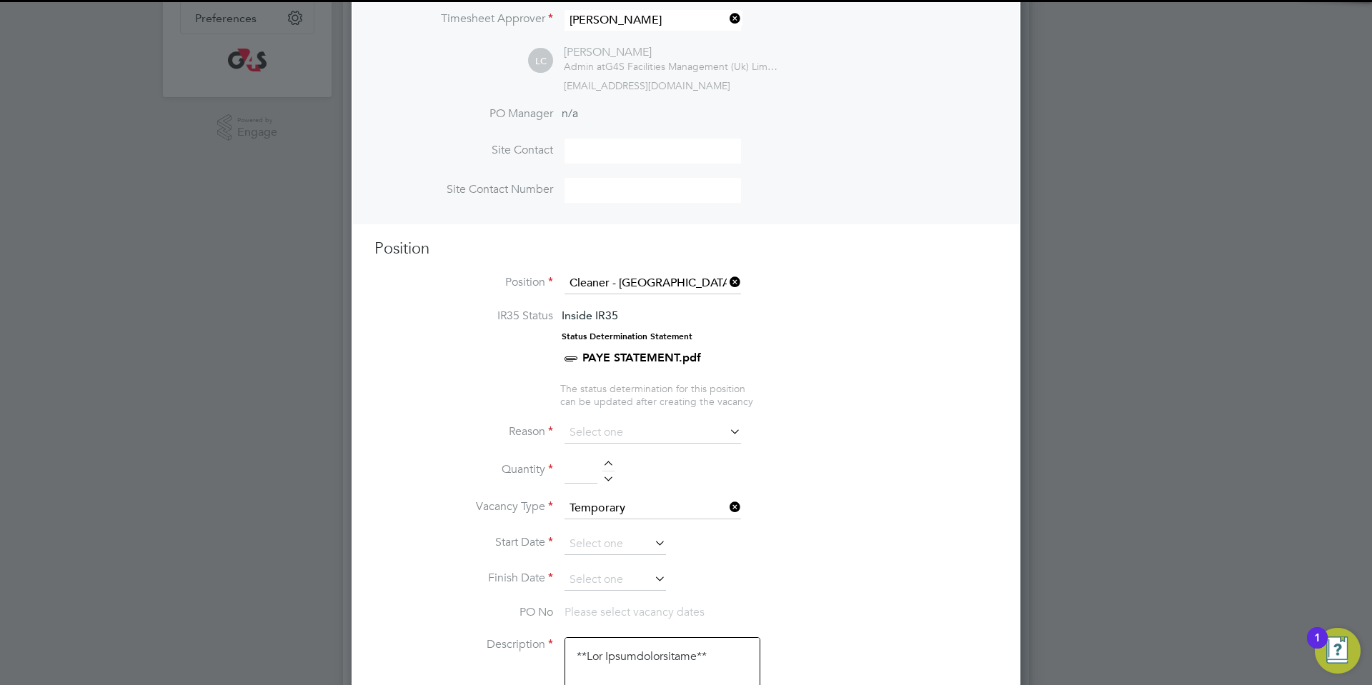
scroll to position [376, 0]
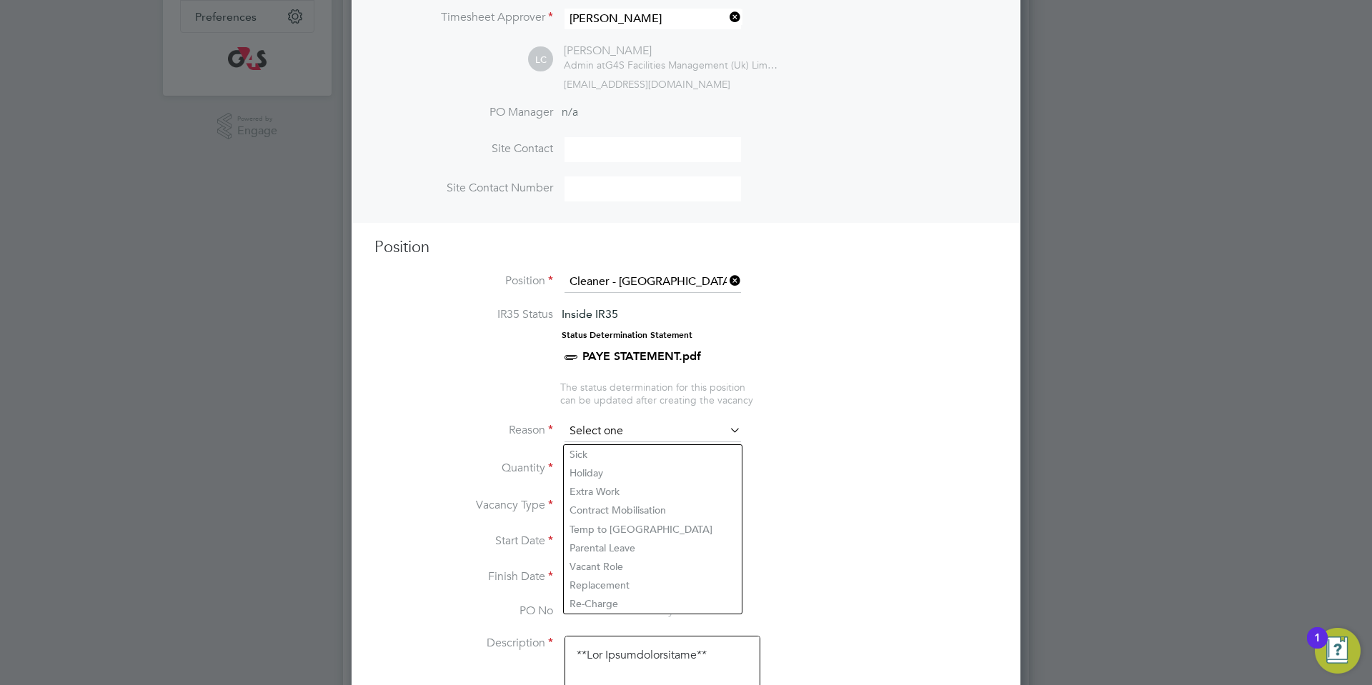
click at [607, 431] on input at bounding box center [652, 431] width 176 height 21
click at [612, 565] on li "Vacant Role" at bounding box center [653, 566] width 178 height 19
type input "Vacant Role"
click at [603, 466] on div at bounding box center [608, 464] width 12 height 10
type input "1"
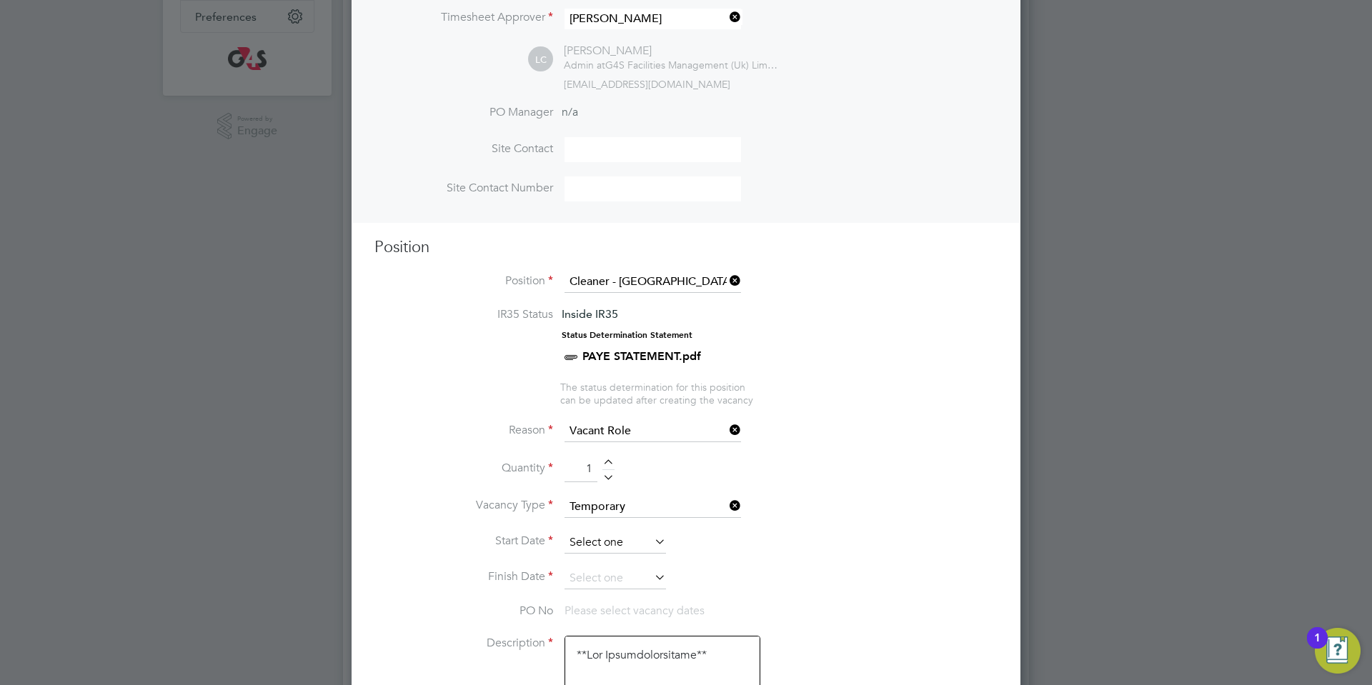
click at [627, 548] on input at bounding box center [614, 542] width 101 height 21
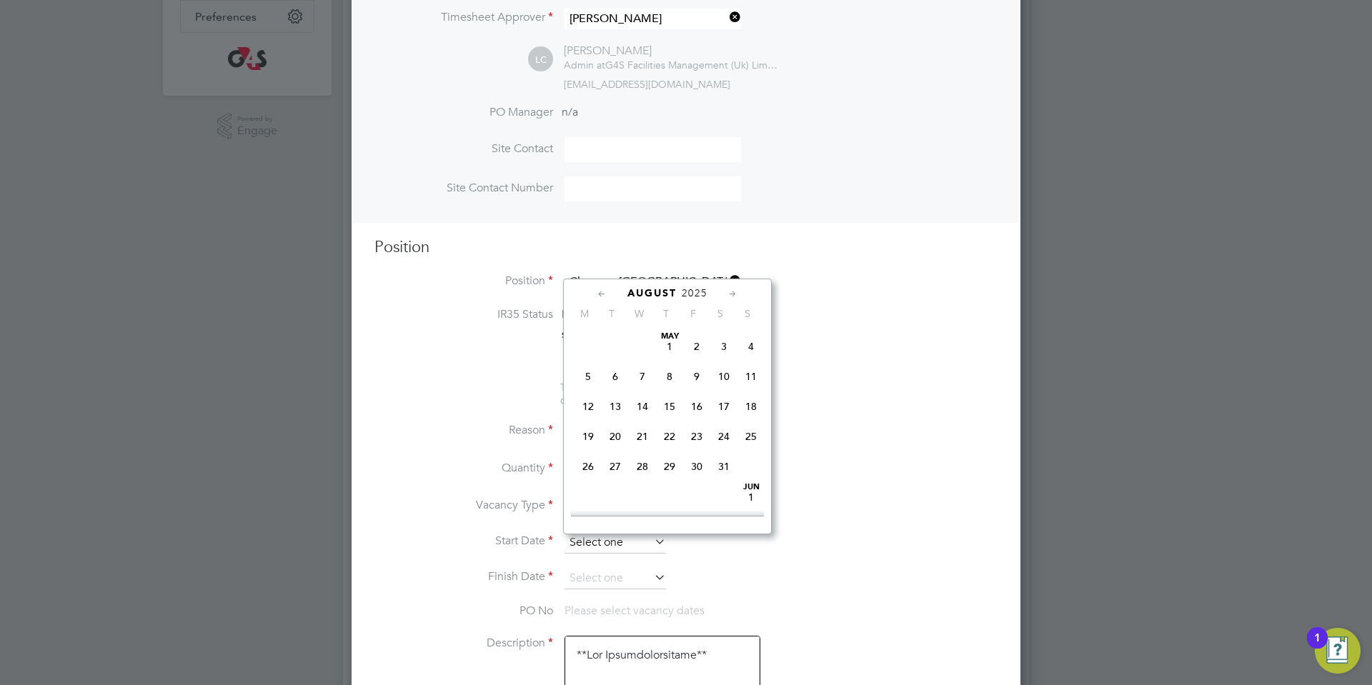
scroll to position [571, 0]
drag, startPoint x: 587, startPoint y: 434, endPoint x: 620, endPoint y: 574, distance: 143.8
click at [586, 422] on span "[DATE]" at bounding box center [587, 408] width 27 height 27
type input "[DATE]"
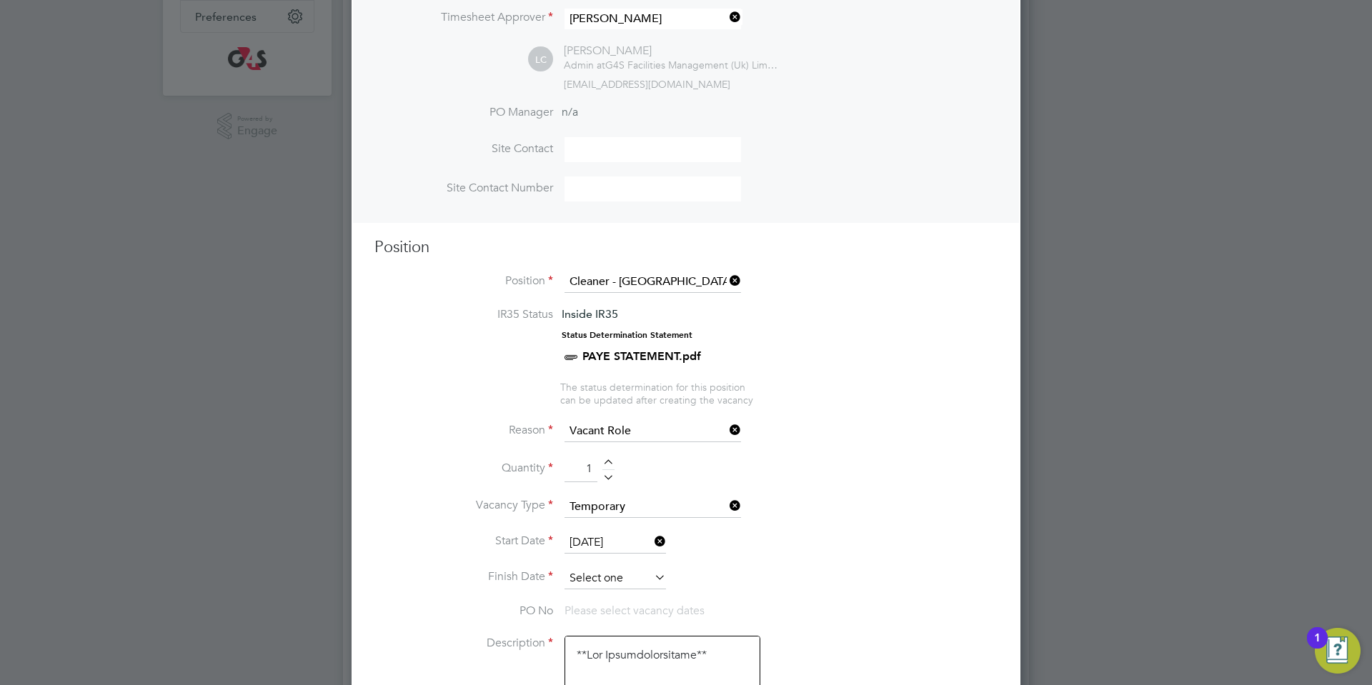
click at [620, 589] on input at bounding box center [614, 578] width 101 height 21
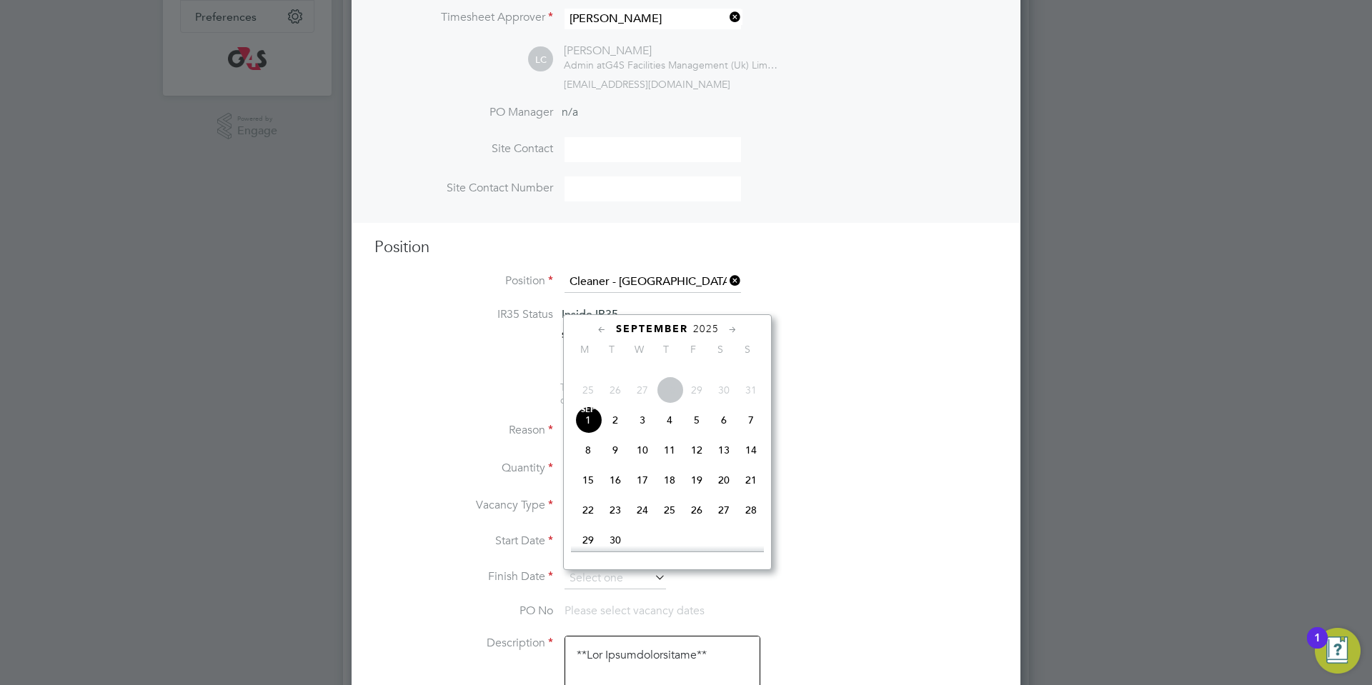
click at [693, 434] on span "5" at bounding box center [696, 420] width 27 height 27
type input "[DATE]"
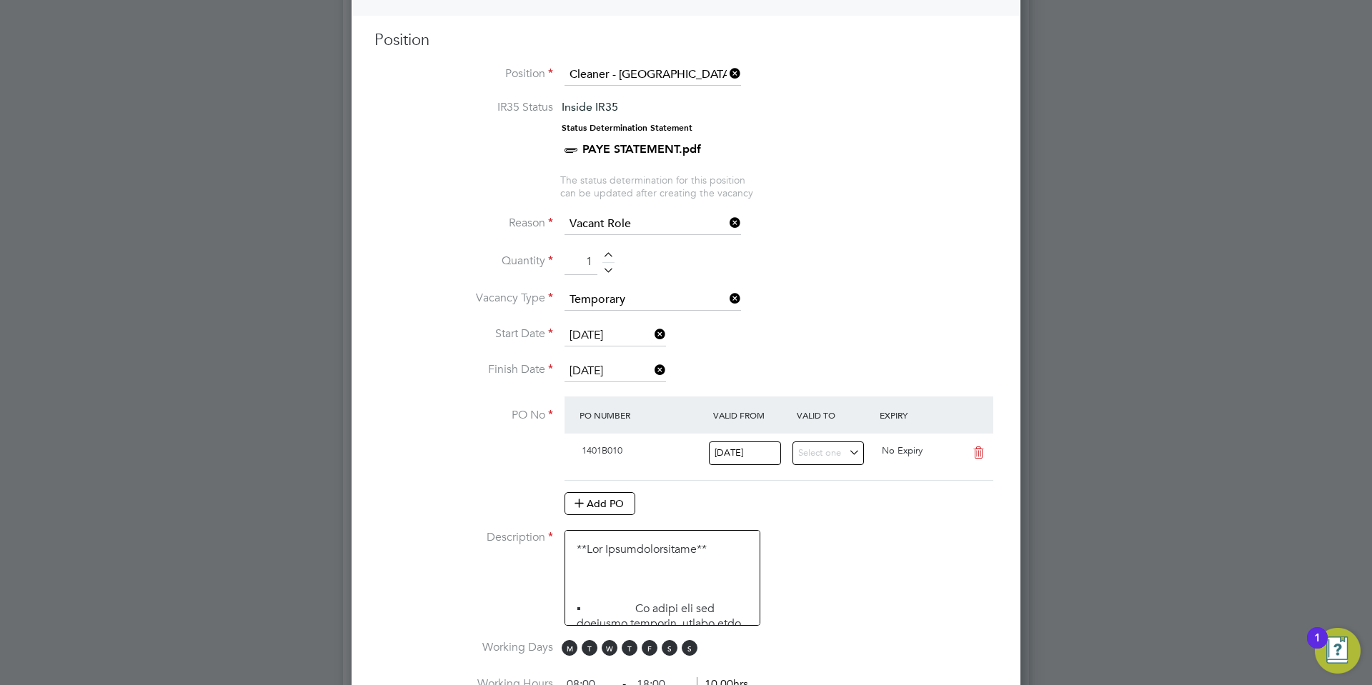
scroll to position [817, 0]
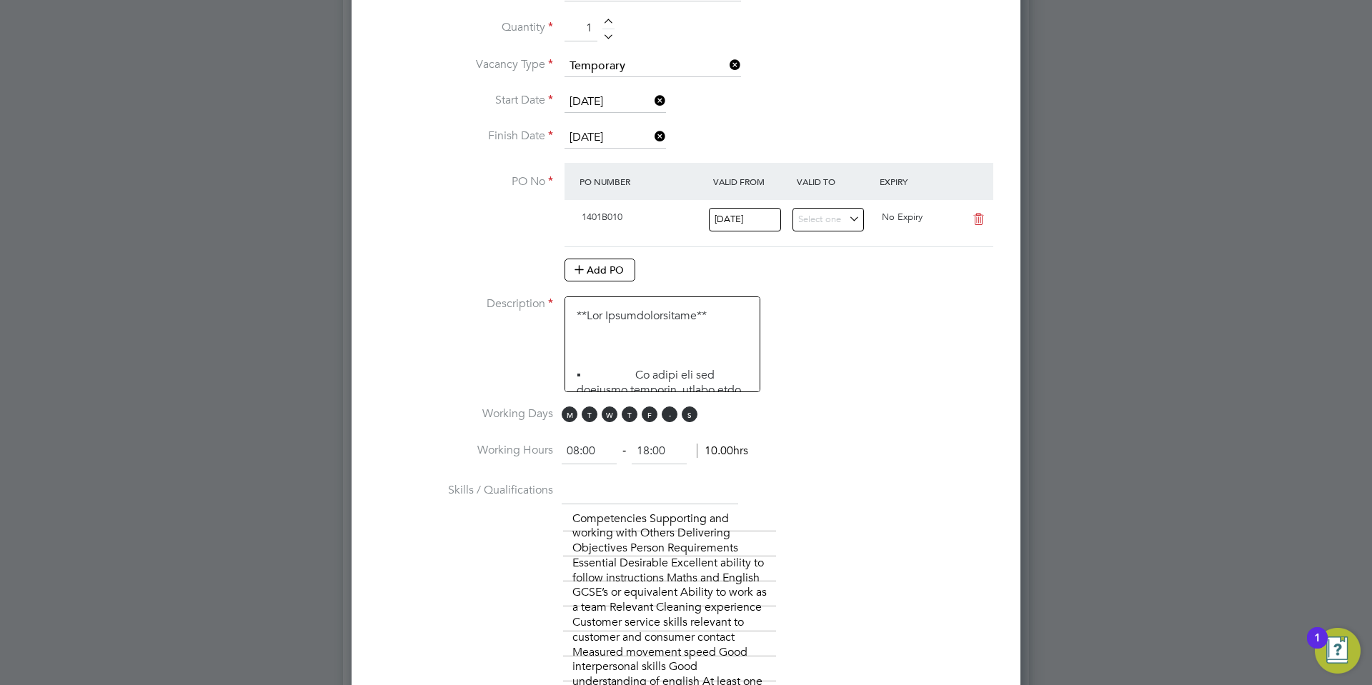
click at [667, 418] on span "S" at bounding box center [670, 415] width 16 height 16
click at [682, 419] on span "S" at bounding box center [690, 415] width 16 height 16
drag, startPoint x: 582, startPoint y: 452, endPoint x: 545, endPoint y: 453, distance: 37.2
click at [545, 453] on li "Working Hours 08:00 ‐ 18:00 10.00hrs" at bounding box center [685, 459] width 623 height 40
type input "06:30"
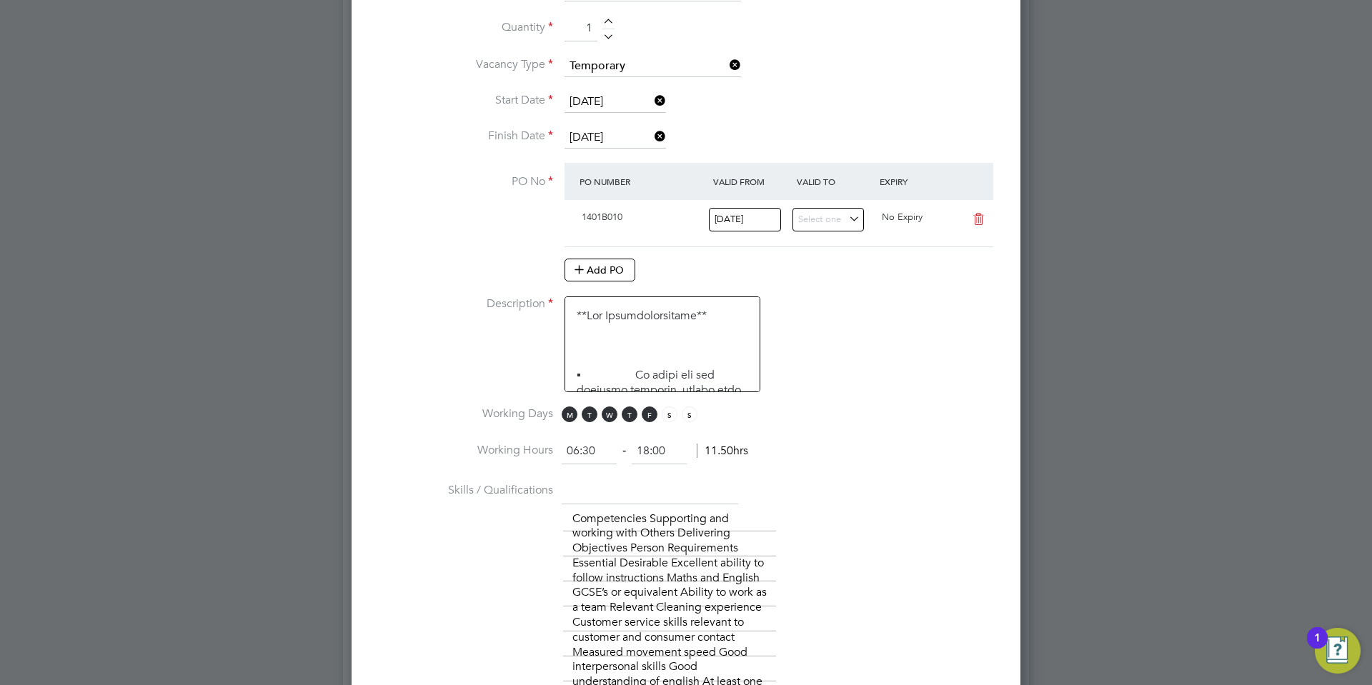
drag, startPoint x: 672, startPoint y: 442, endPoint x: 598, endPoint y: 458, distance: 75.4
click at [598, 458] on ng-form "06:30 ‐ 18:00 11.50hrs" at bounding box center [655, 451] width 186 height 14
type input "08:30"
click at [877, 454] on li "Working Hours 06:30 ‐ 08:30 11.50hrs" at bounding box center [685, 459] width 623 height 40
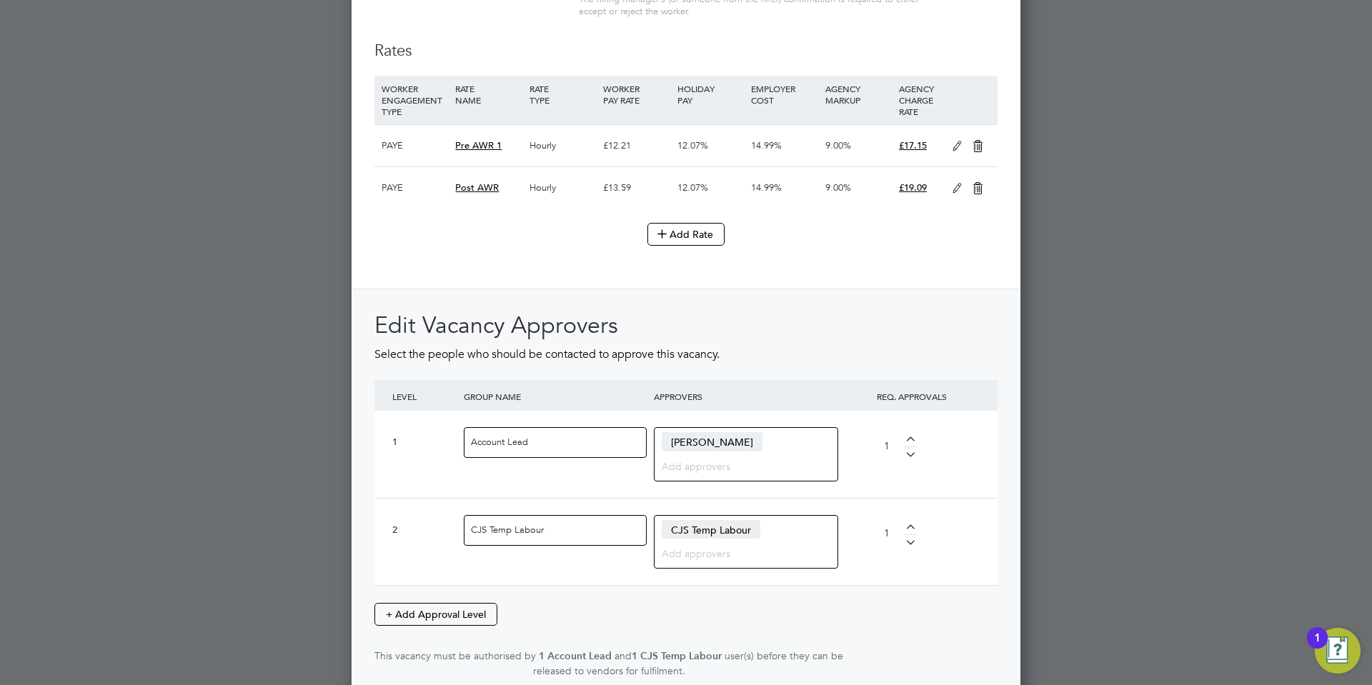
scroll to position [1963, 0]
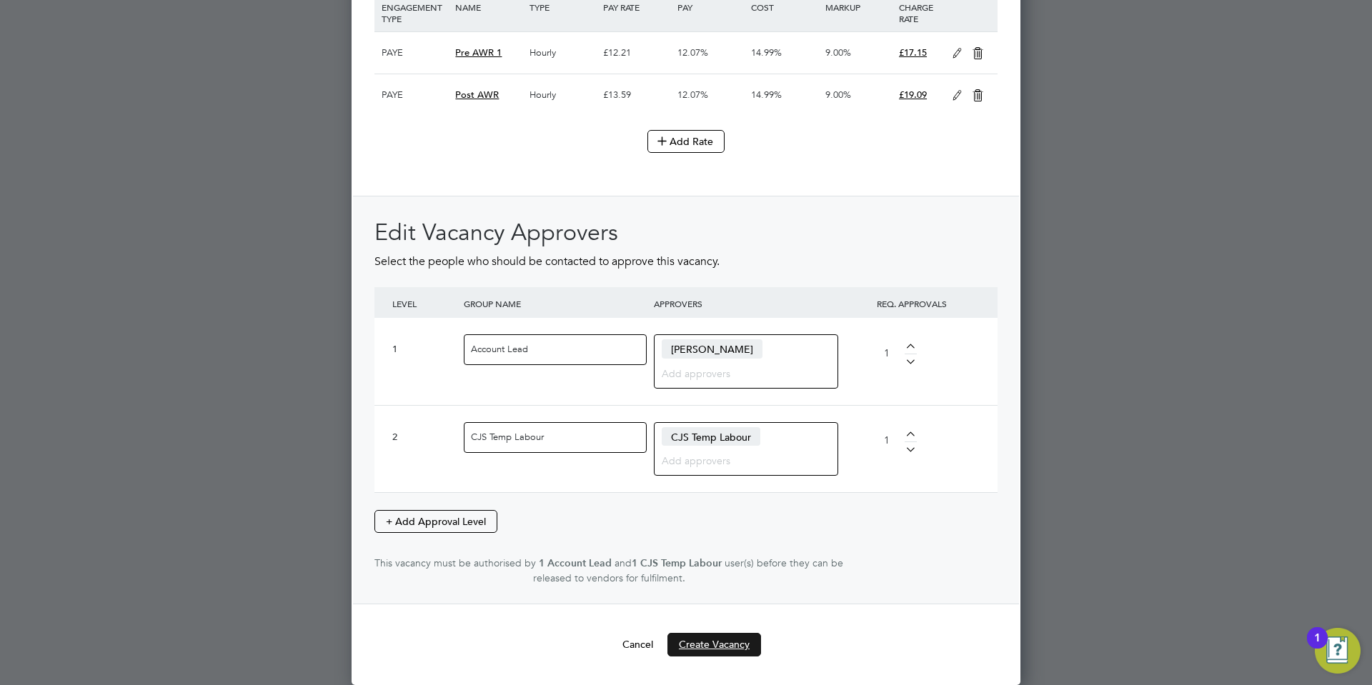
click at [720, 644] on button "Create Vacancy" at bounding box center [714, 644] width 94 height 23
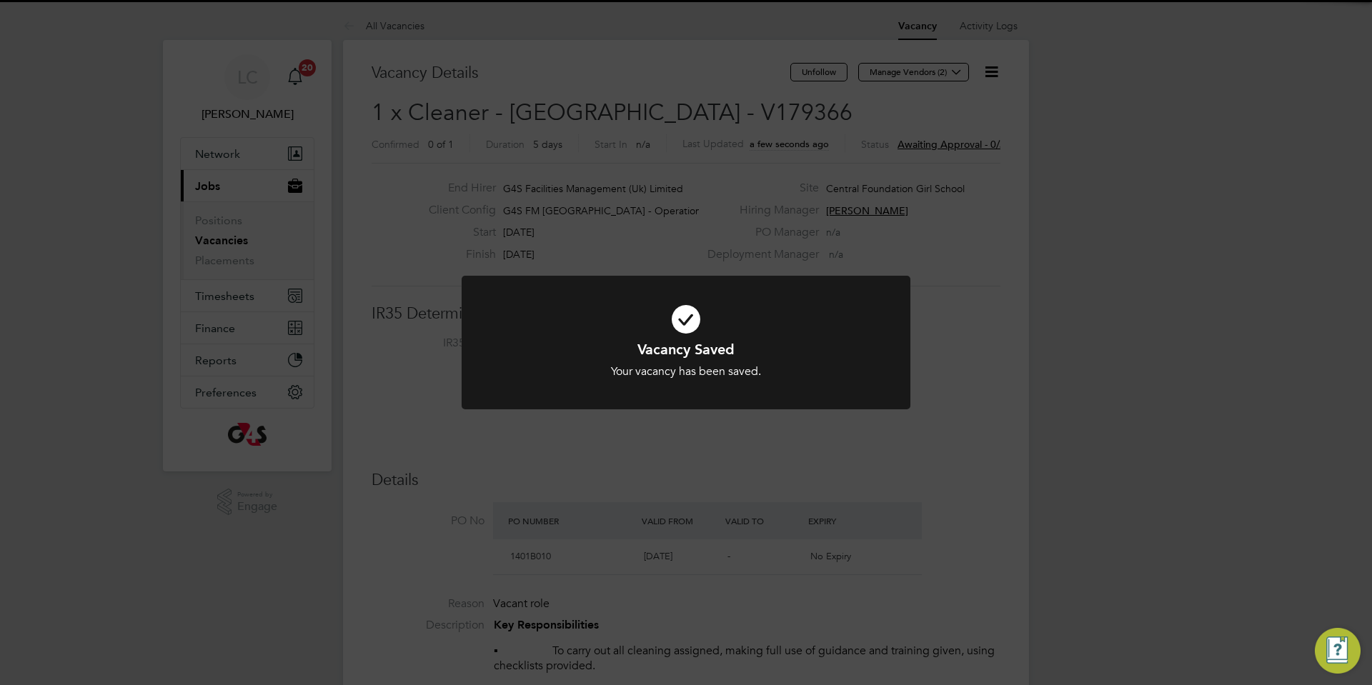
drag, startPoint x: 749, startPoint y: 209, endPoint x: 721, endPoint y: 155, distance: 61.4
click at [748, 208] on div "Vacancy Saved Your vacancy has been saved. Cancel Okay" at bounding box center [686, 342] width 1372 height 685
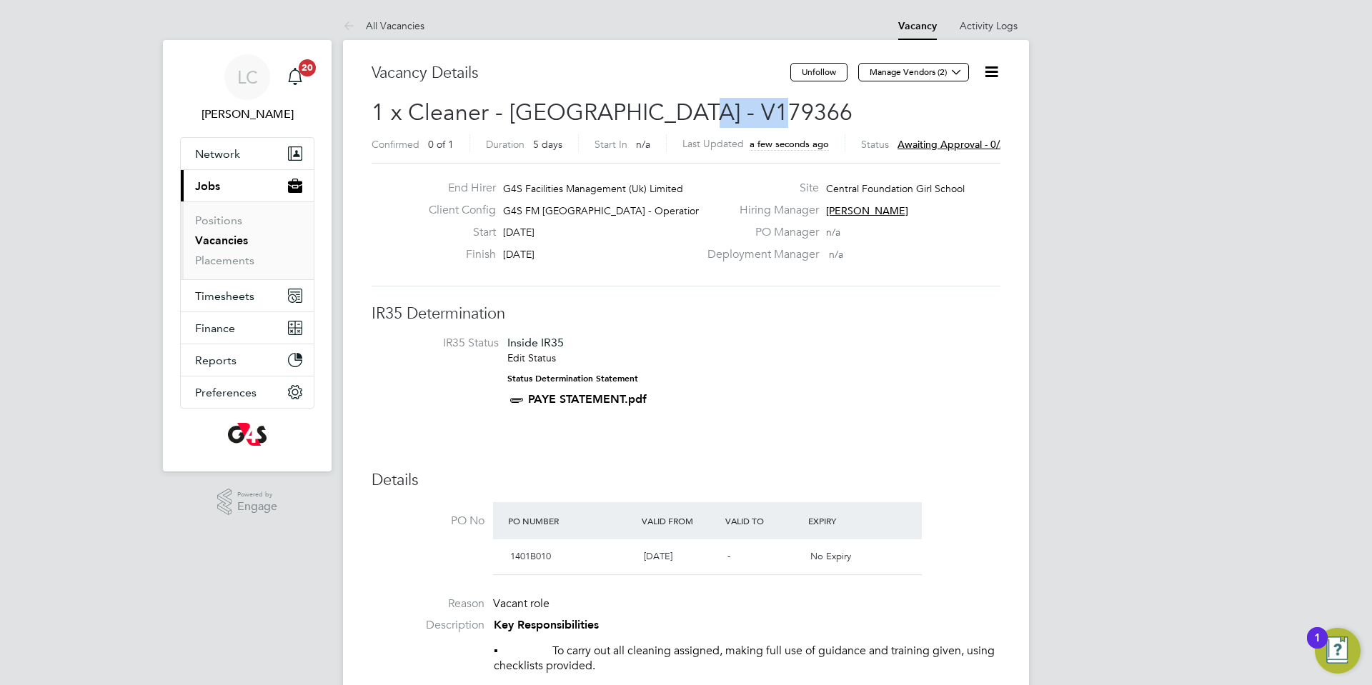
drag, startPoint x: 669, startPoint y: 107, endPoint x: 774, endPoint y: 103, distance: 105.1
click at [774, 103] on h2 "1 x Cleaner - [GEOGRAPHIC_DATA] - V179366 Confirmed 0 of 1 Duration 5 days Star…" at bounding box center [685, 128] width 629 height 60
copy span "V179366"
click at [962, 72] on icon at bounding box center [956, 71] width 11 height 11
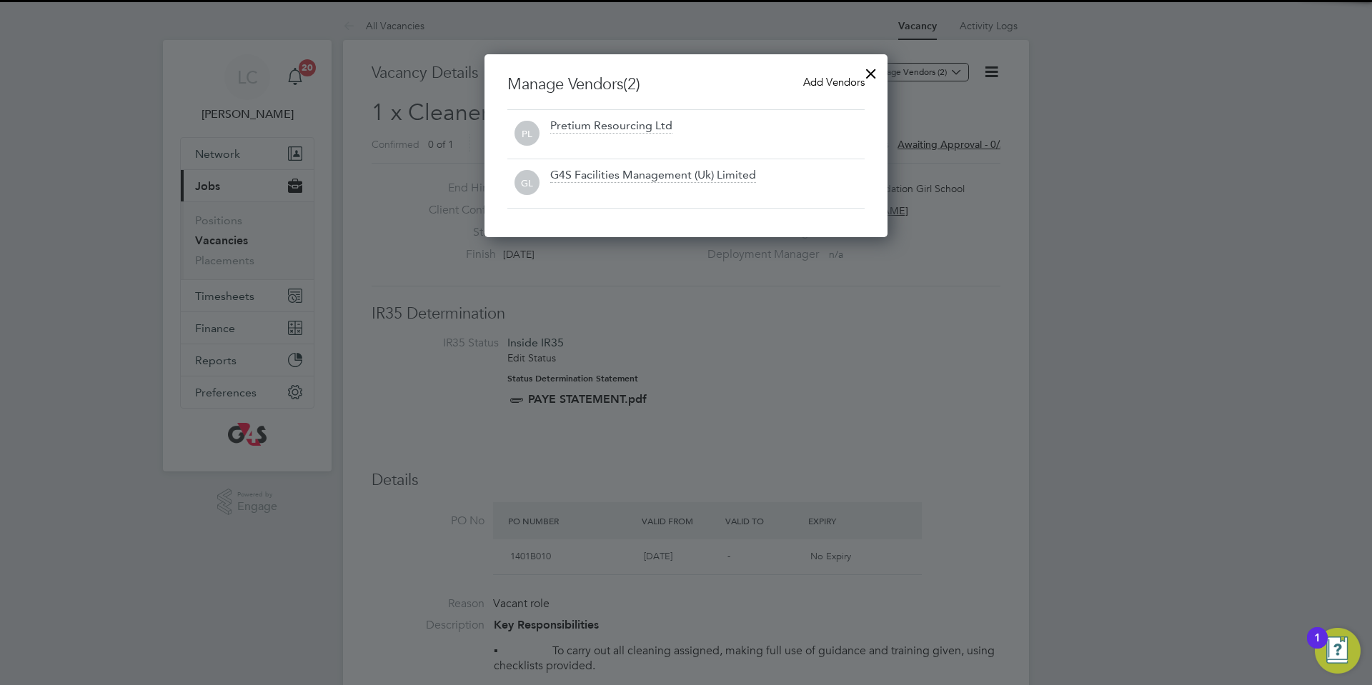
click at [825, 84] on span "Add Vendors" at bounding box center [833, 82] width 61 height 14
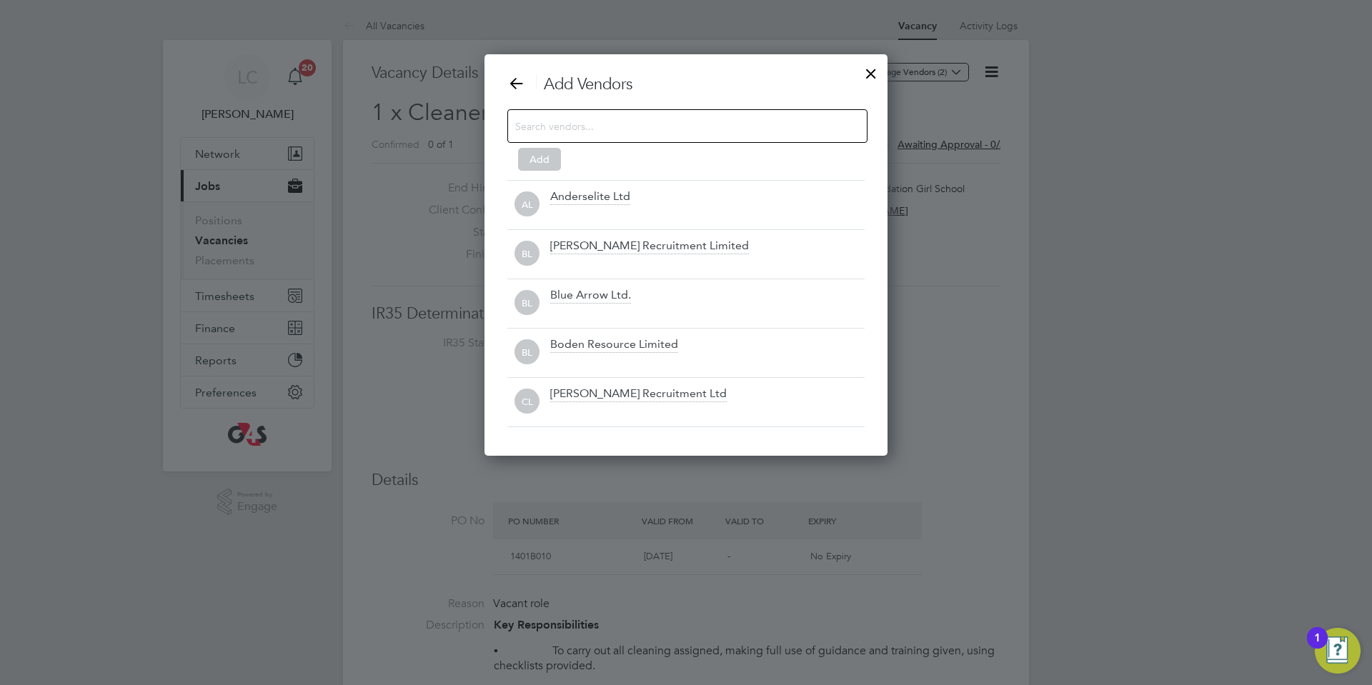
click at [653, 126] on input at bounding box center [675, 125] width 321 height 19
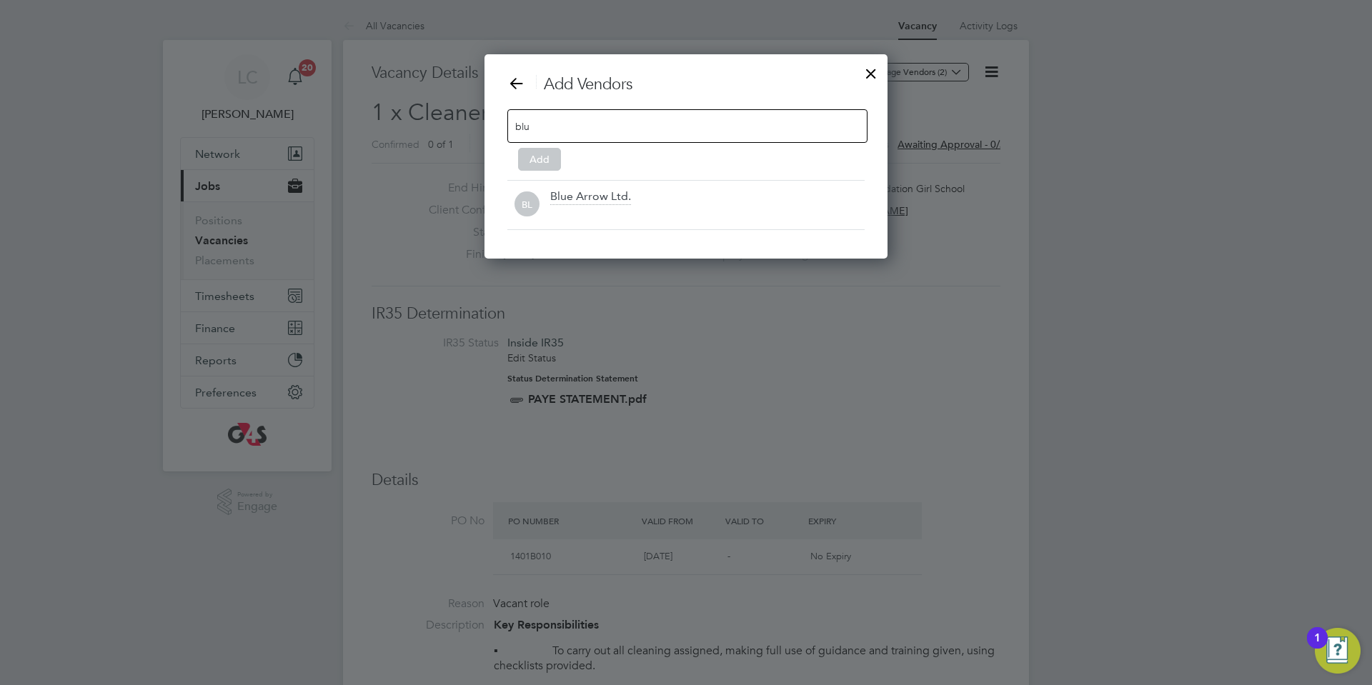
type input "blu"
click at [627, 191] on div "Blue Arrow Ltd." at bounding box center [590, 197] width 81 height 16
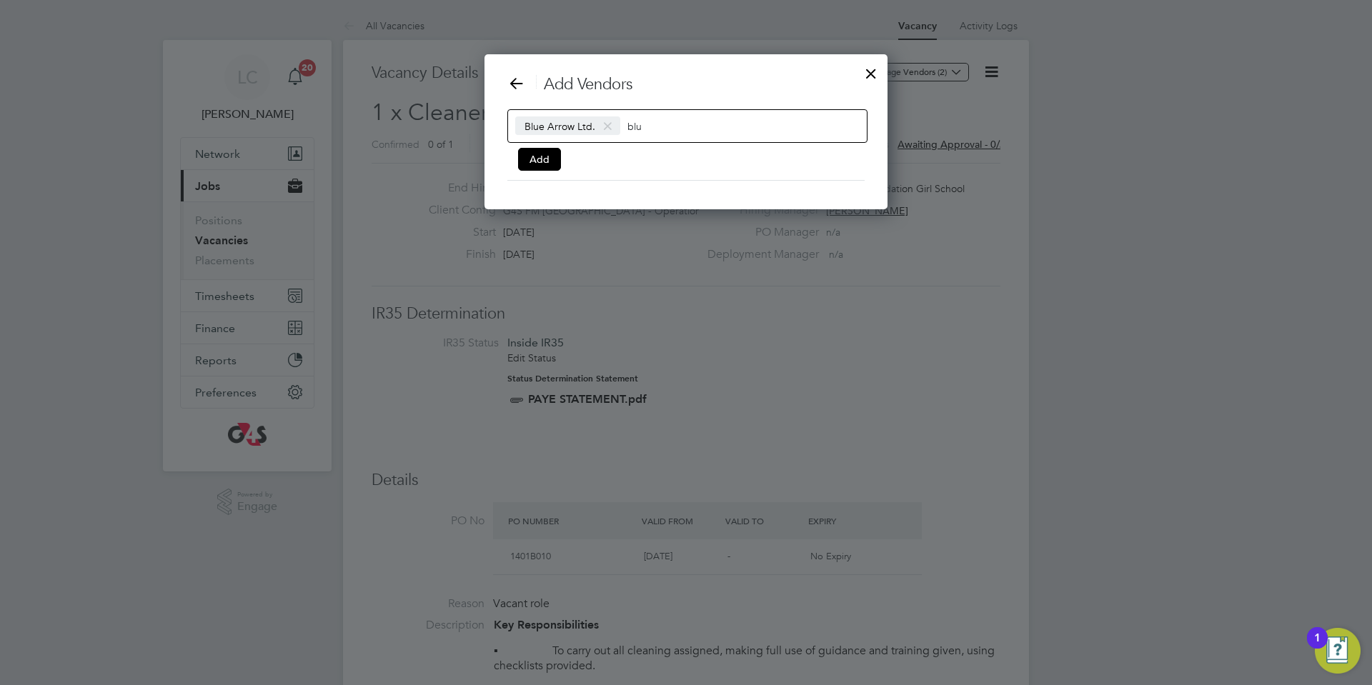
click at [548, 143] on div "Blue Arrow Ltd. blu Add" at bounding box center [685, 137] width 357 height 56
click at [547, 166] on button "Add" at bounding box center [539, 159] width 43 height 23
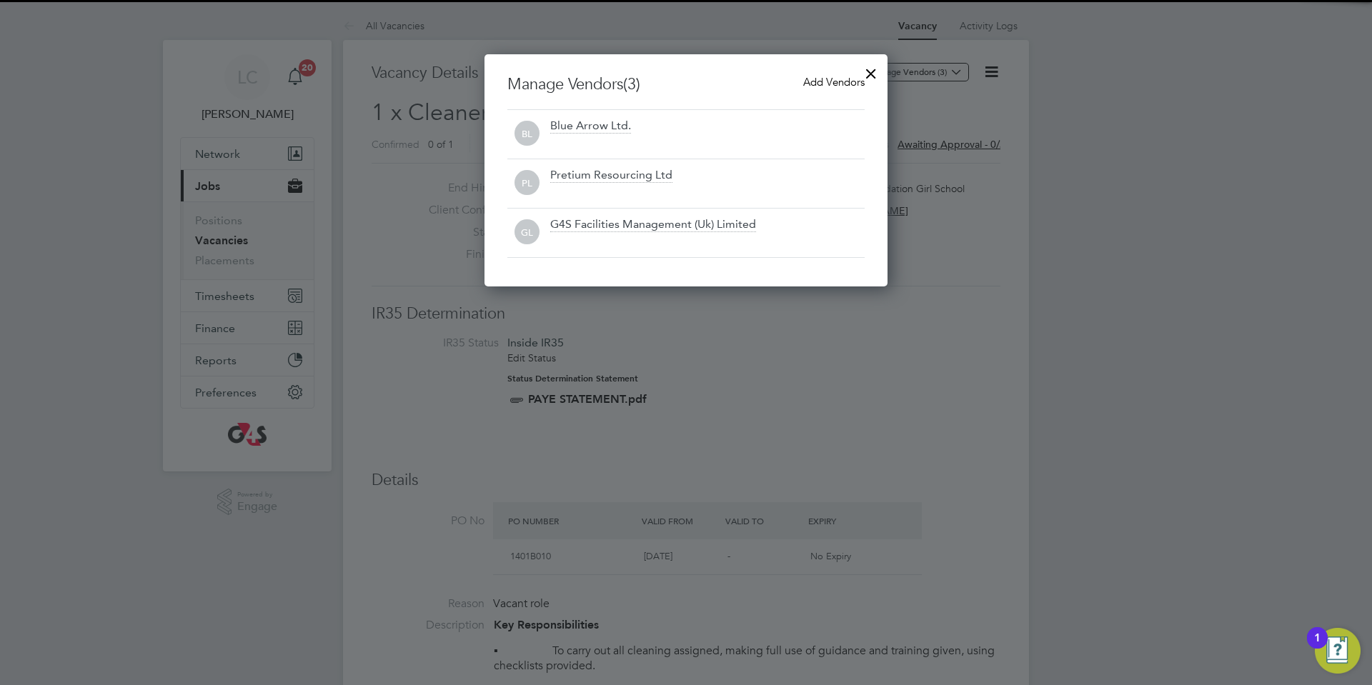
click at [874, 70] on div at bounding box center [871, 70] width 26 height 26
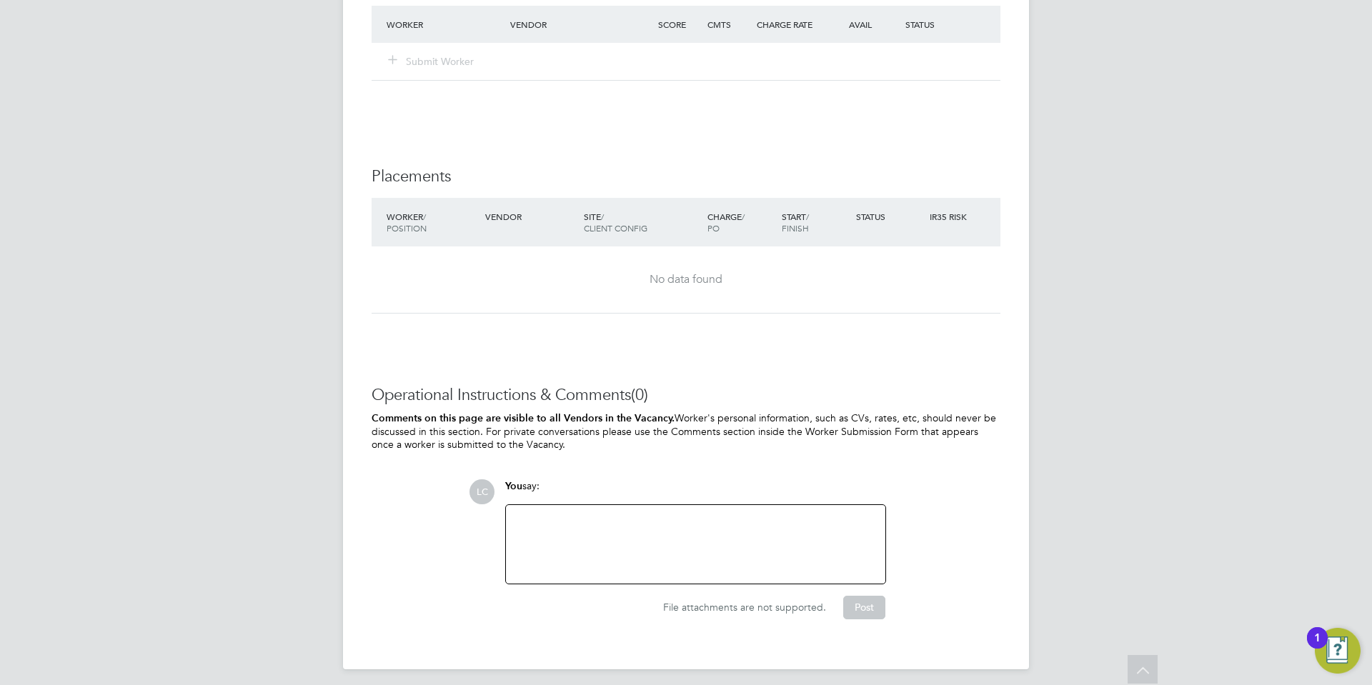
click at [636, 512] on div at bounding box center [695, 544] width 379 height 79
click at [640, 525] on div at bounding box center [695, 544] width 362 height 61
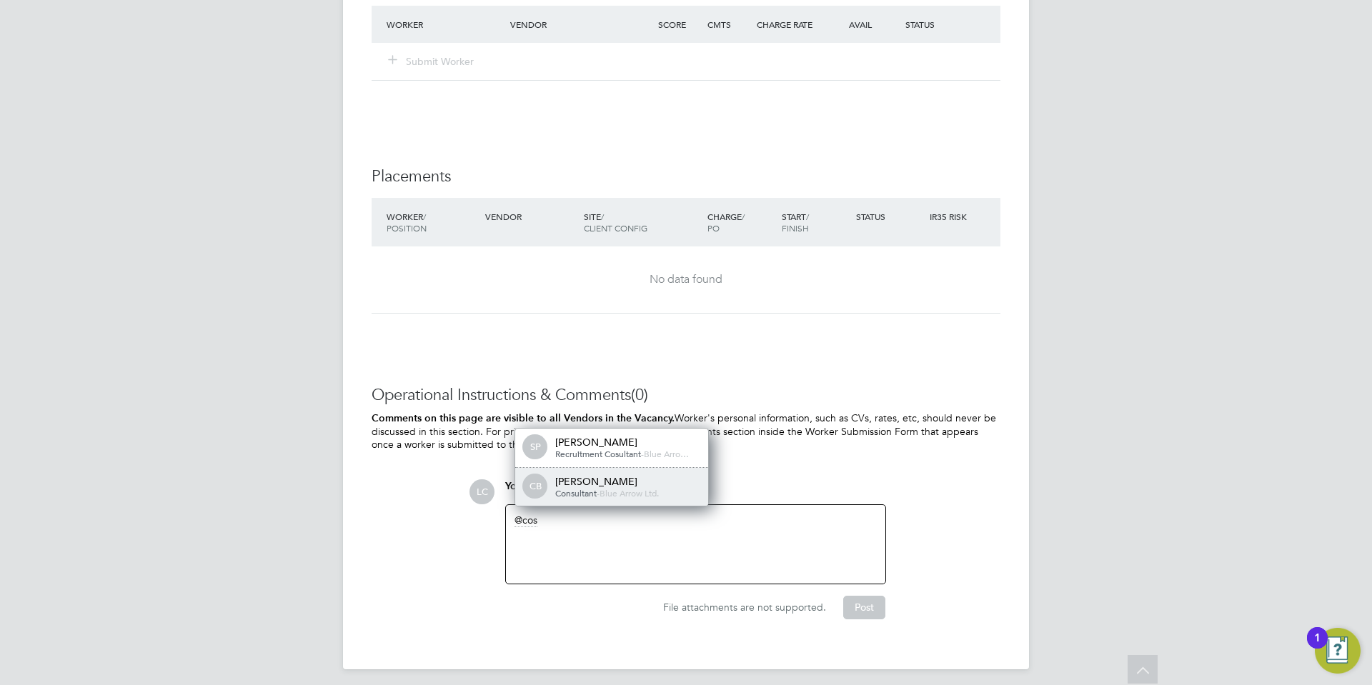
click at [616, 486] on div "[PERSON_NAME]" at bounding box center [626, 481] width 143 height 13
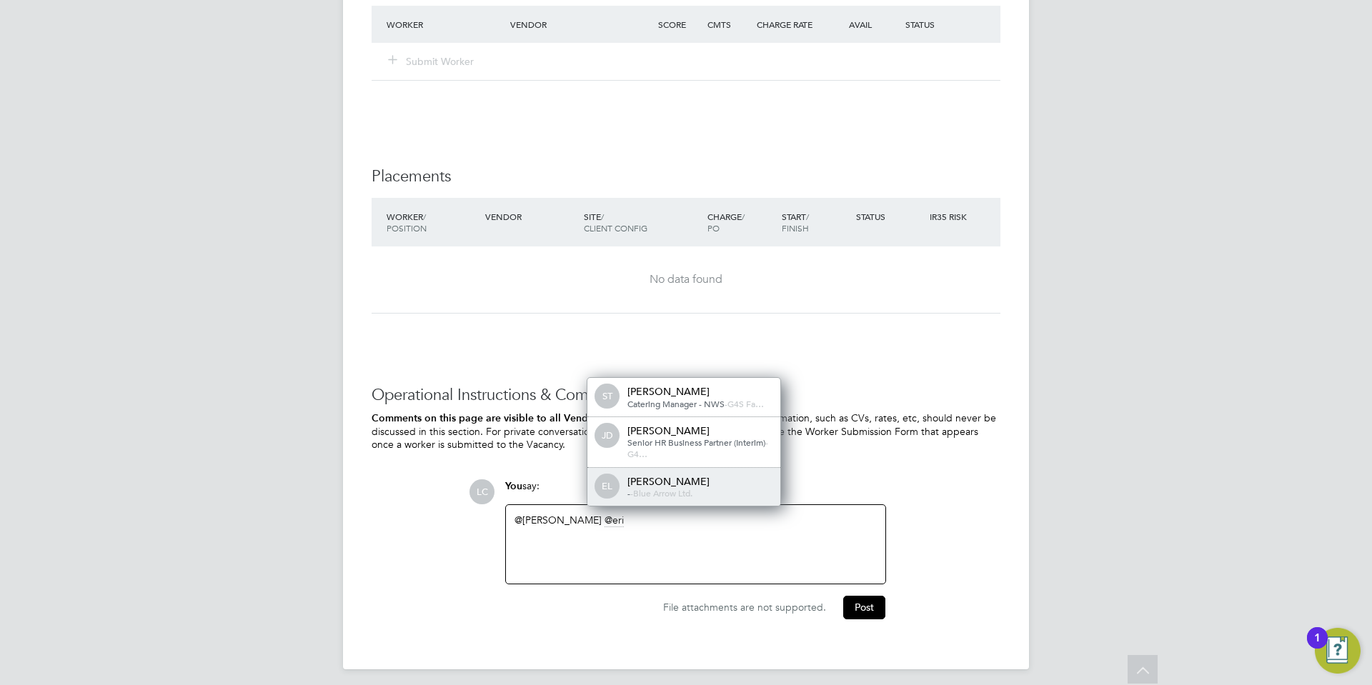
click at [637, 473] on div "EL [PERSON_NAME] - - Blue Arrow Ltd." at bounding box center [683, 487] width 193 height 39
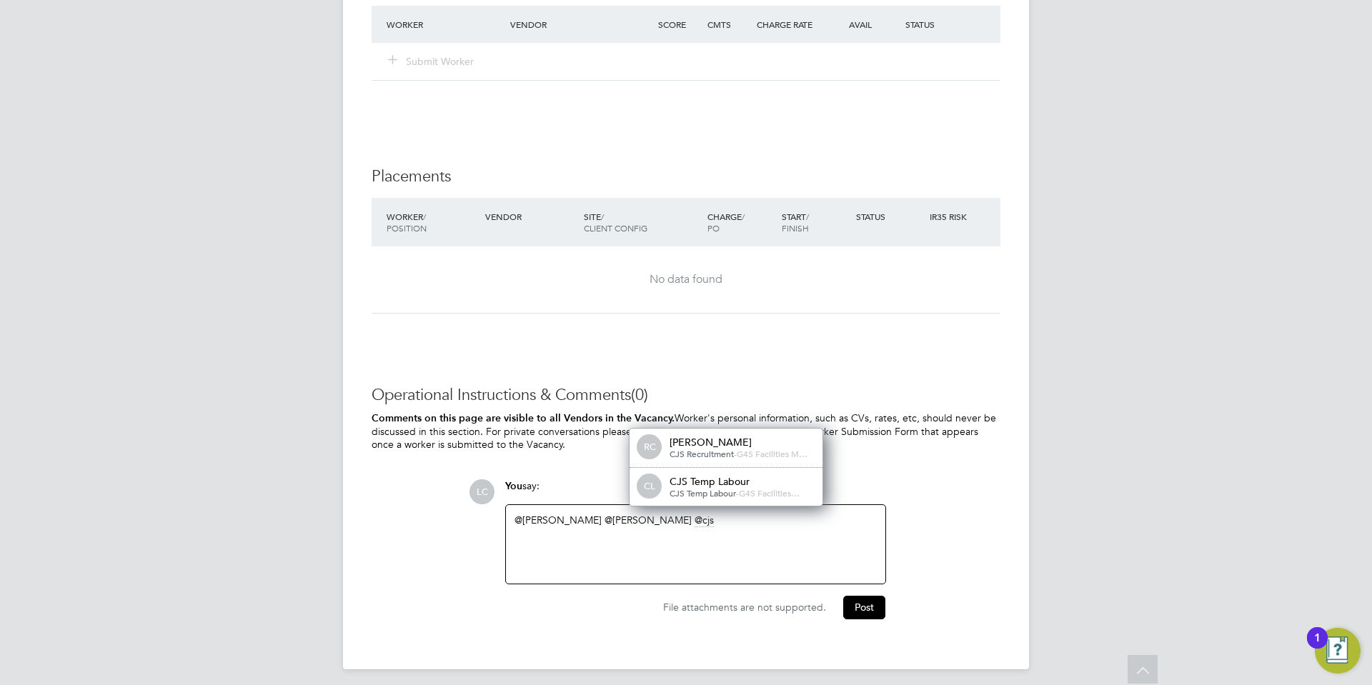
click at [719, 487] on div "CJS Temp Labour" at bounding box center [740, 481] width 143 height 13
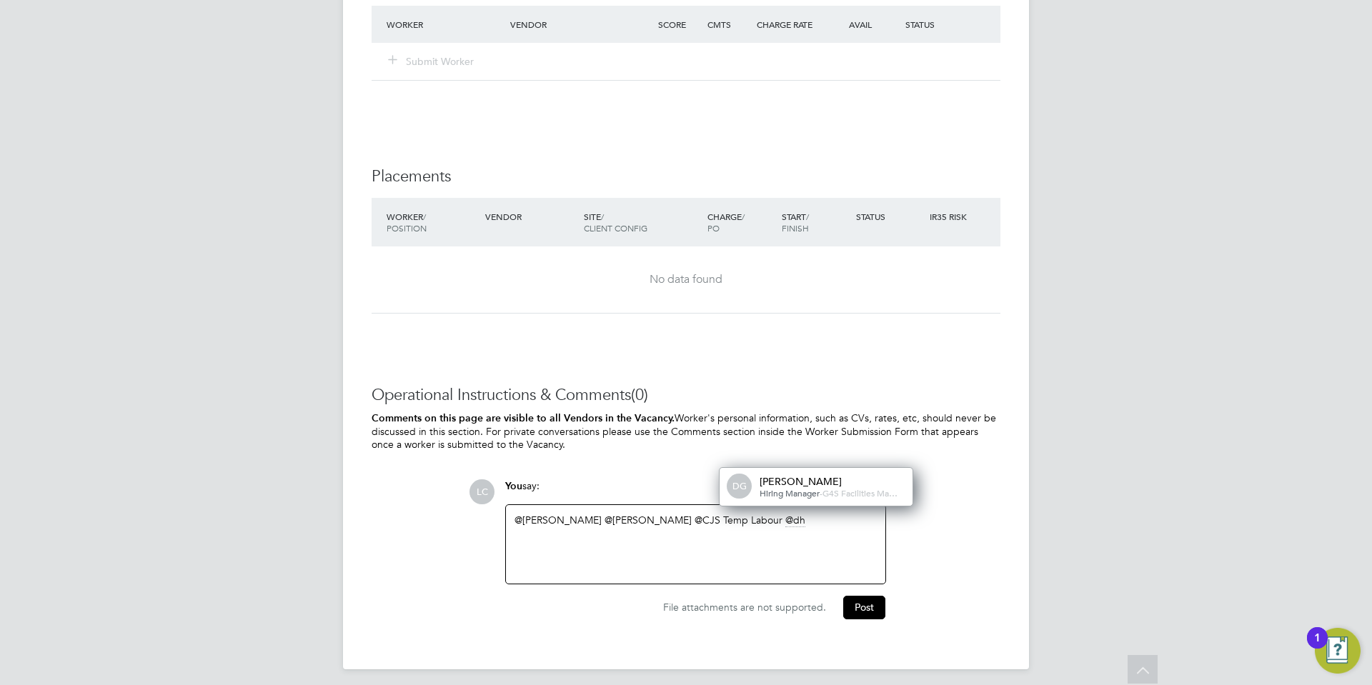
click at [765, 475] on div "[PERSON_NAME]" at bounding box center [830, 481] width 143 height 13
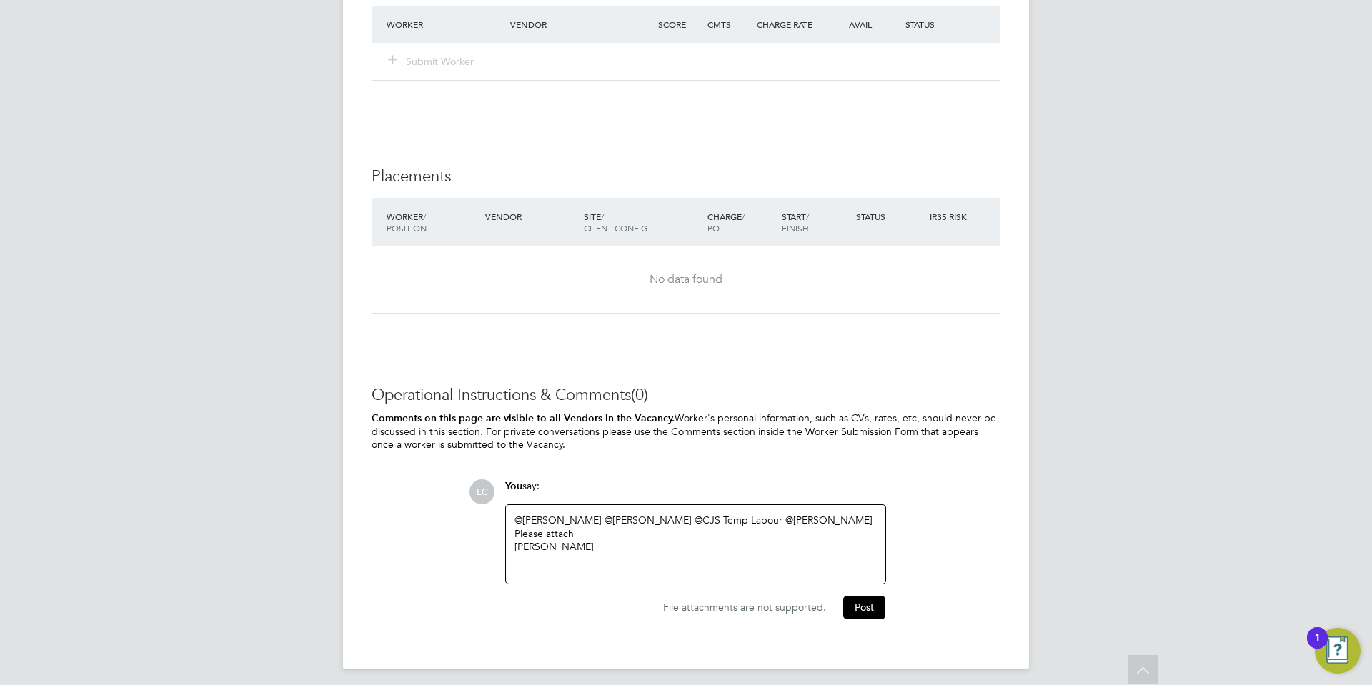
click at [667, 559] on div "@[PERSON_NAME] ​ @[PERSON_NAME] ​ @CJS Temp Labour ​ @[PERSON_NAME] ​ Please at…" at bounding box center [695, 544] width 362 height 61
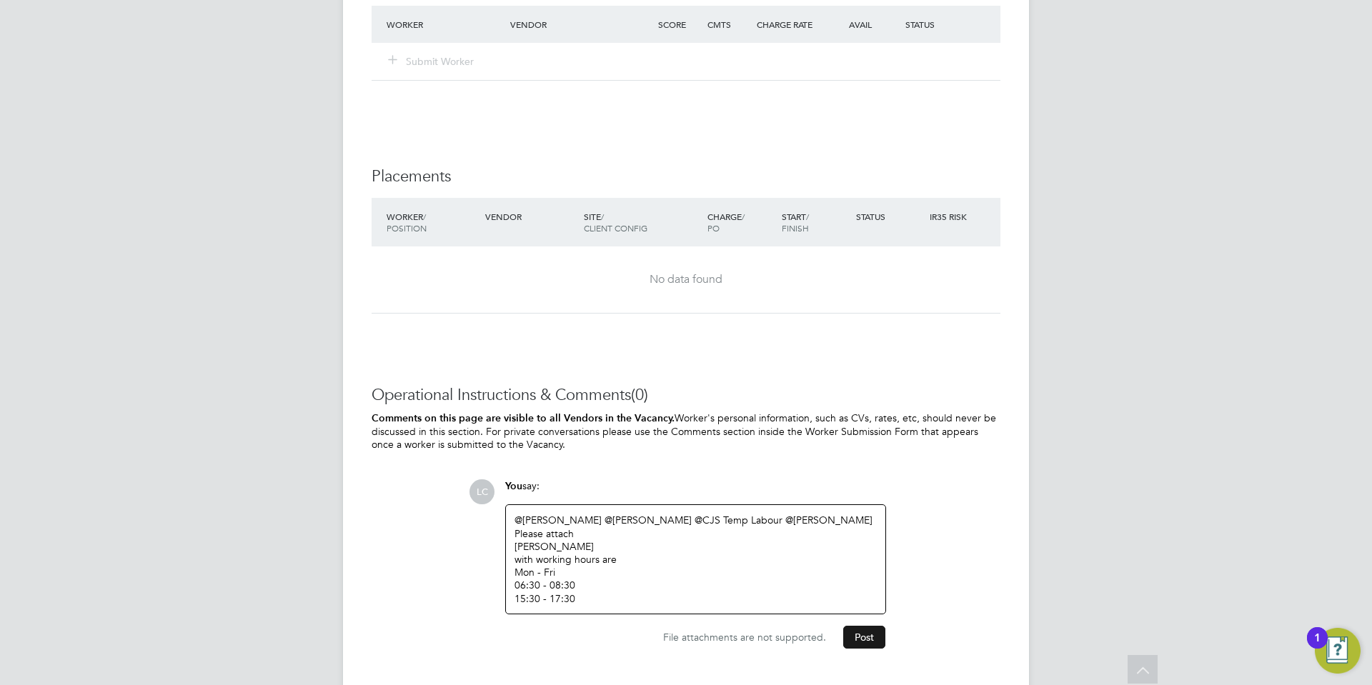
click at [874, 637] on button "Post" at bounding box center [864, 637] width 42 height 23
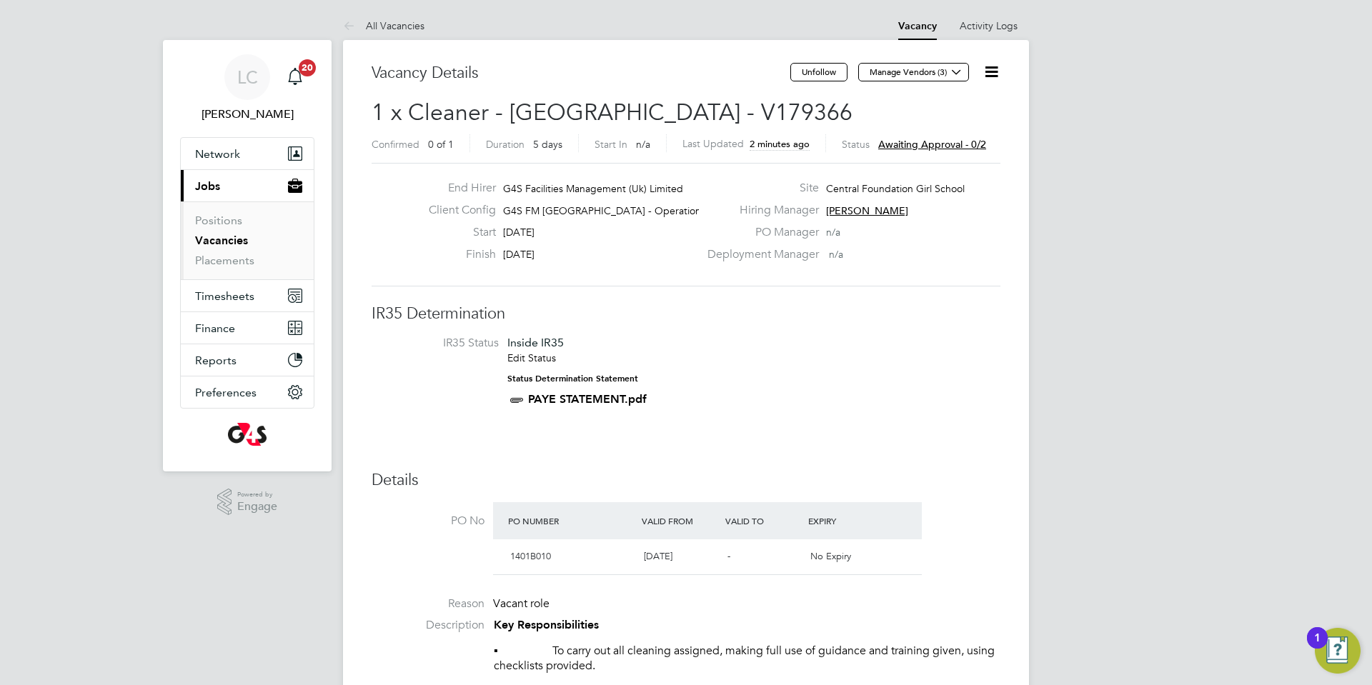
click at [229, 241] on link "Vacancies" at bounding box center [221, 241] width 53 height 14
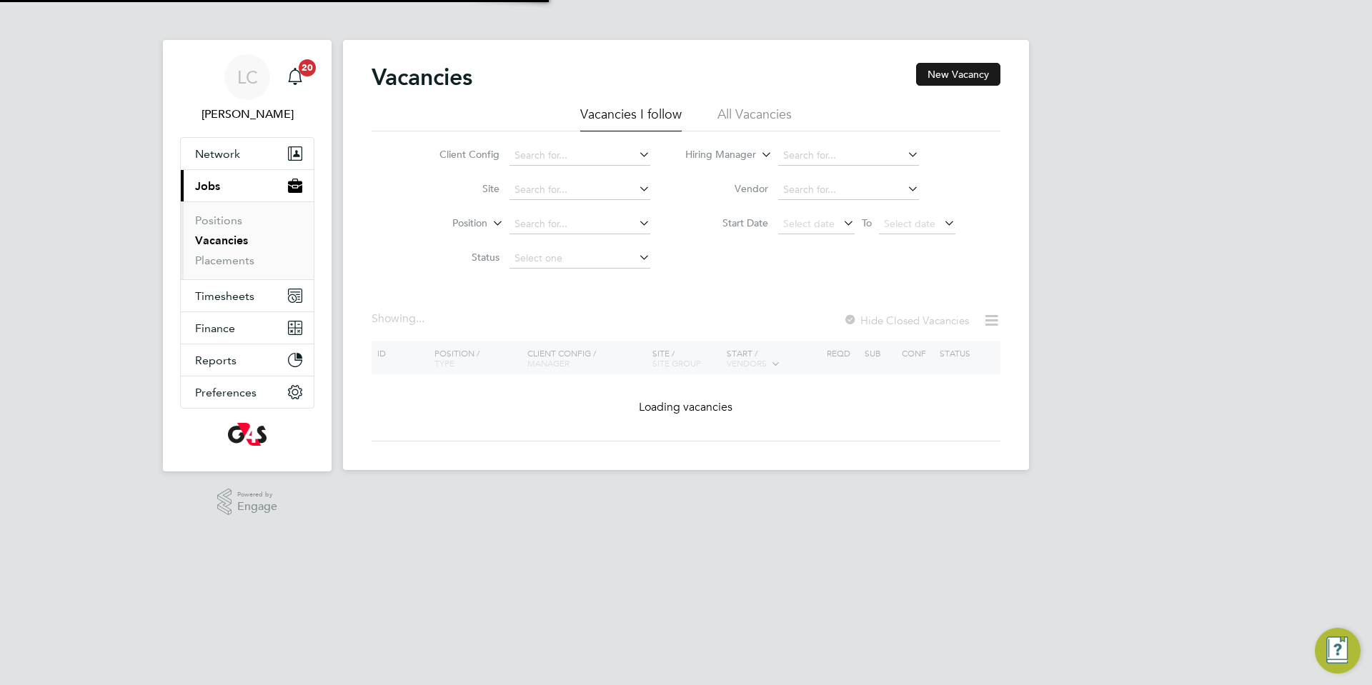
click at [941, 77] on button "New Vacancy" at bounding box center [958, 74] width 84 height 23
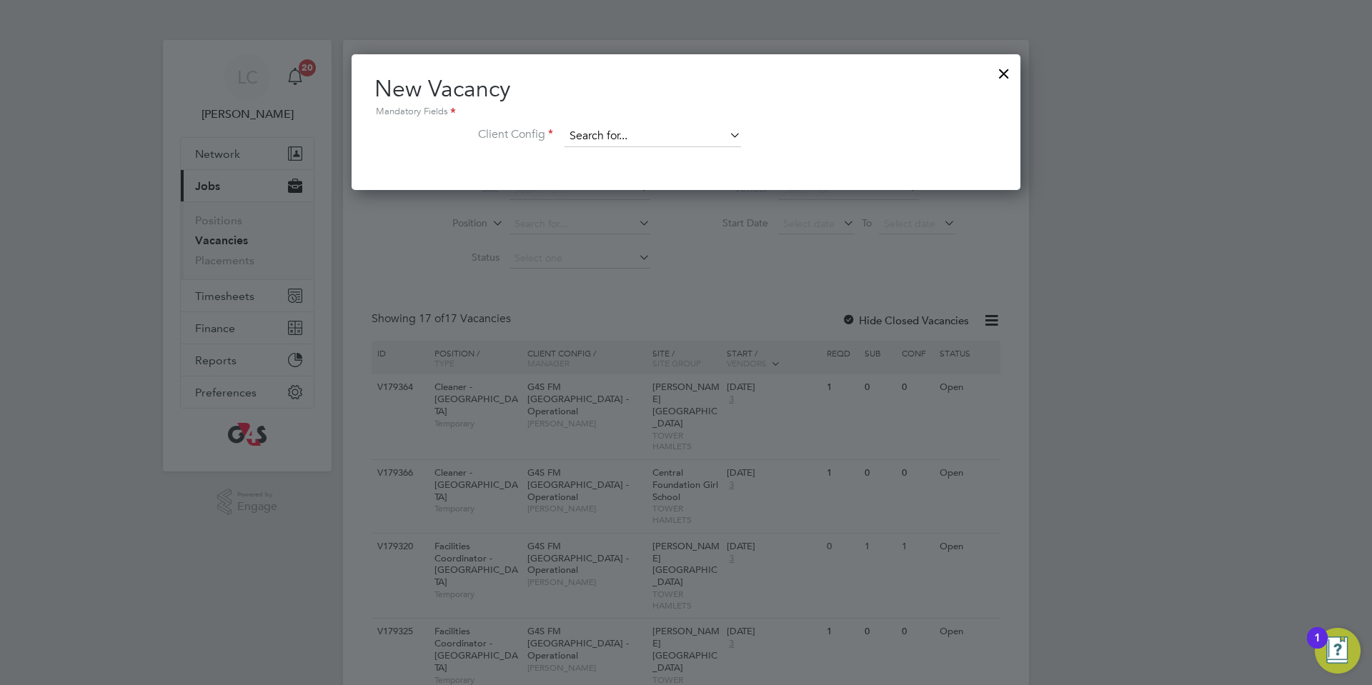
scroll to position [136, 669]
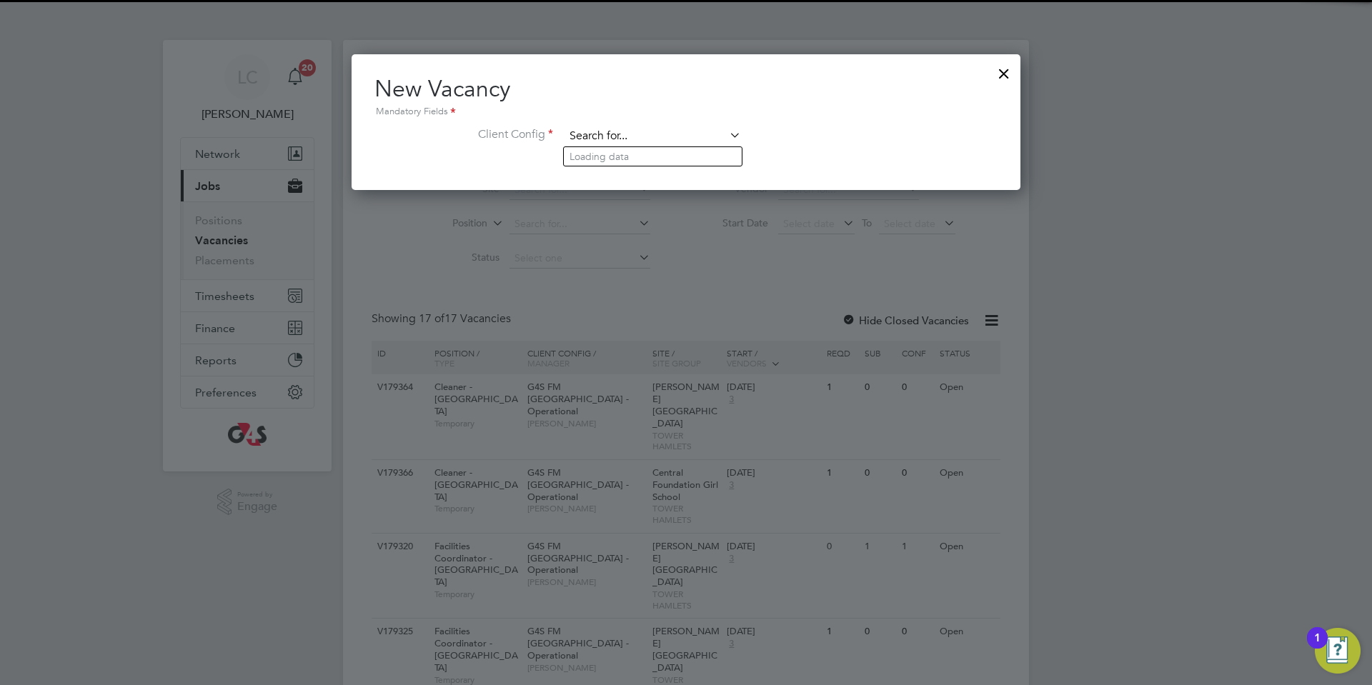
click at [624, 126] on input at bounding box center [652, 136] width 176 height 21
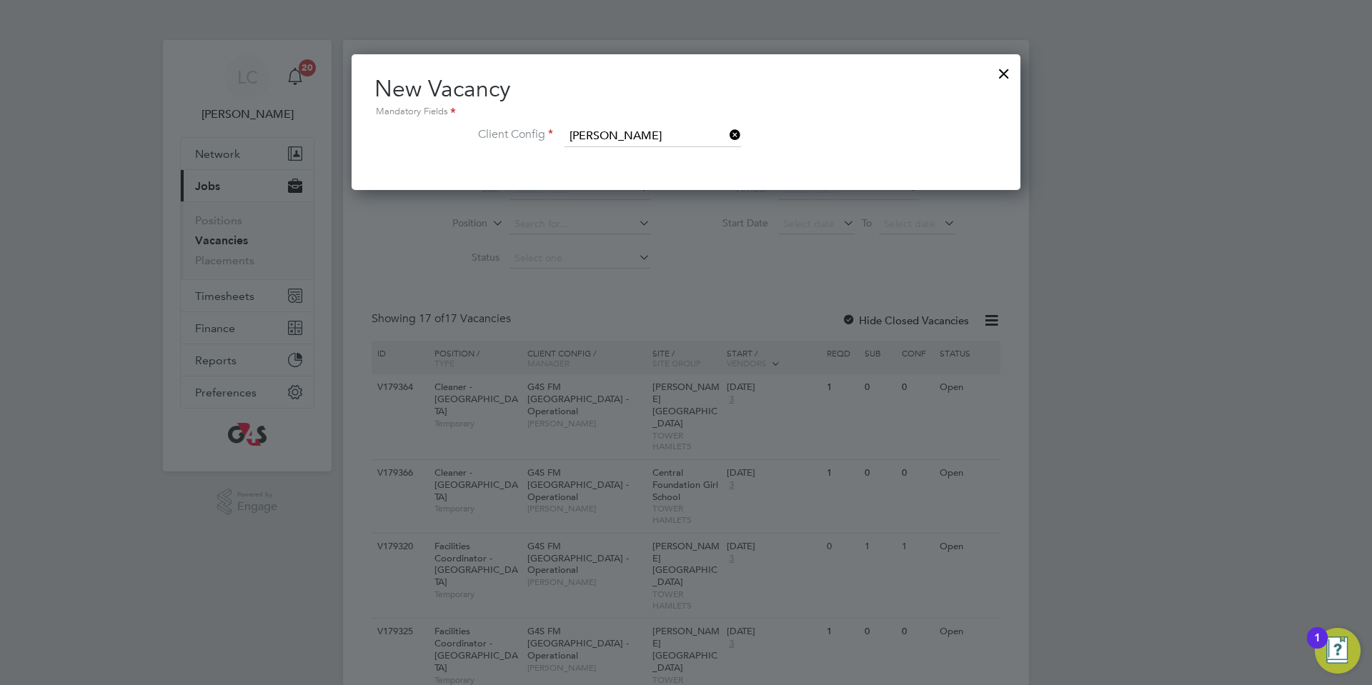
click at [635, 181] on li "G4S [PERSON_NAME] r Hamlets - Operational" at bounding box center [693, 175] width 259 height 19
type input "G4S FM [GEOGRAPHIC_DATA] - Operational"
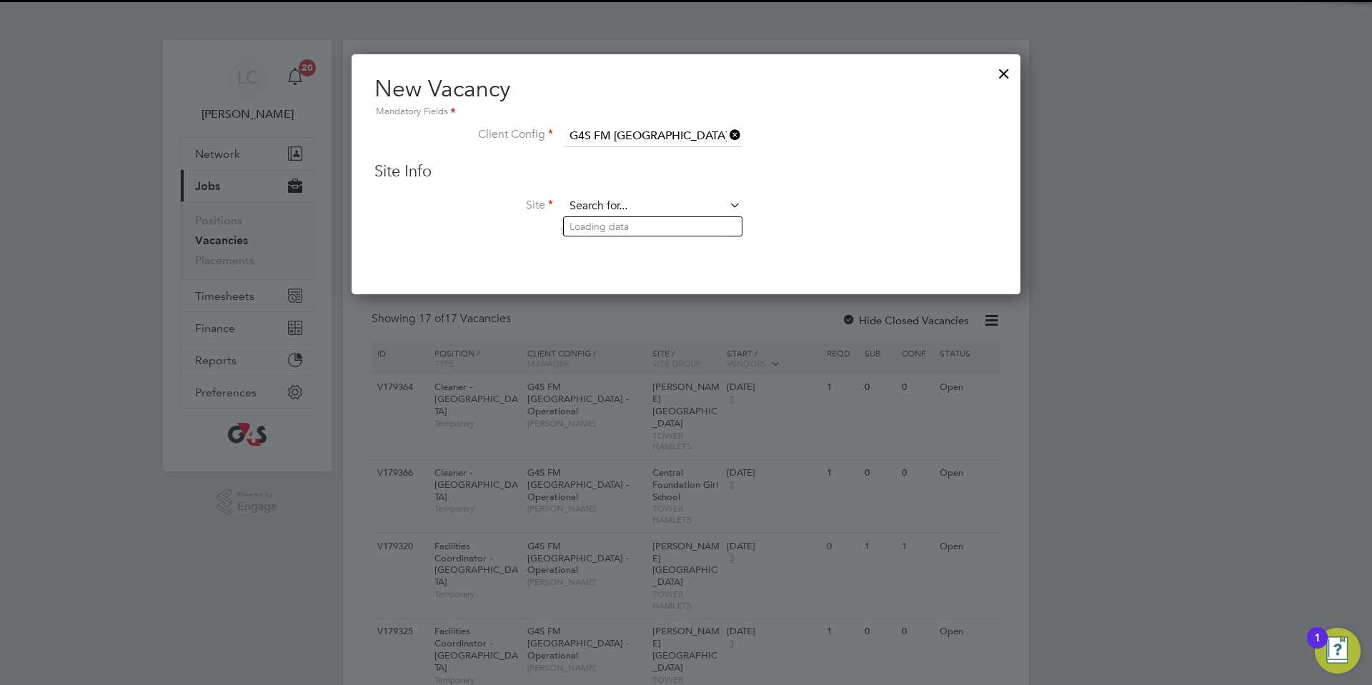
click at [602, 204] on input at bounding box center [652, 206] width 176 height 21
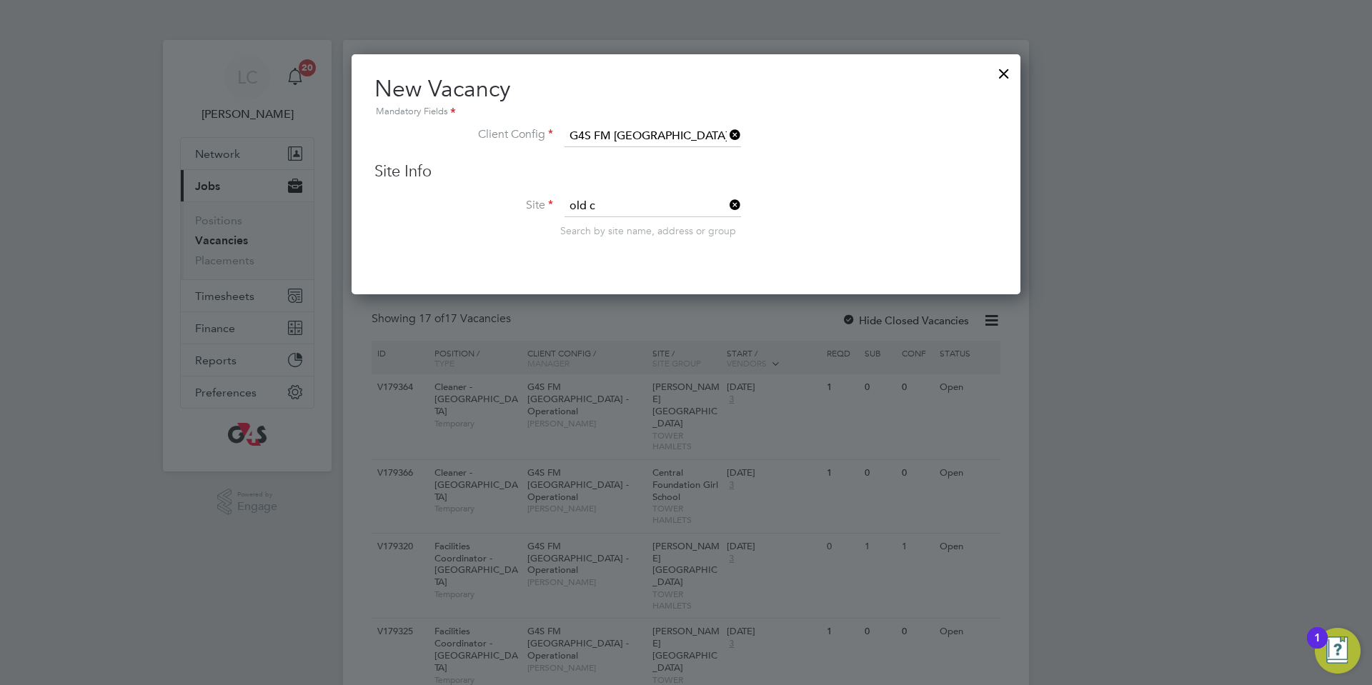
click at [609, 228] on li "Old C hurch Nursery" at bounding box center [653, 226] width 178 height 19
type input "Old [DEMOGRAPHIC_DATA] Nursery"
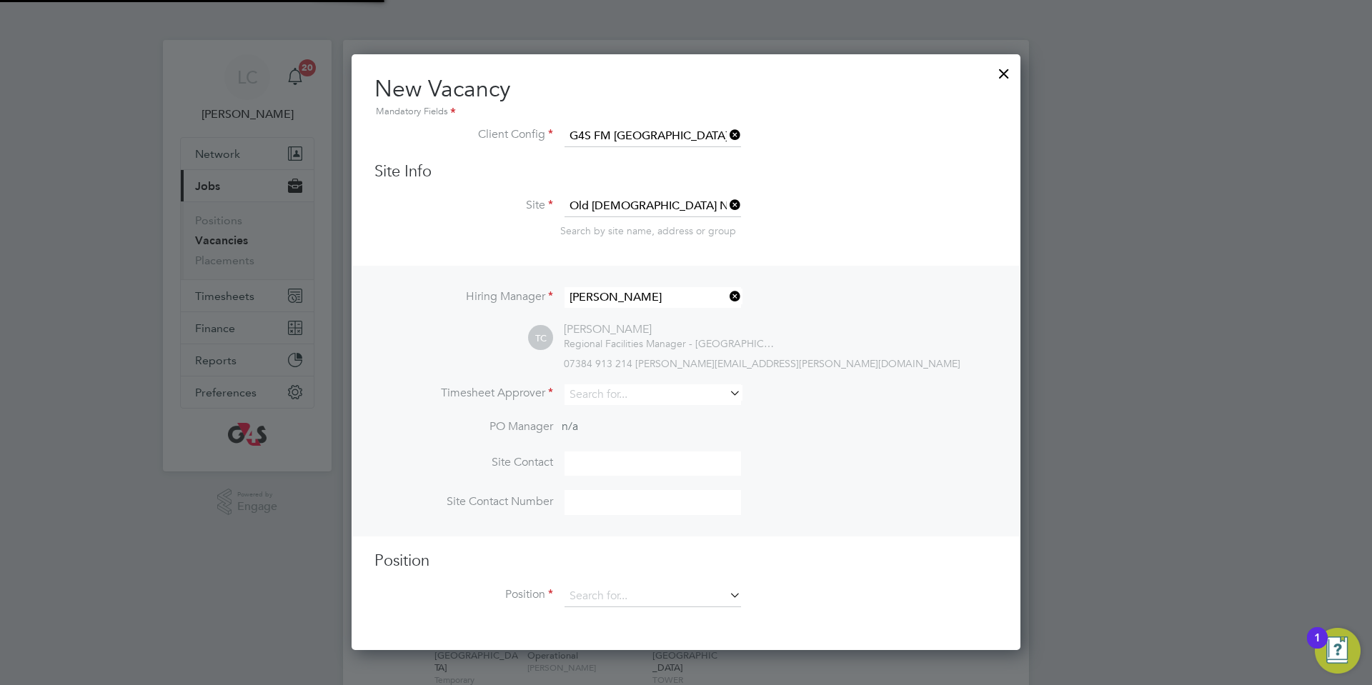
scroll to position [598, 669]
click at [648, 381] on div "Hiring Manager [PERSON_NAME] TC [PERSON_NAME] Regional Facilities Manager - [GE…" at bounding box center [686, 401] width 666 height 271
click at [649, 390] on input at bounding box center [652, 394] width 176 height 21
click at [629, 421] on li "[PERSON_NAME]" at bounding box center [653, 416] width 178 height 19
type input "[PERSON_NAME]"
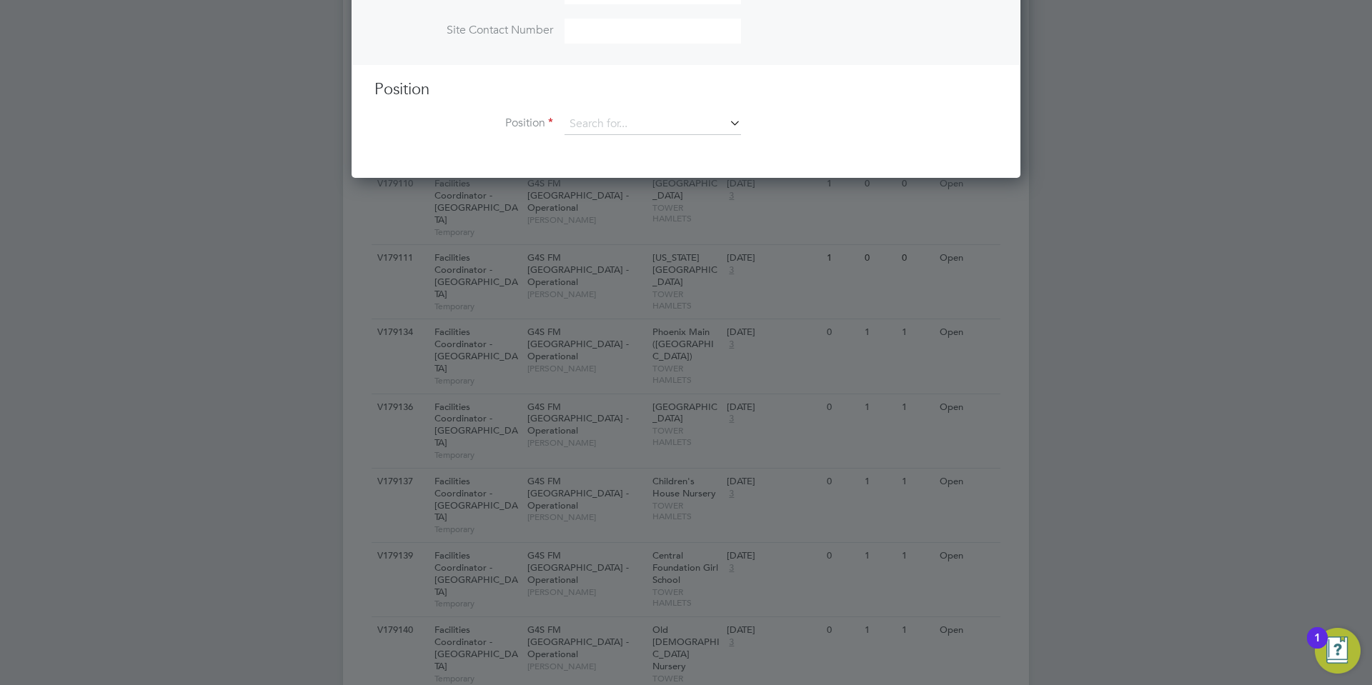
scroll to position [533, 0]
drag, startPoint x: 637, startPoint y: 129, endPoint x: 640, endPoint y: 163, distance: 34.4
click at [637, 128] on input at bounding box center [652, 124] width 176 height 21
click at [612, 171] on li "Cleaner - [GEOGRAPHIC_DATA]" at bounding box center [677, 167] width 226 height 19
type input "Cleaner - [GEOGRAPHIC_DATA]"
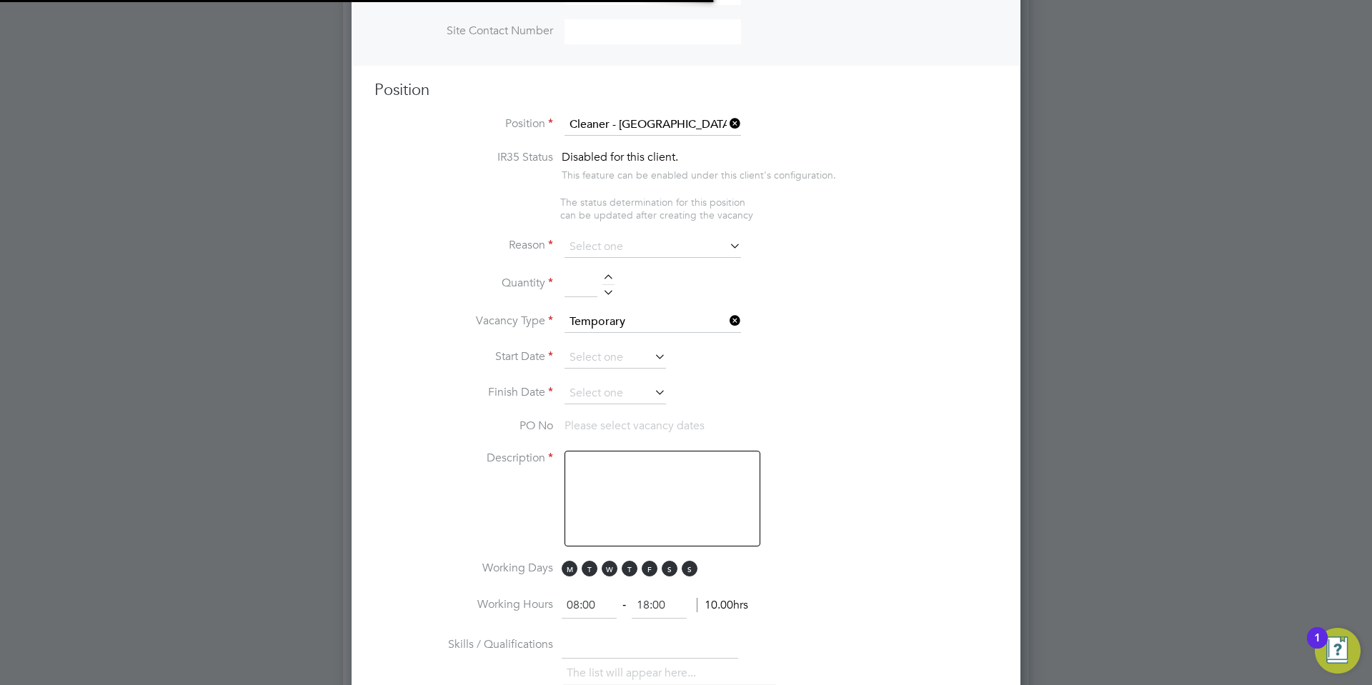
scroll to position [0, 7]
type textarea "**Lor Ipsumdolorsitame** ▪ Co adipi eli sed doeiusmo temporin, utlabo etdo mag …"
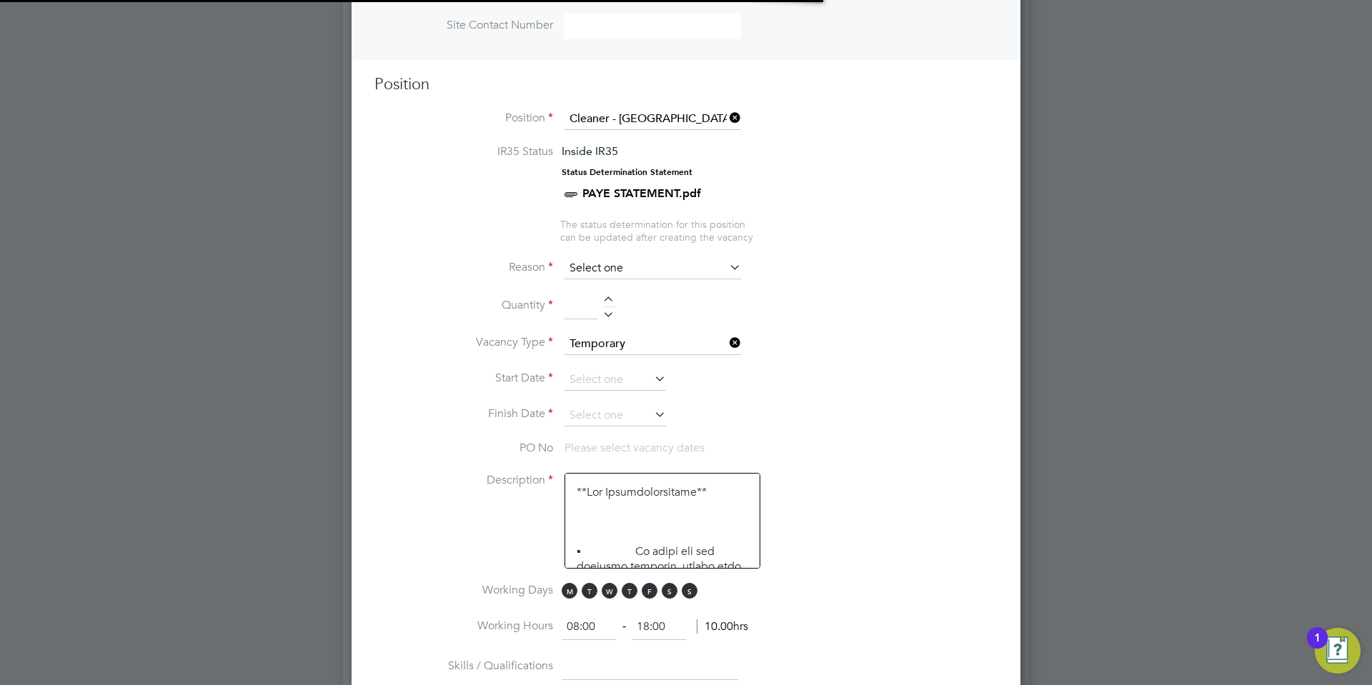
scroll to position [540, 0]
click at [606, 271] on input at bounding box center [652, 266] width 176 height 21
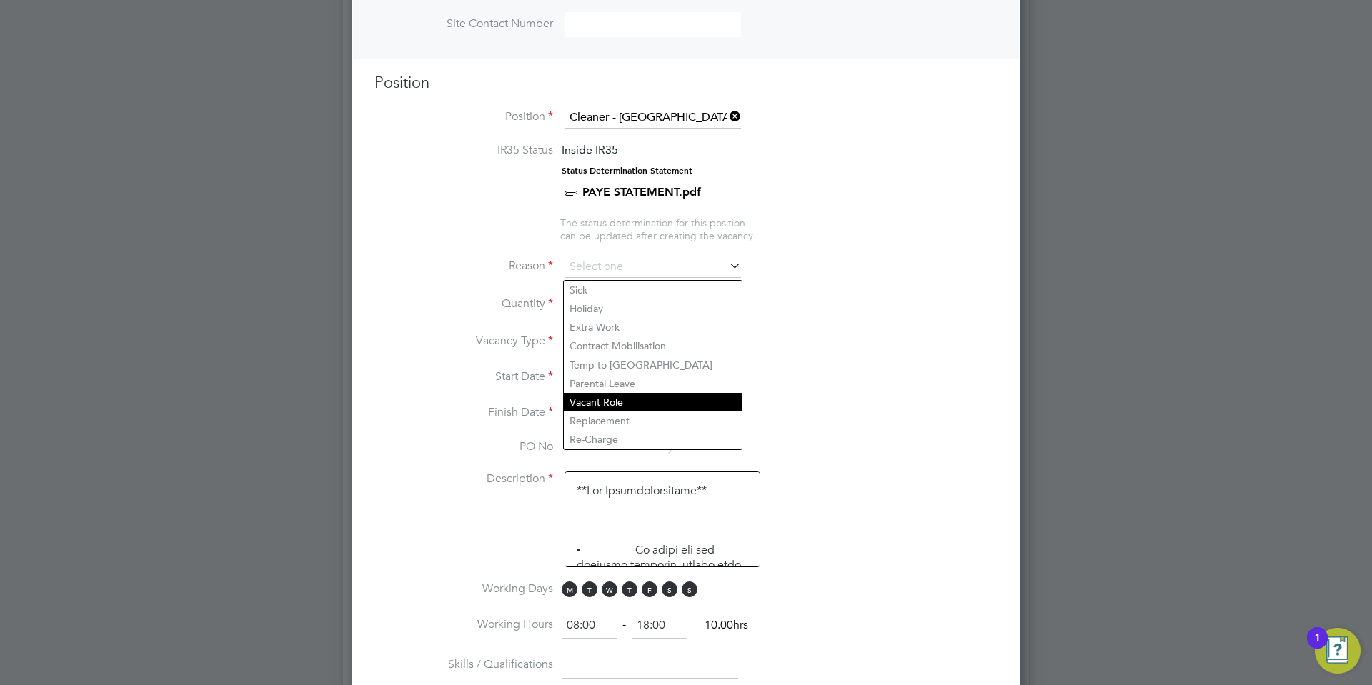
click at [624, 399] on li "Vacant Role" at bounding box center [653, 402] width 178 height 19
type input "Vacant Role"
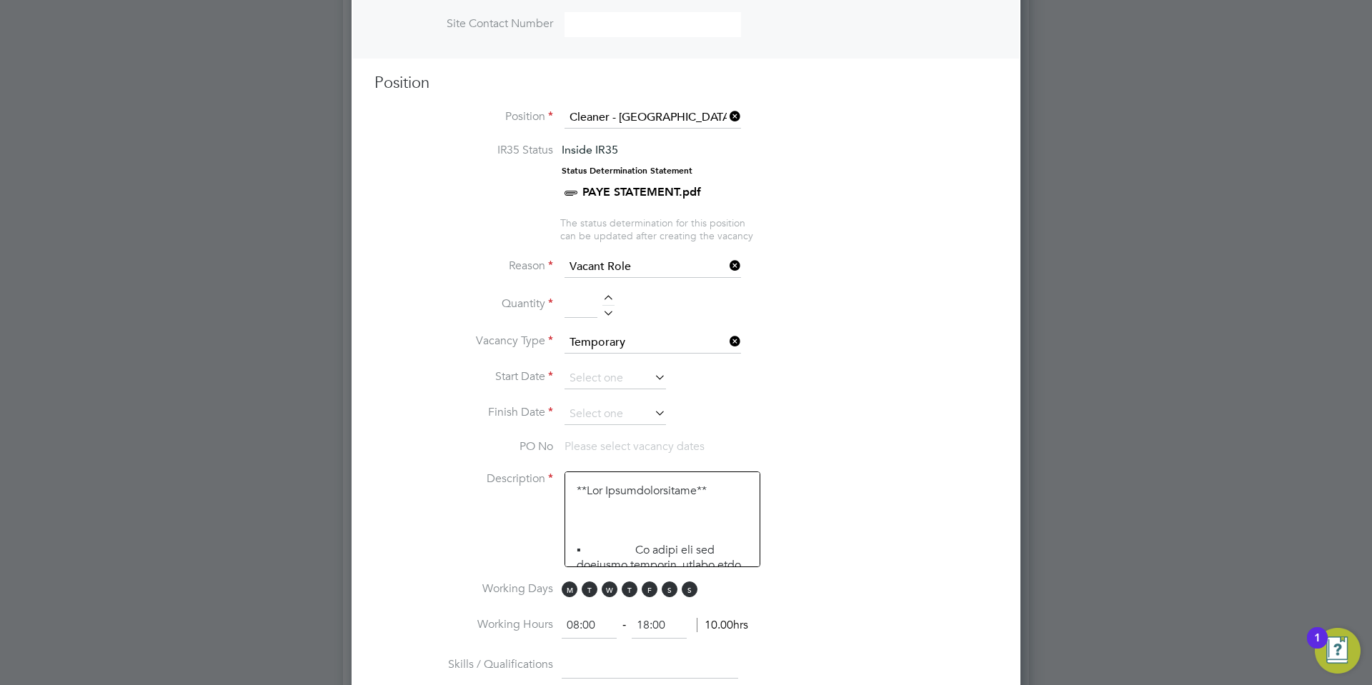
click at [610, 296] on li "Quantity" at bounding box center [685, 312] width 623 height 40
click at [608, 305] on div at bounding box center [608, 300] width 12 height 10
type input "1"
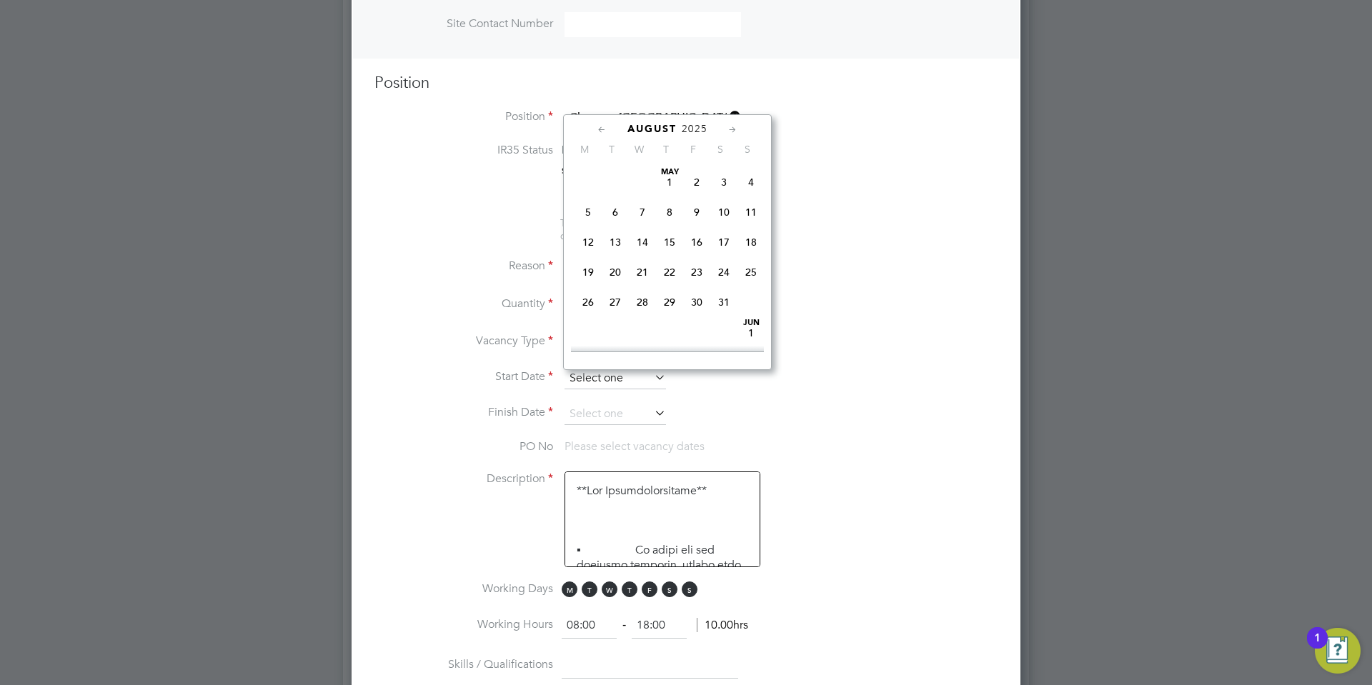
click at [612, 378] on input at bounding box center [614, 378] width 101 height 21
click at [584, 258] on span "[DATE]" at bounding box center [587, 244] width 27 height 27
type input "[DATE]"
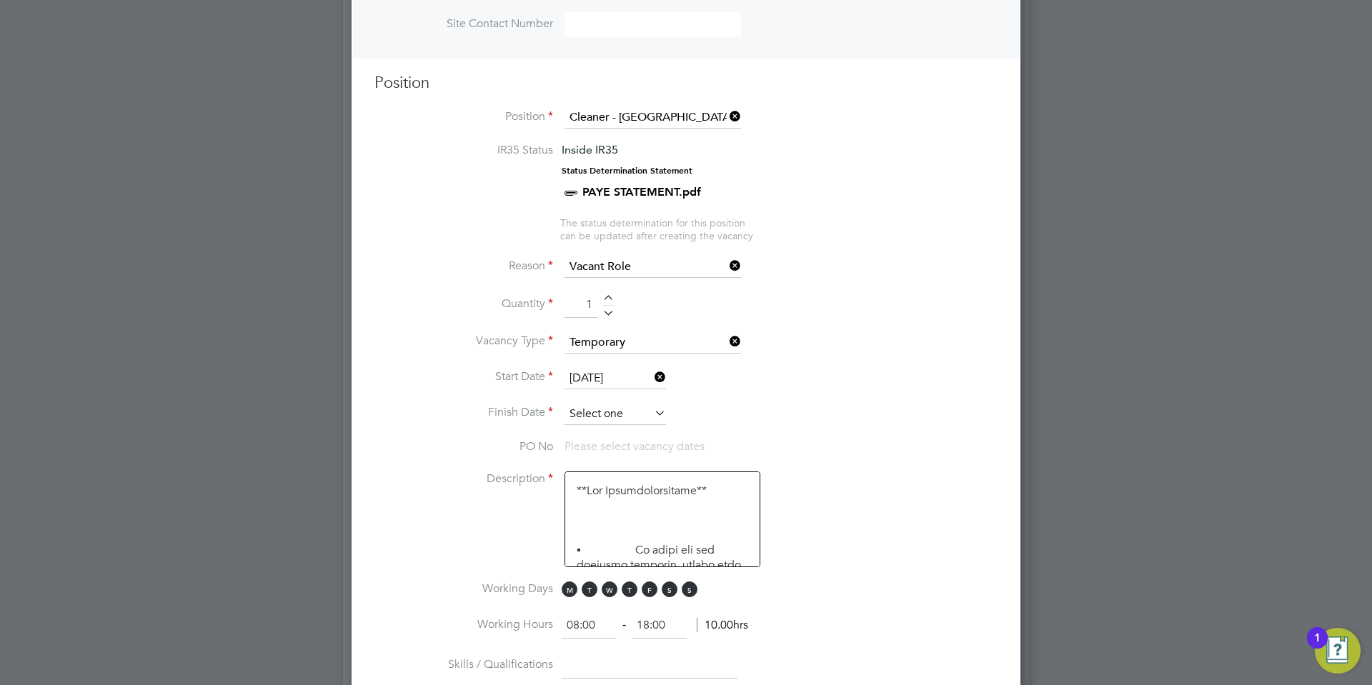
click at [623, 422] on input at bounding box center [614, 414] width 101 height 21
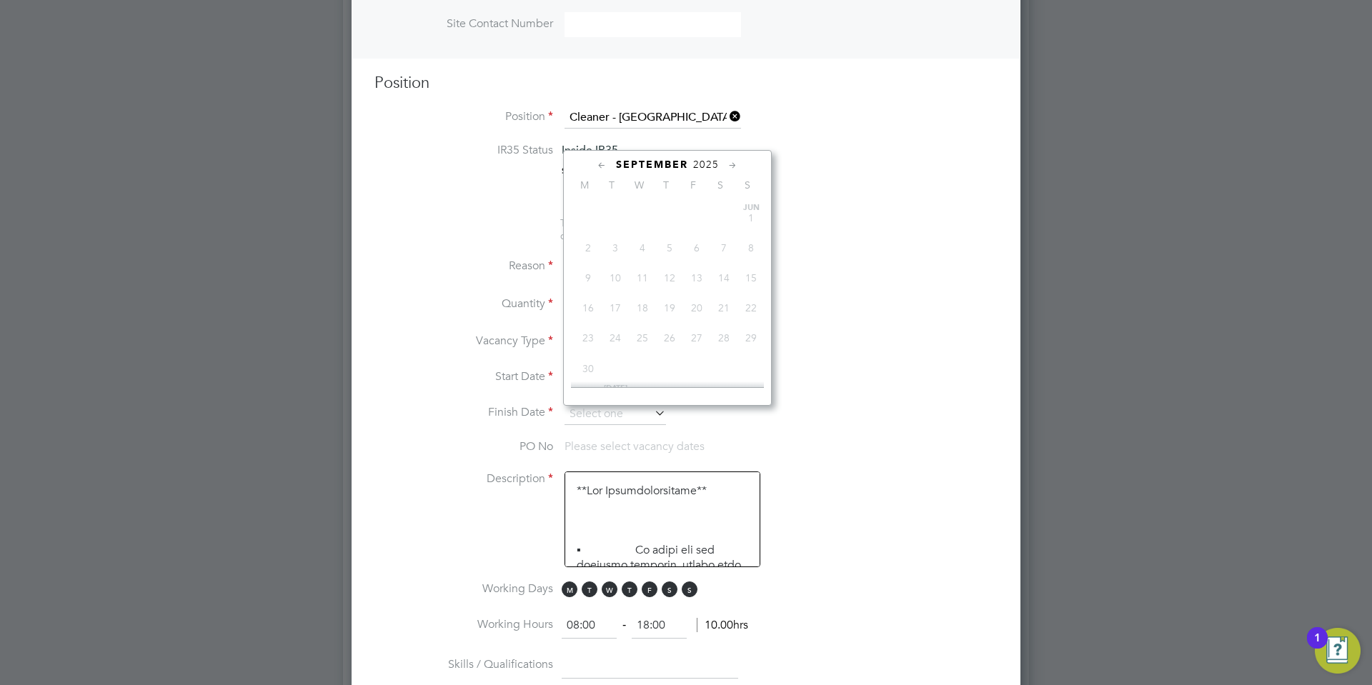
scroll to position [444, 0]
click at [687, 269] on span "5" at bounding box center [696, 255] width 27 height 27
type input "[DATE]"
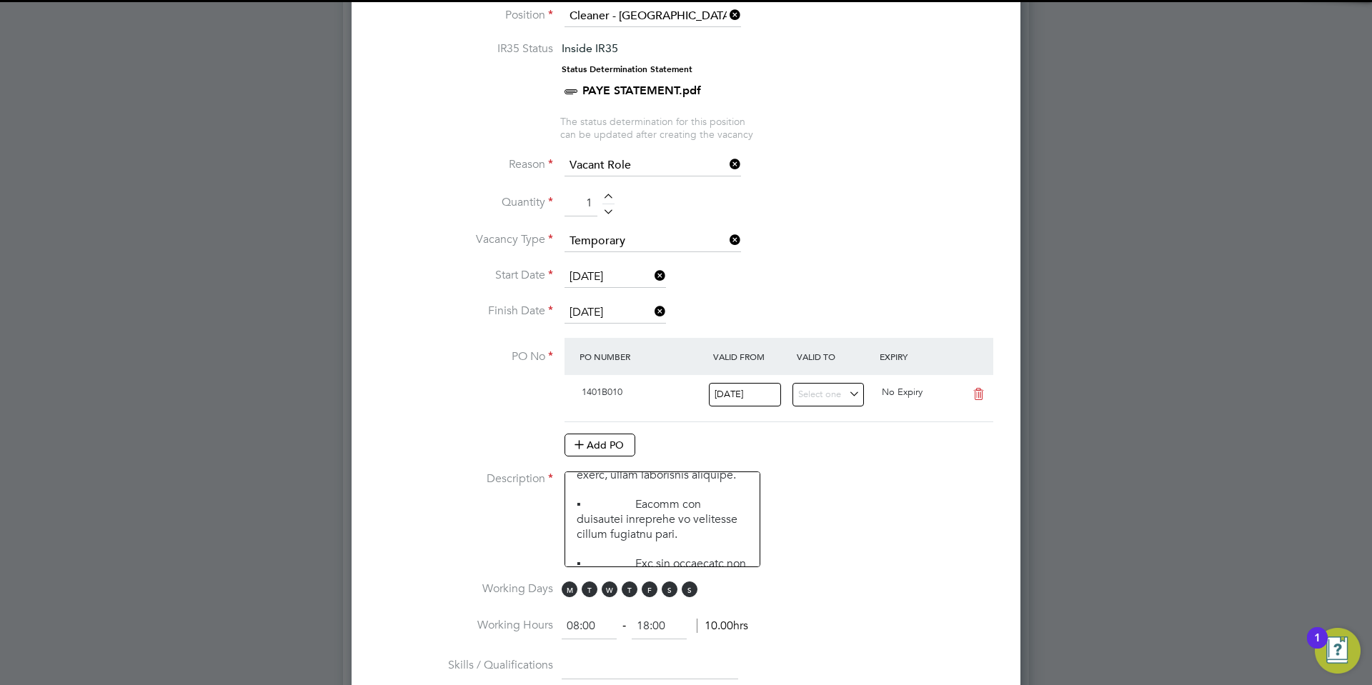
scroll to position [253, 0]
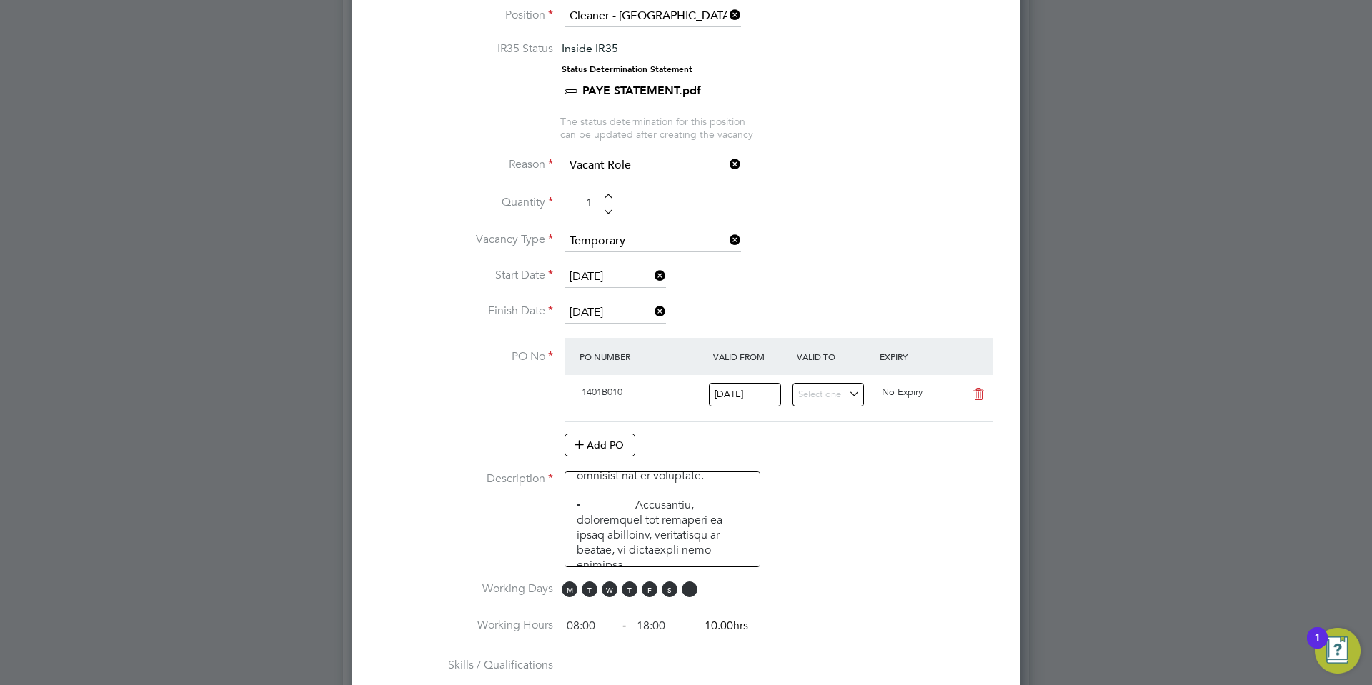
drag, startPoint x: 664, startPoint y: 590, endPoint x: 687, endPoint y: 594, distance: 23.3
click at [665, 590] on span "S" at bounding box center [670, 590] width 16 height 16
drag, startPoint x: 687, startPoint y: 594, endPoint x: 651, endPoint y: 494, distance: 107.1
click at [687, 593] on span "S" at bounding box center [690, 590] width 16 height 16
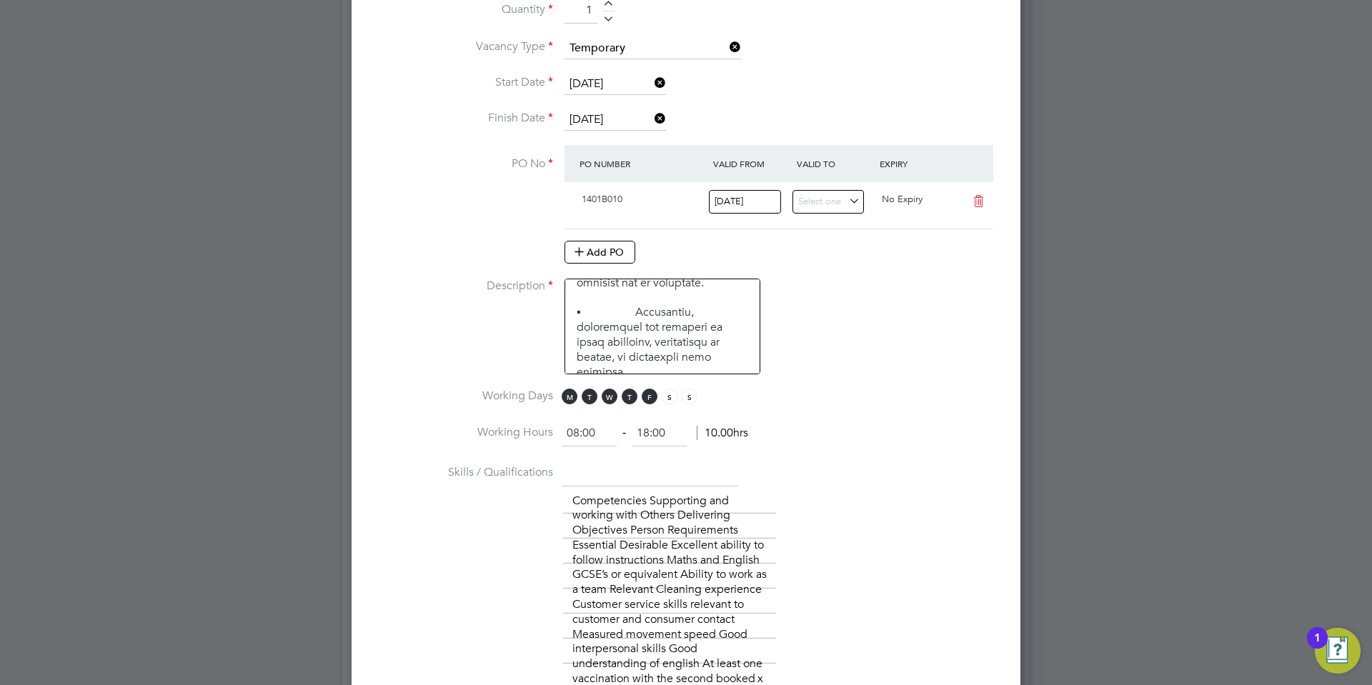
scroll to position [837, 0]
drag, startPoint x: 607, startPoint y: 431, endPoint x: 500, endPoint y: 447, distance: 108.3
click at [500, 447] on li "Working Hours 08:00 ‐ 18:00 10.00hrs" at bounding box center [685, 439] width 623 height 40
type input "15:30"
drag, startPoint x: 680, startPoint y: 427, endPoint x: 607, endPoint y: 447, distance: 76.3
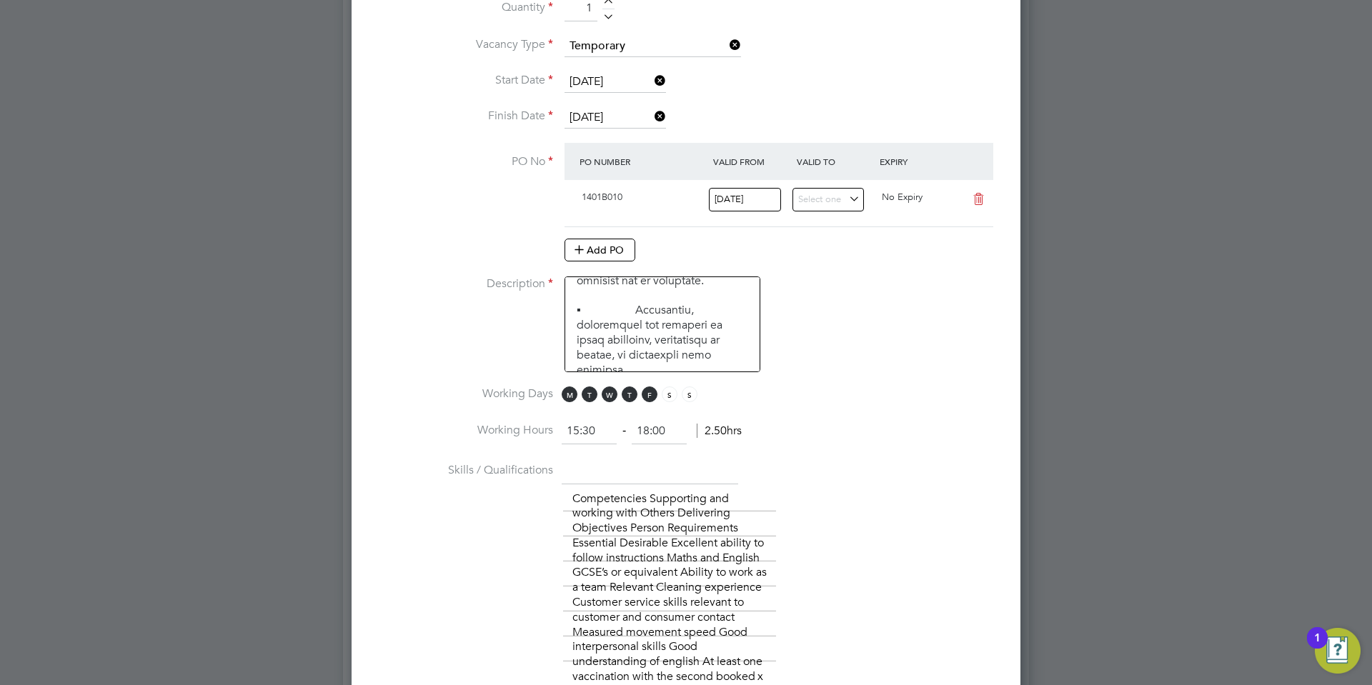
click at [611, 438] on ng-form "15:30 ‐ 18:00 2.50hrs" at bounding box center [652, 431] width 180 height 14
type input "17:30"
click at [934, 341] on li "Description" at bounding box center [685, 331] width 623 height 110
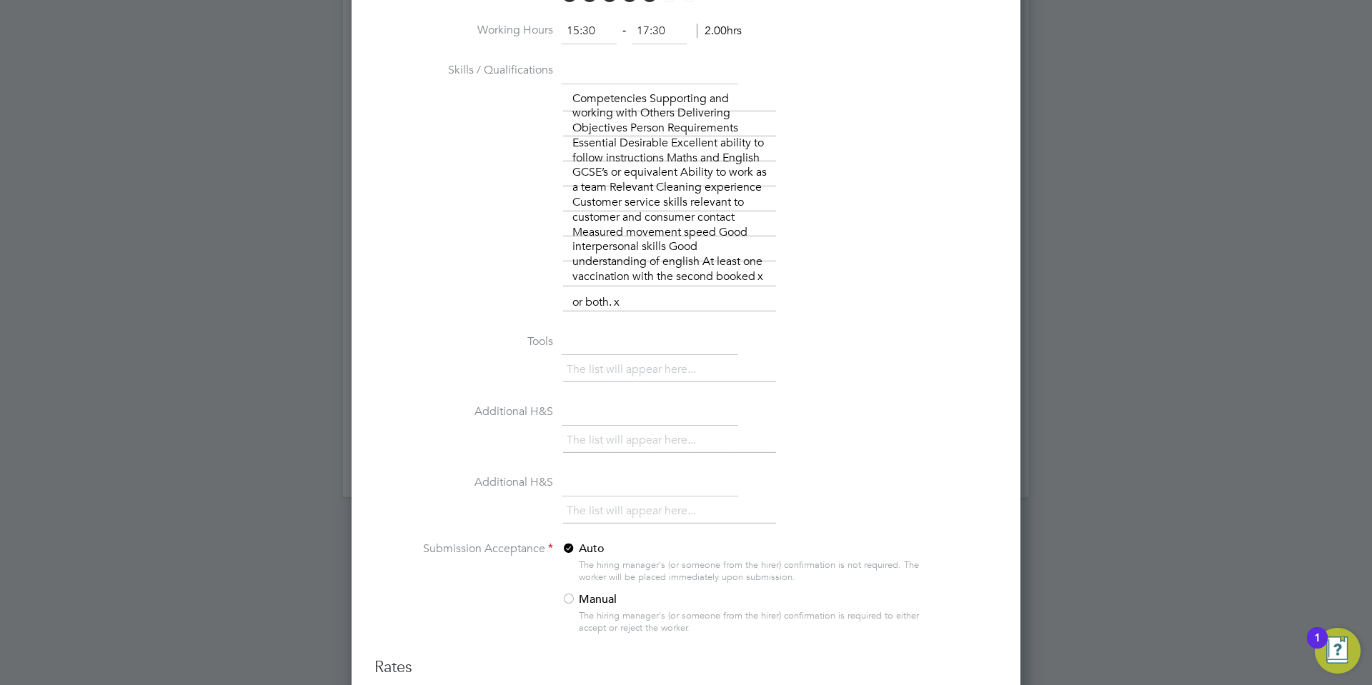
scroll to position [1963, 0]
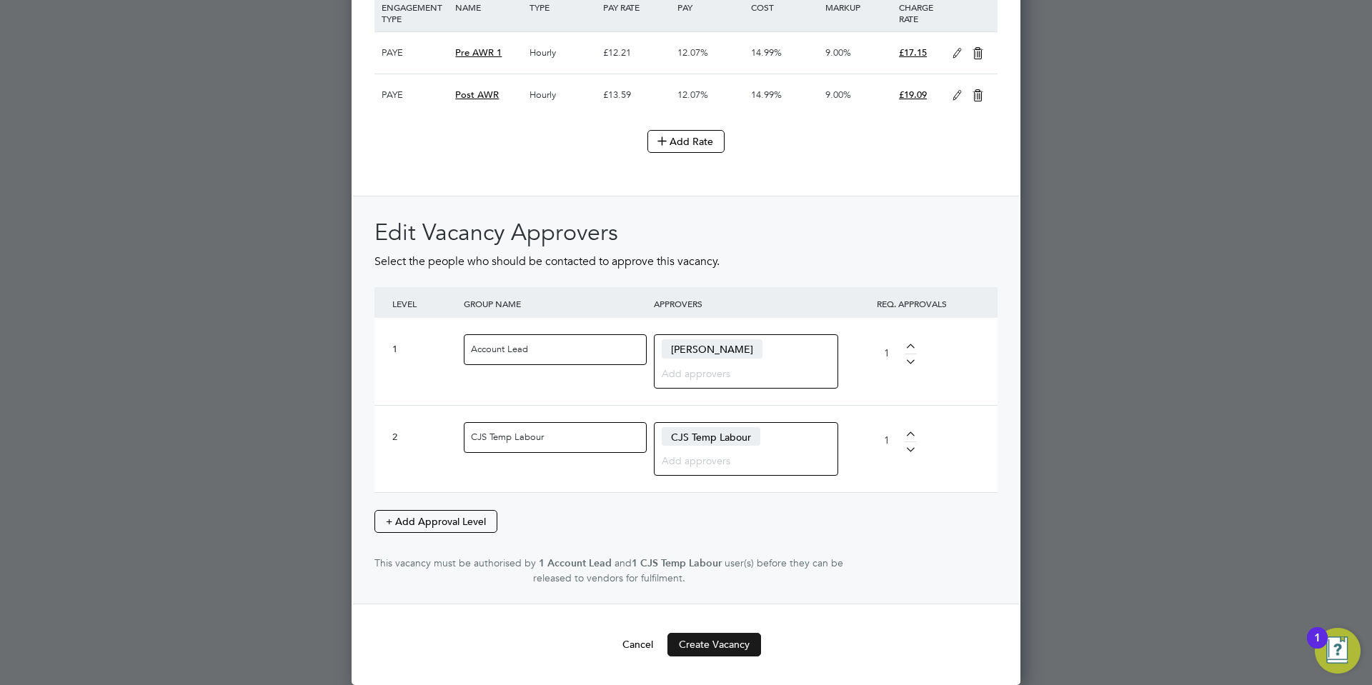
click at [719, 644] on button "Create Vacancy" at bounding box center [714, 644] width 94 height 23
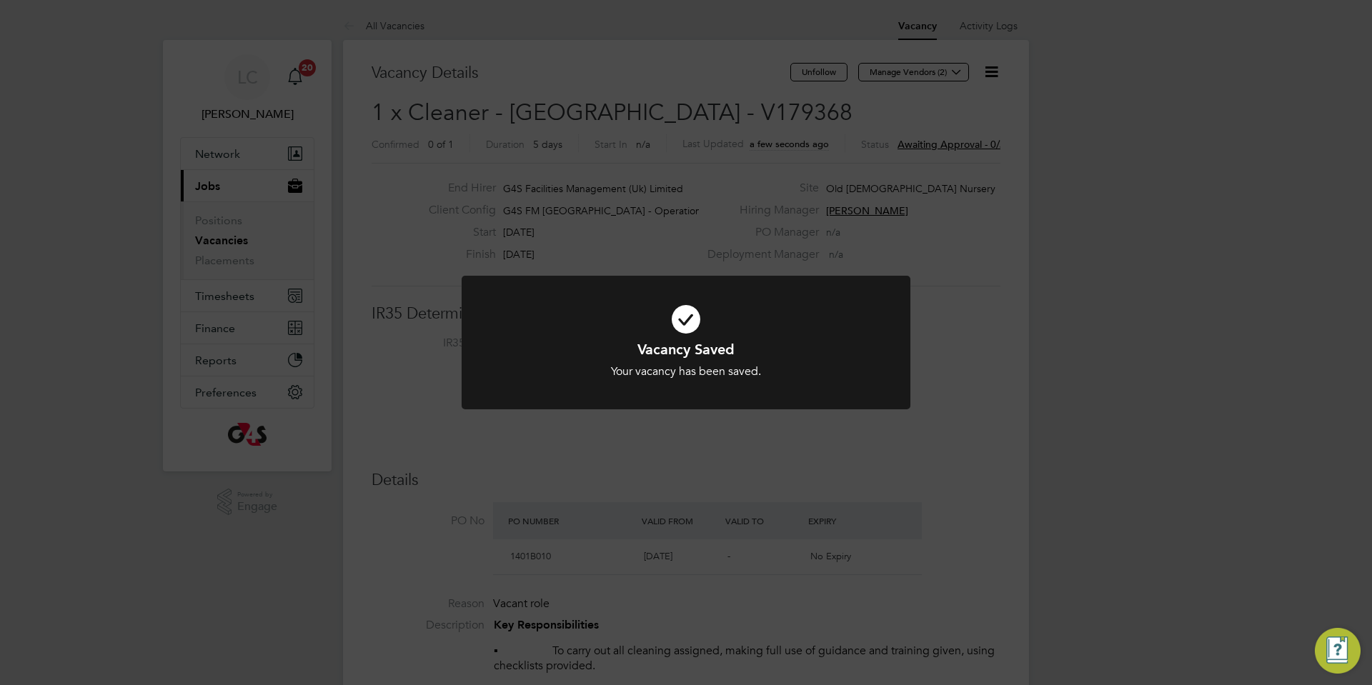
click at [704, 181] on div "Vacancy Saved Your vacancy has been saved. Cancel Okay" at bounding box center [686, 342] width 1372 height 685
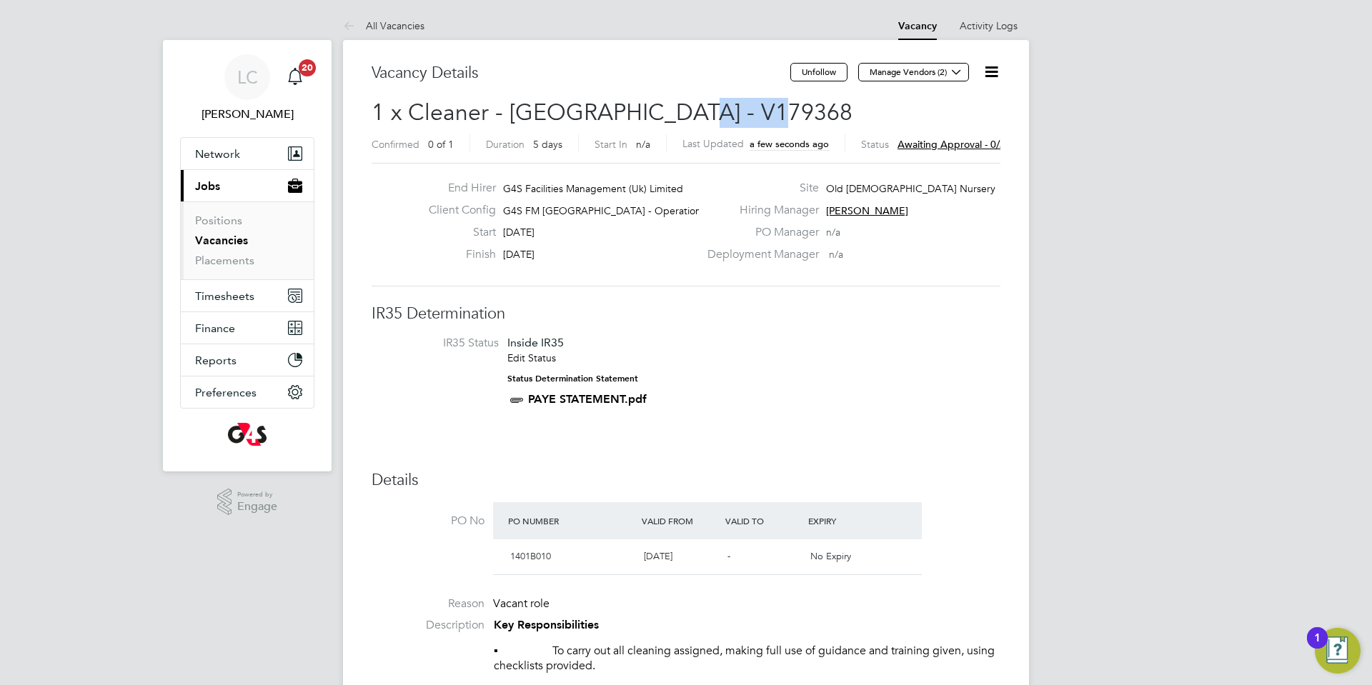
drag, startPoint x: 672, startPoint y: 104, endPoint x: 760, endPoint y: 109, distance: 88.8
click at [760, 109] on h2 "1 x Cleaner - [GEOGRAPHIC_DATA] - V179368 Confirmed 0 of 1 Duration 5 days Star…" at bounding box center [685, 128] width 629 height 60
copy span "V179368"
drag, startPoint x: 927, startPoint y: 76, endPoint x: 879, endPoint y: 117, distance: 62.8
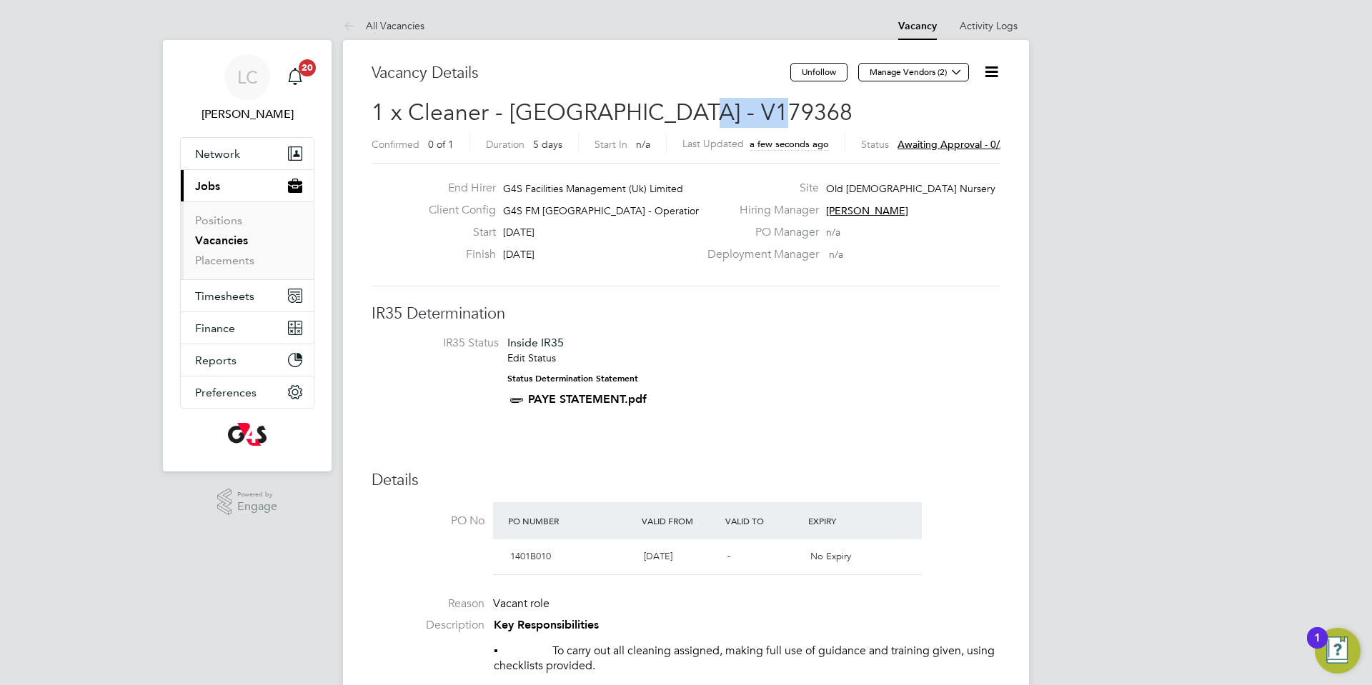
click at [925, 76] on button "Manage Vendors (2)" at bounding box center [913, 72] width 111 height 19
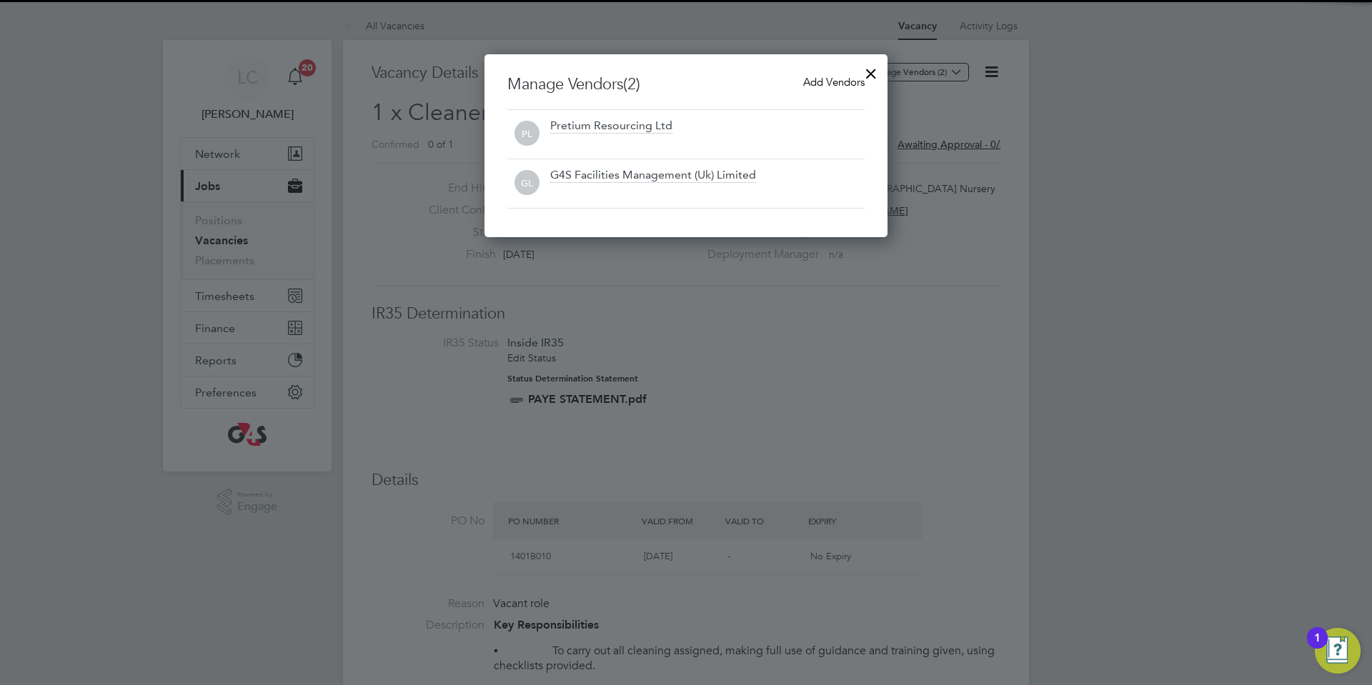
click at [837, 91] on h3 "Manage Vendors (2) Add Vendors" at bounding box center [685, 84] width 357 height 21
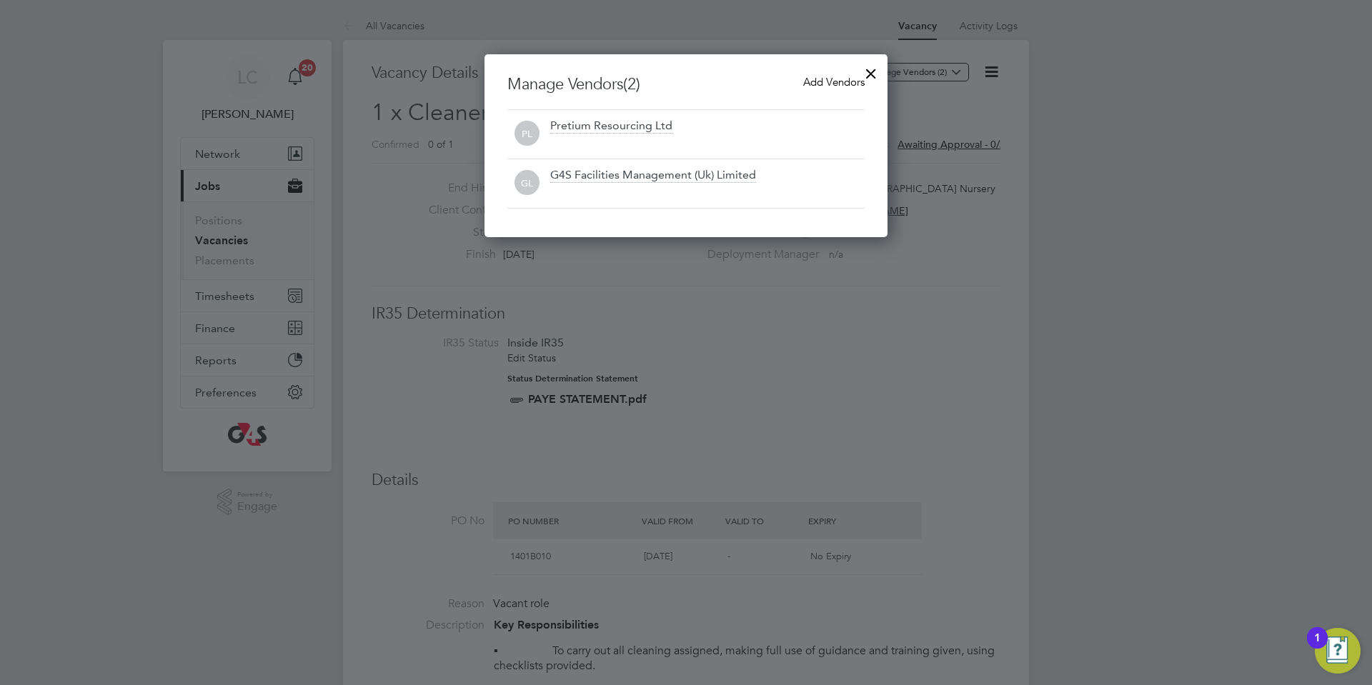
click at [828, 80] on span "Add Vendors" at bounding box center [833, 82] width 61 height 14
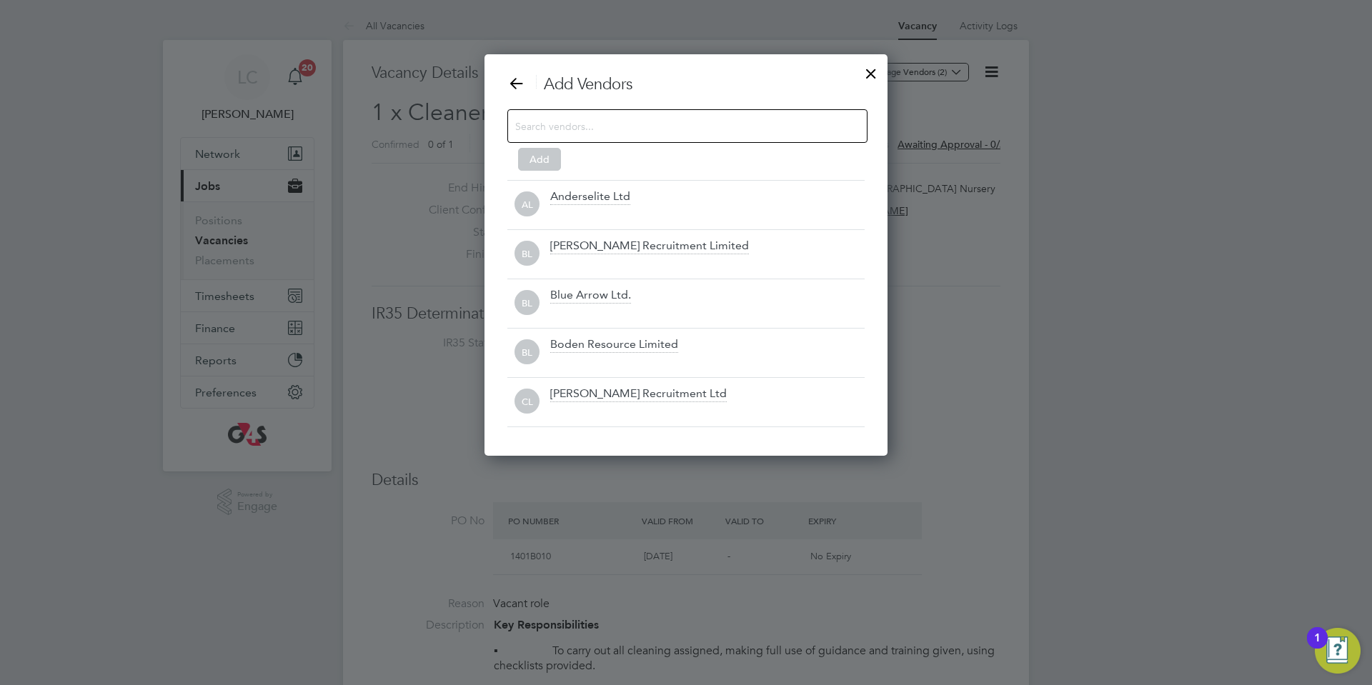
click at [642, 127] on input at bounding box center [675, 125] width 321 height 19
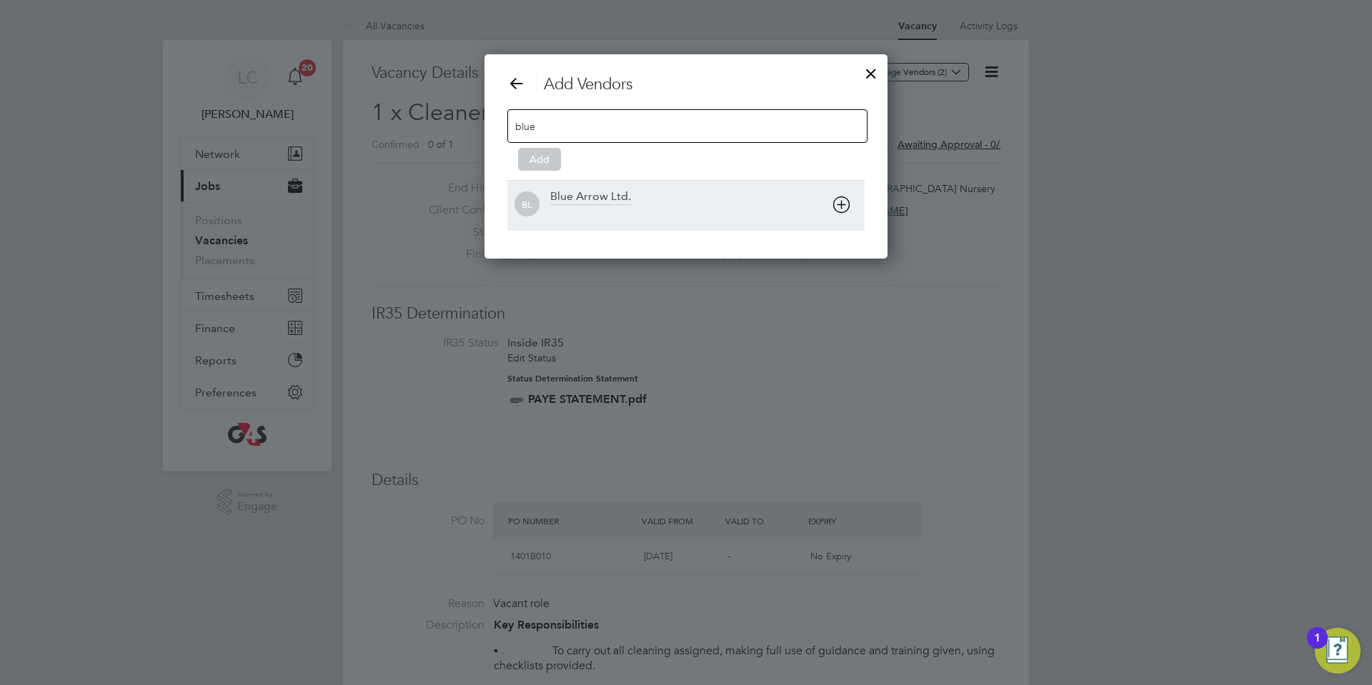
type input "blue"
click at [634, 201] on div "Blue Arrow Ltd." at bounding box center [707, 204] width 314 height 31
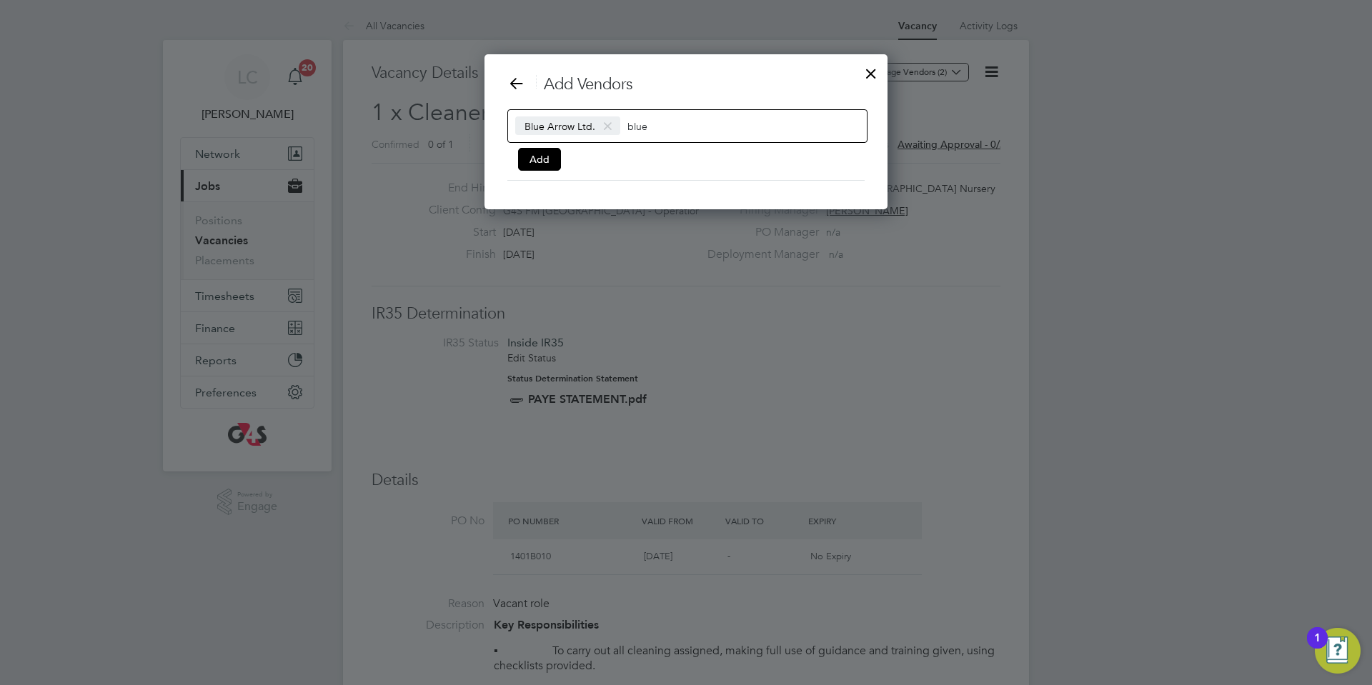
click at [562, 166] on div "Add Vendors Blue Arrow Ltd. blue Add" at bounding box center [685, 127] width 357 height 106
click at [544, 156] on button "Add" at bounding box center [539, 159] width 43 height 23
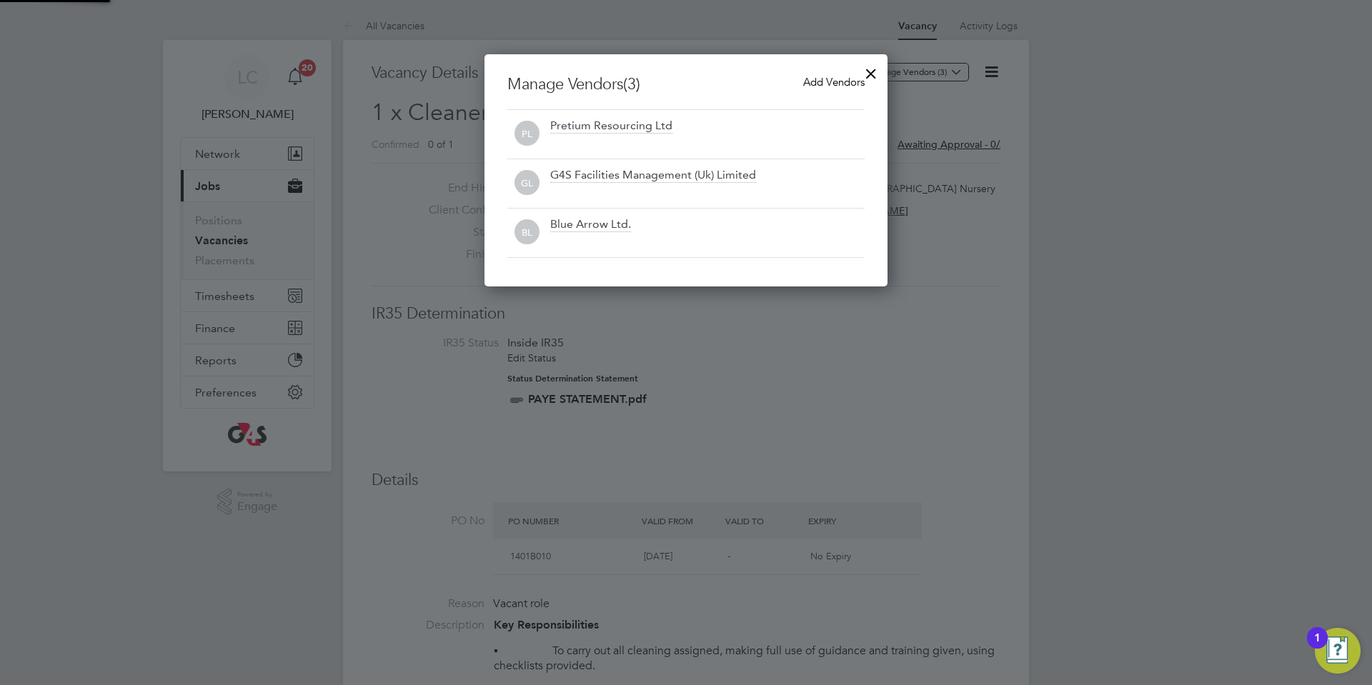
click at [872, 76] on div at bounding box center [871, 70] width 26 height 26
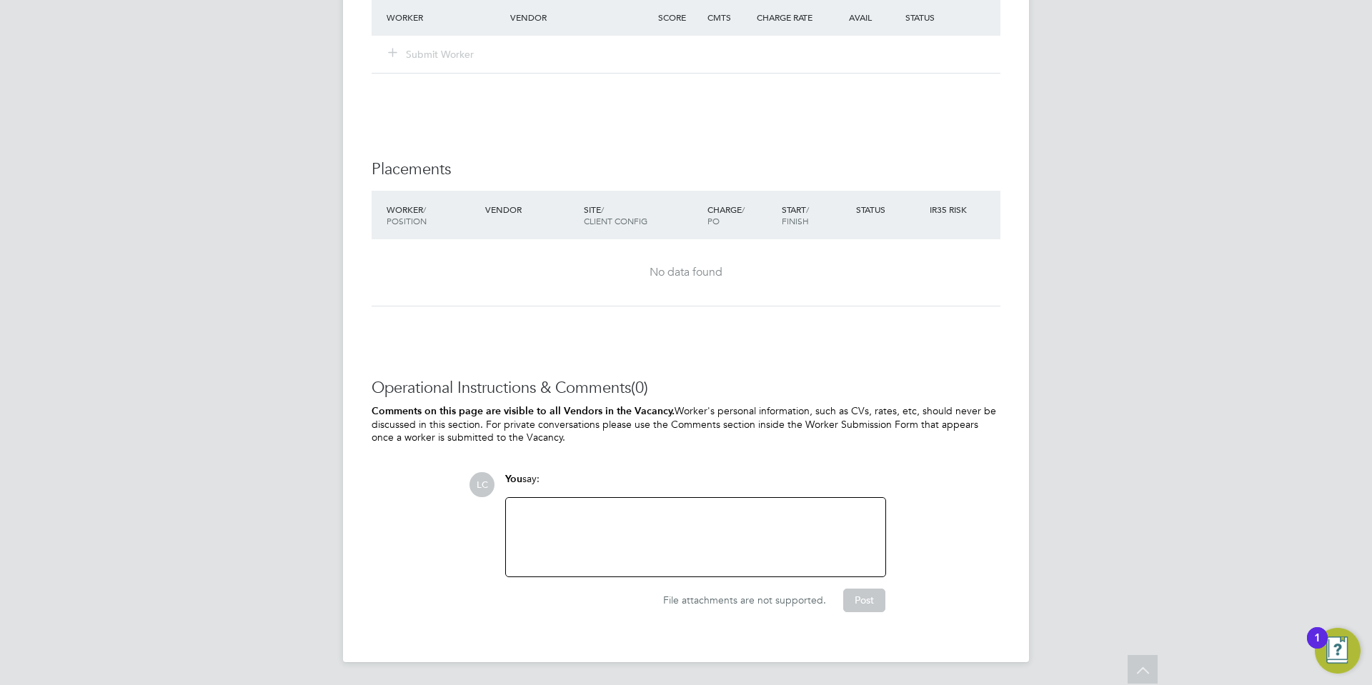
click at [614, 507] on div at bounding box center [695, 537] width 362 height 61
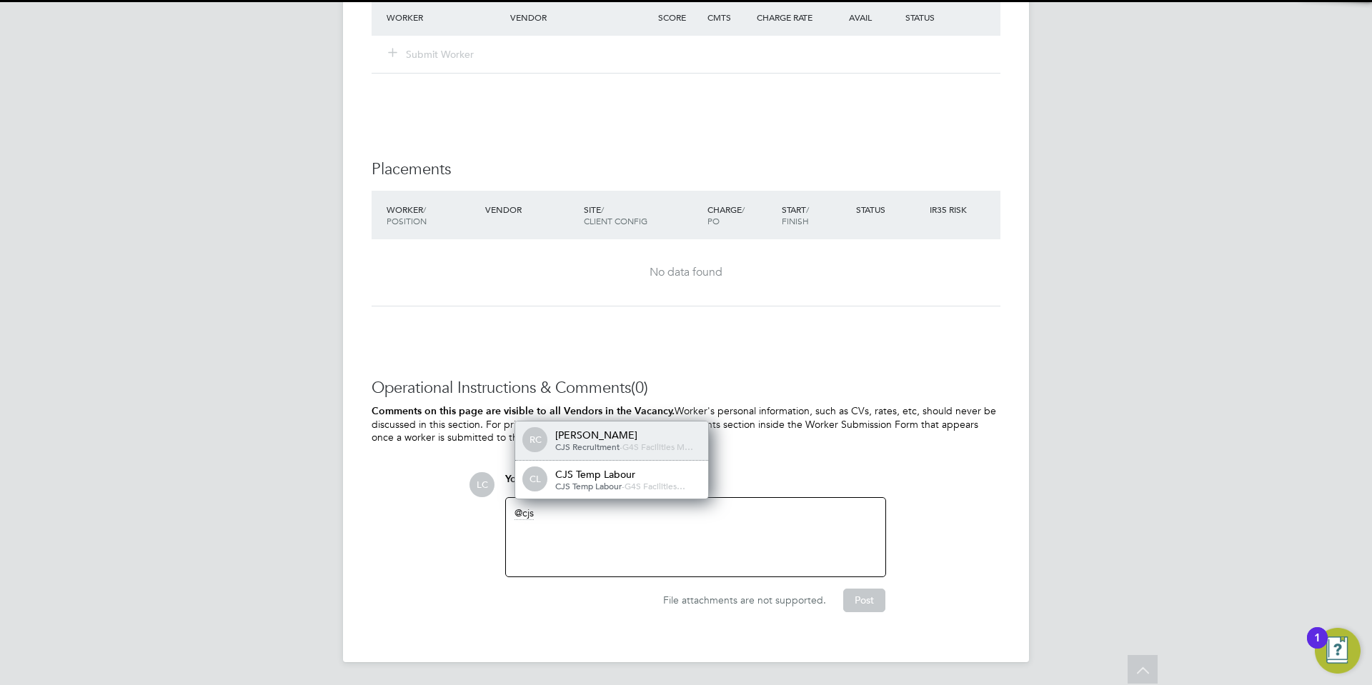
click at [607, 494] on div "RC [PERSON_NAME] CJS Recruitment - G4S Facilities M… CL CJS Temp Labour CJS Tem…" at bounding box center [611, 460] width 194 height 79
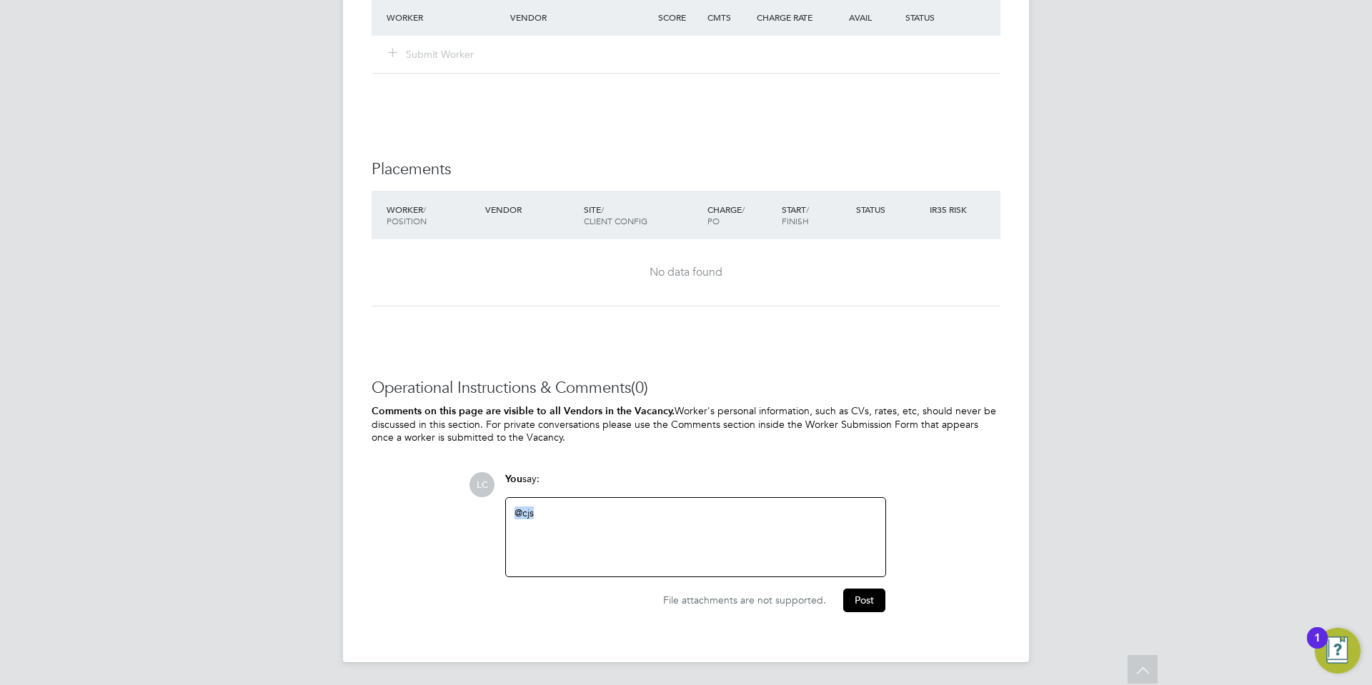
drag, startPoint x: 613, startPoint y: 517, endPoint x: 441, endPoint y: 534, distance: 173.0
click at [441, 534] on div "Operational Instructions & Comments (0) Comments on this page are visible to al…" at bounding box center [685, 495] width 629 height 234
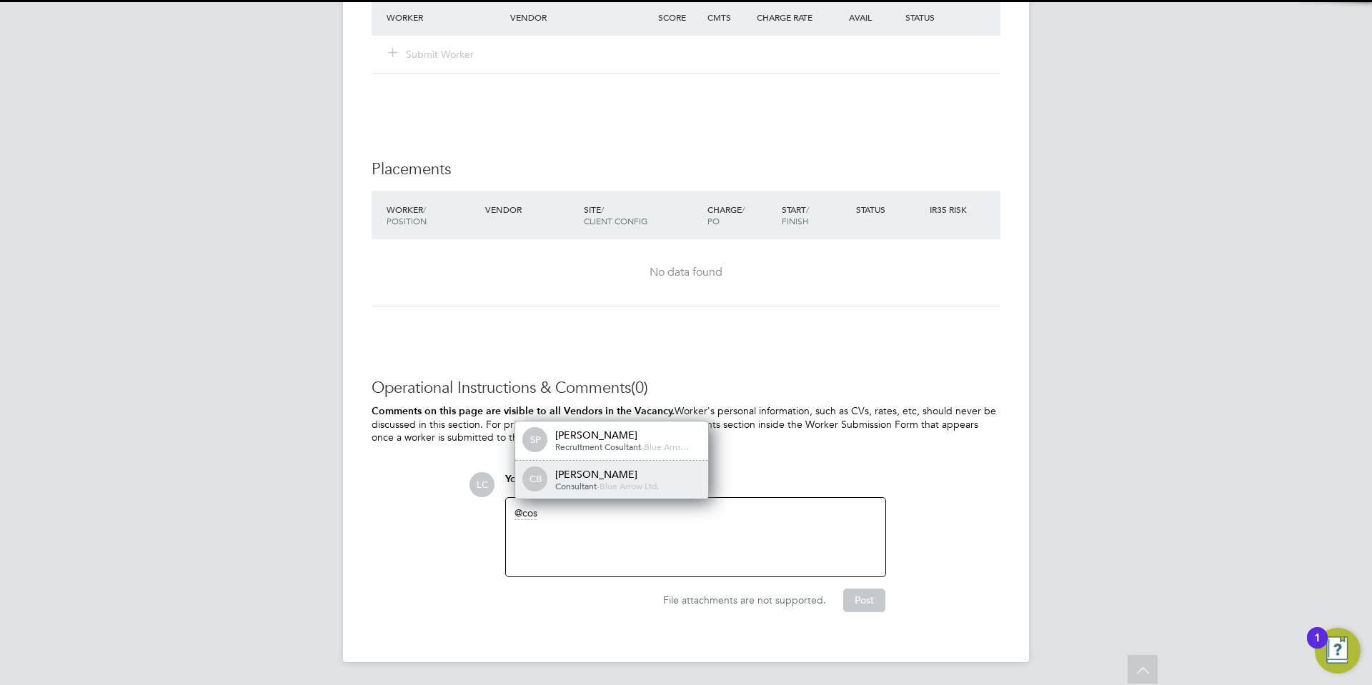
click at [642, 481] on span "Blue Arrow Ltd." at bounding box center [628, 485] width 59 height 11
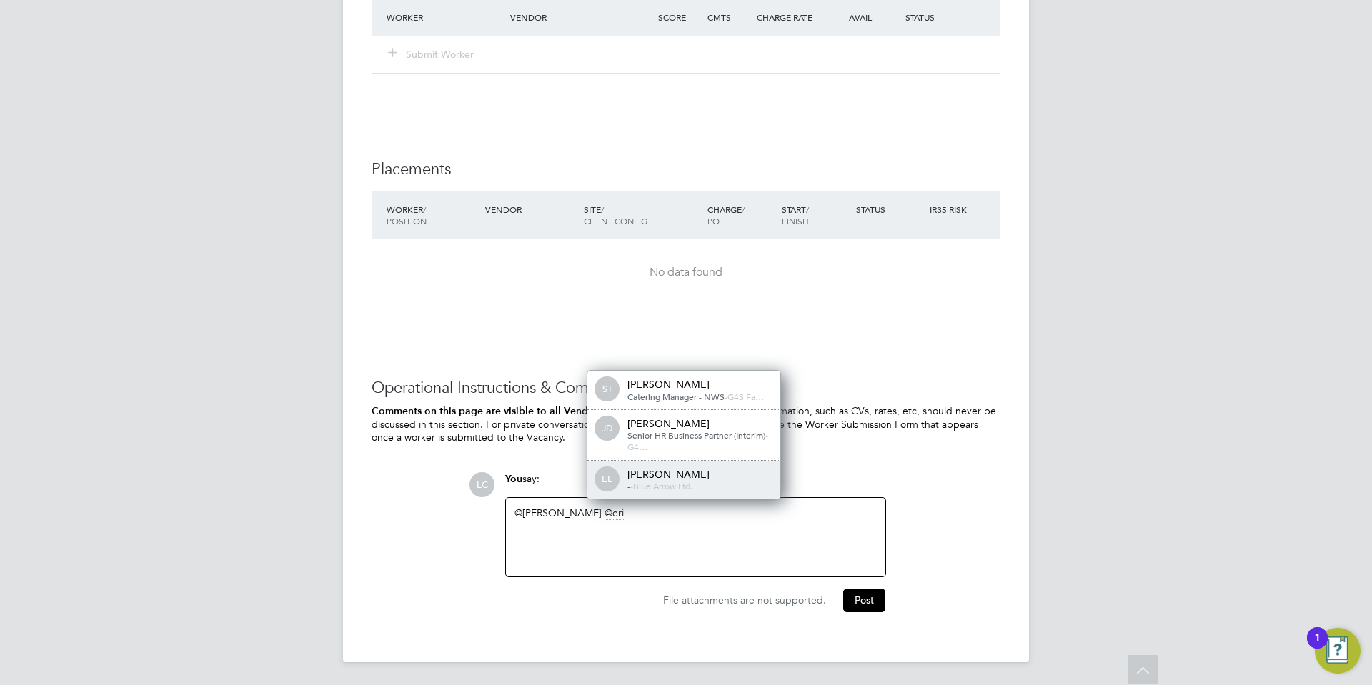
click at [729, 469] on div "[PERSON_NAME]" at bounding box center [698, 474] width 143 height 13
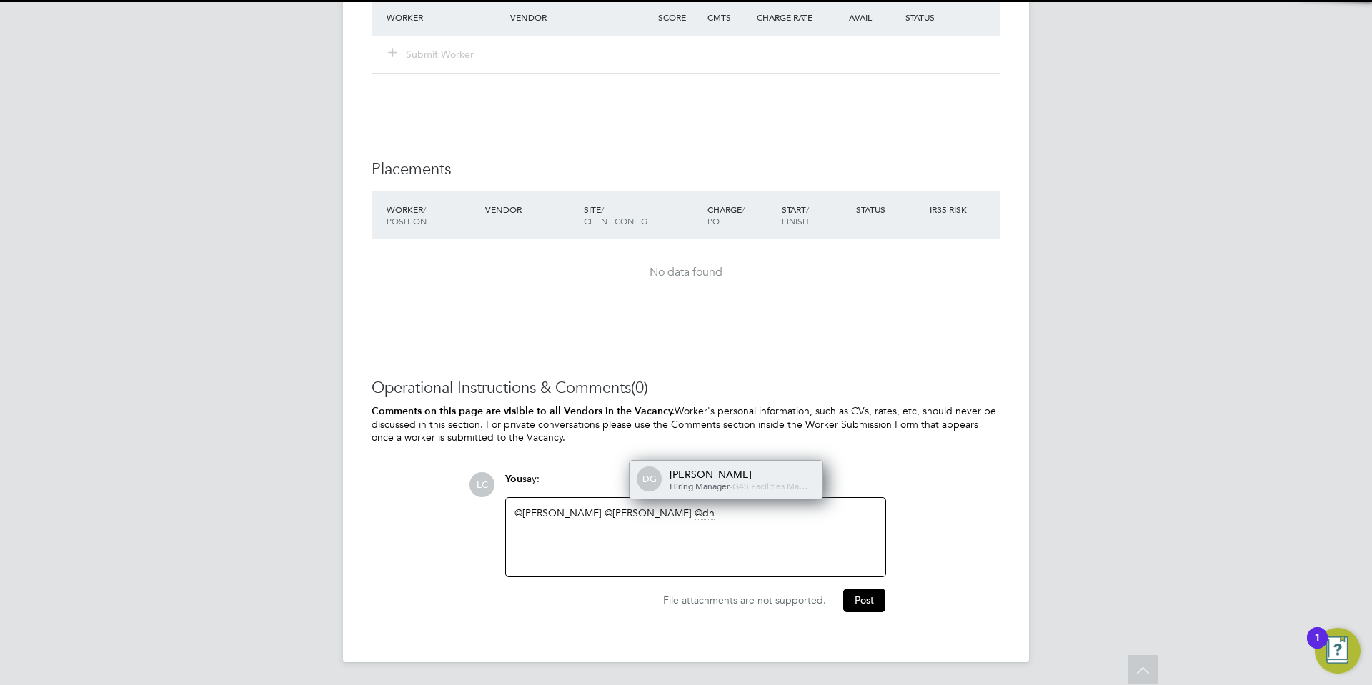
click at [734, 468] on div "[PERSON_NAME]" at bounding box center [740, 474] width 143 height 13
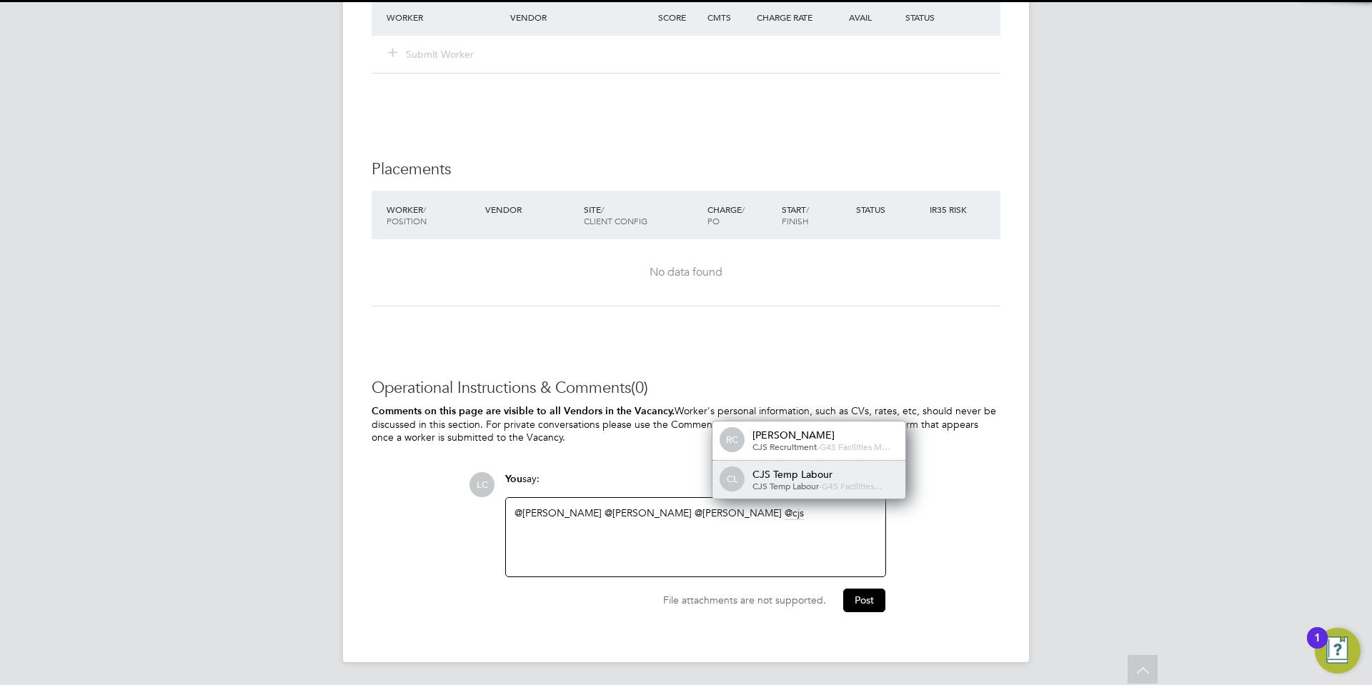
click at [724, 480] on span "CL" at bounding box center [732, 479] width 23 height 23
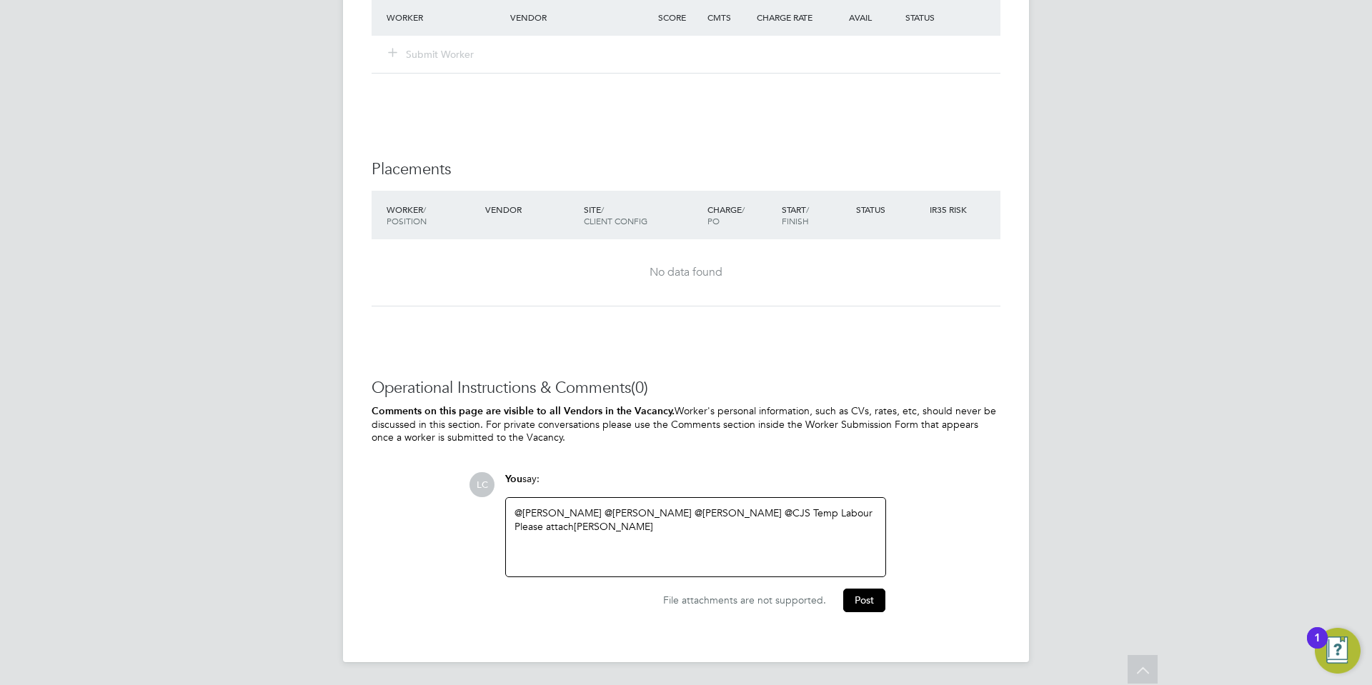
click at [704, 551] on div "@[PERSON_NAME] ​ @[PERSON_NAME] ​ @[PERSON_NAME] ​ @CJS Temp Labour ​ Please at…" at bounding box center [695, 537] width 362 height 61
click at [851, 599] on button "Post" at bounding box center [864, 603] width 42 height 23
